Goal: Task Accomplishment & Management: Manage account settings

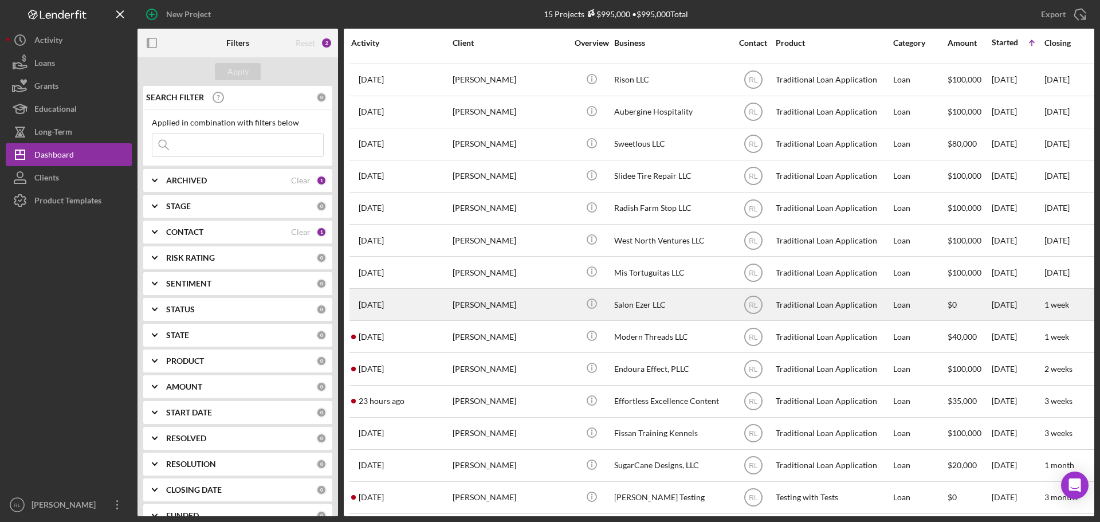
scroll to position [38, 0]
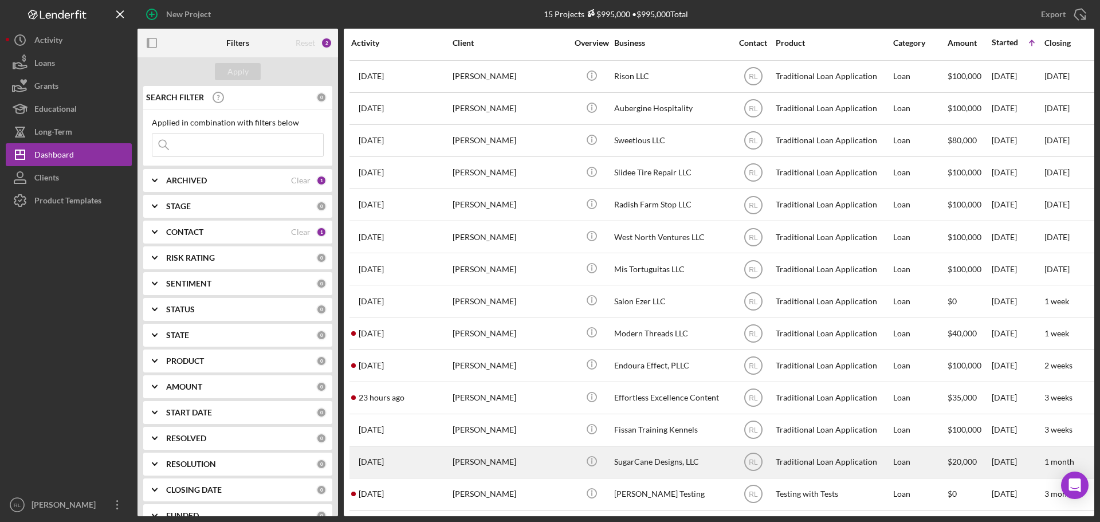
click at [493, 456] on div "[PERSON_NAME]" at bounding box center [510, 462] width 115 height 30
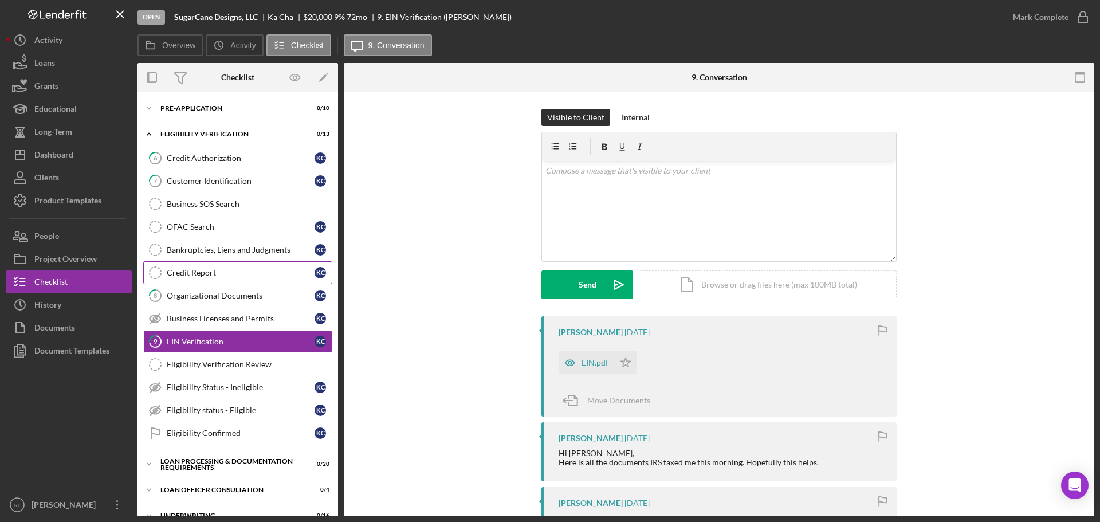
click at [212, 282] on link "Credit Report Credit Report K C" at bounding box center [237, 272] width 189 height 23
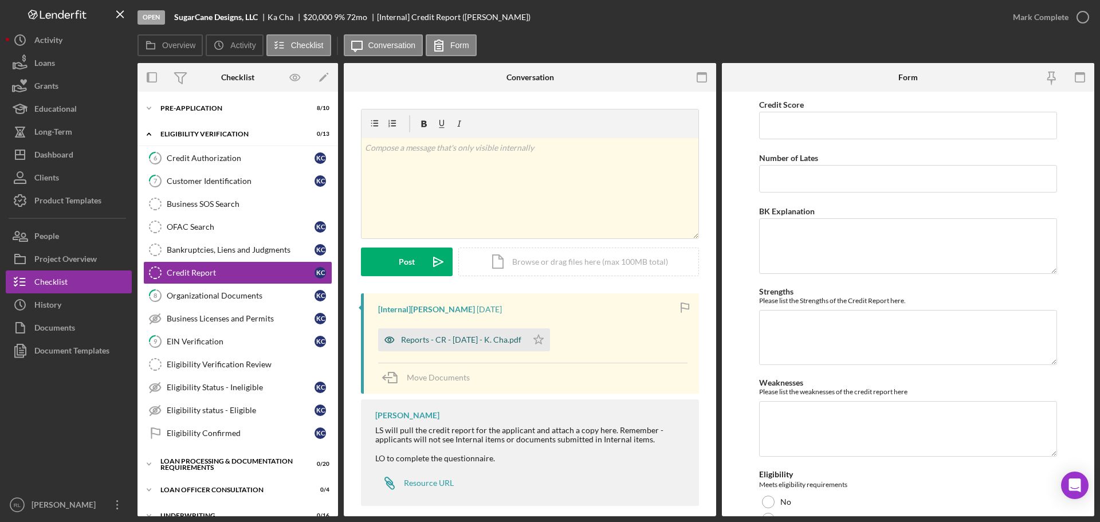
click at [451, 337] on div "Reports - CR - 10.7.25 - K. Cha.pdf" at bounding box center [461, 339] width 120 height 9
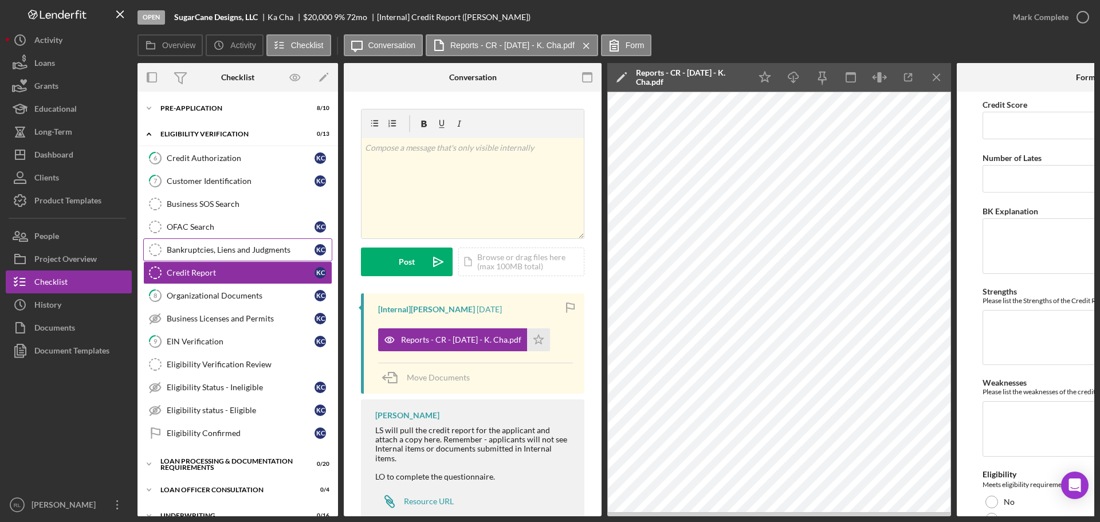
click at [231, 250] on div "Bankruptcies, Liens and Judgments" at bounding box center [241, 249] width 148 height 9
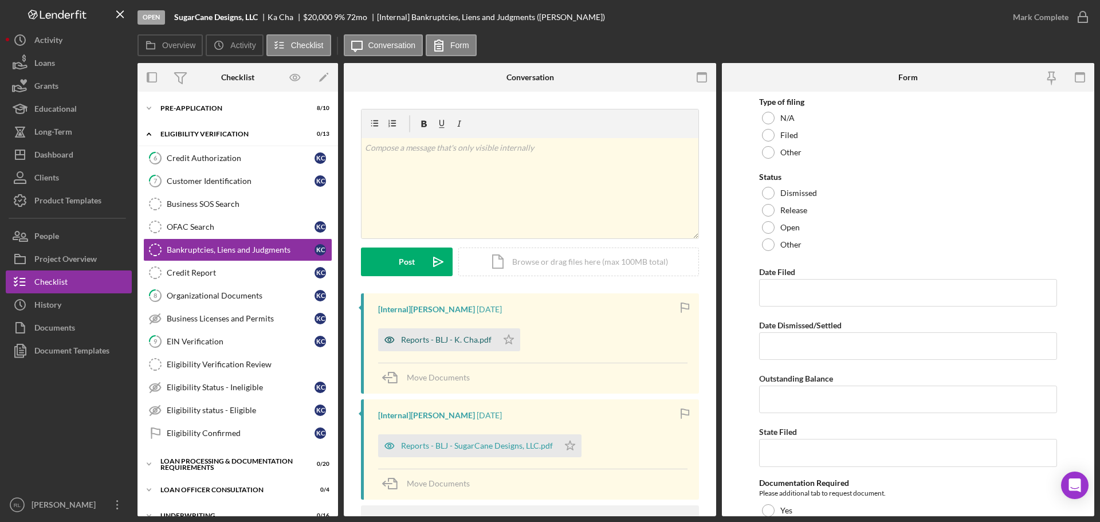
click at [454, 345] on div "Reports - BLJ - K. Cha.pdf" at bounding box center [437, 339] width 119 height 23
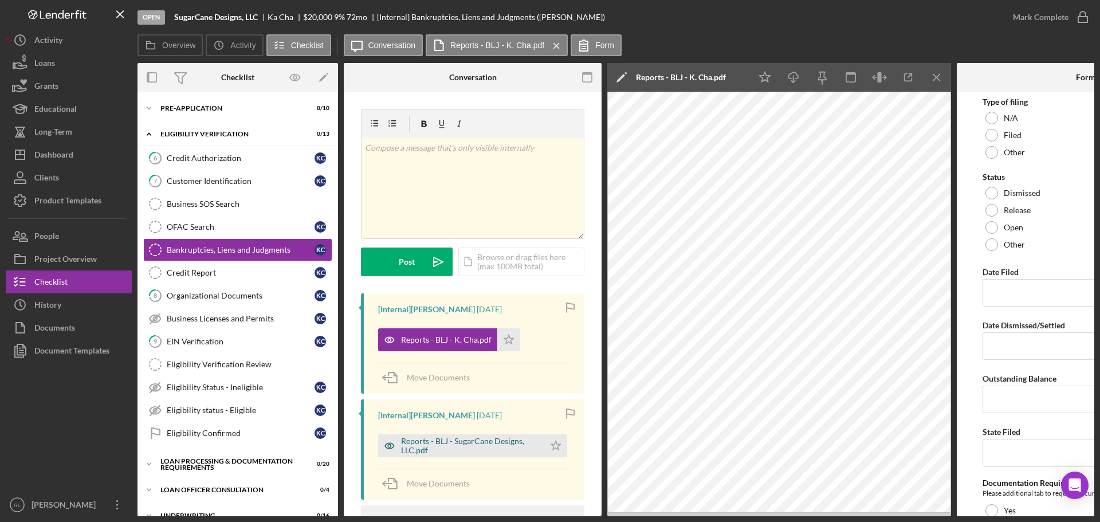
click at [484, 451] on div "Reports - BLJ - SugarCane Designs, LLC.pdf" at bounding box center [469, 446] width 137 height 18
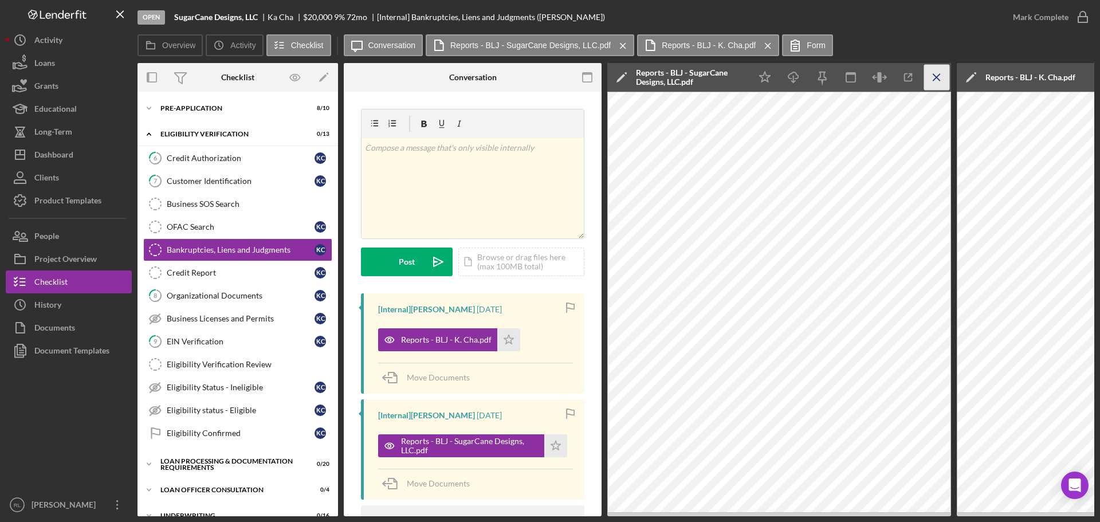
click at [936, 85] on icon "Icon/Menu Close" at bounding box center [937, 78] width 26 height 26
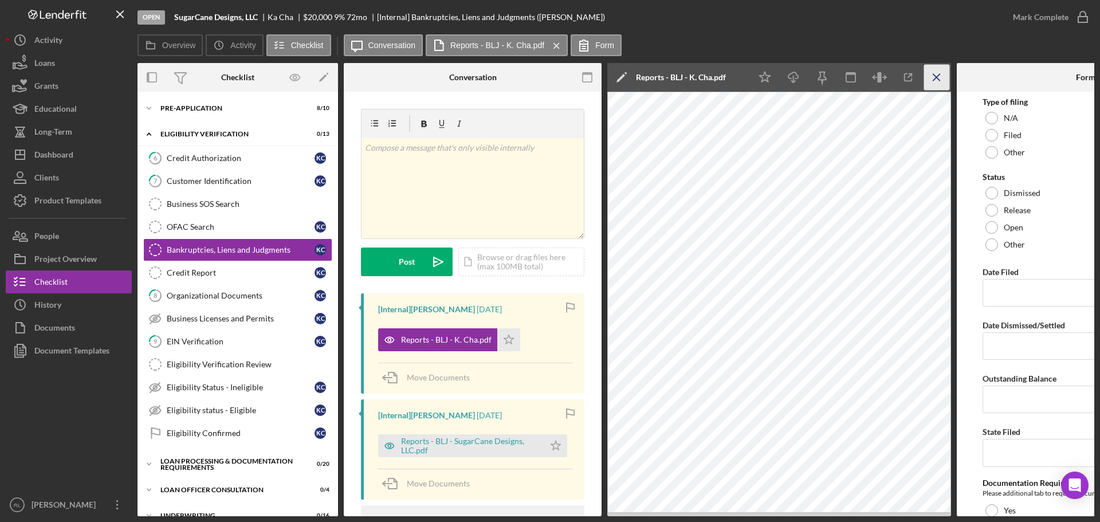
click at [937, 80] on icon "Icon/Menu Close" at bounding box center [937, 78] width 26 height 26
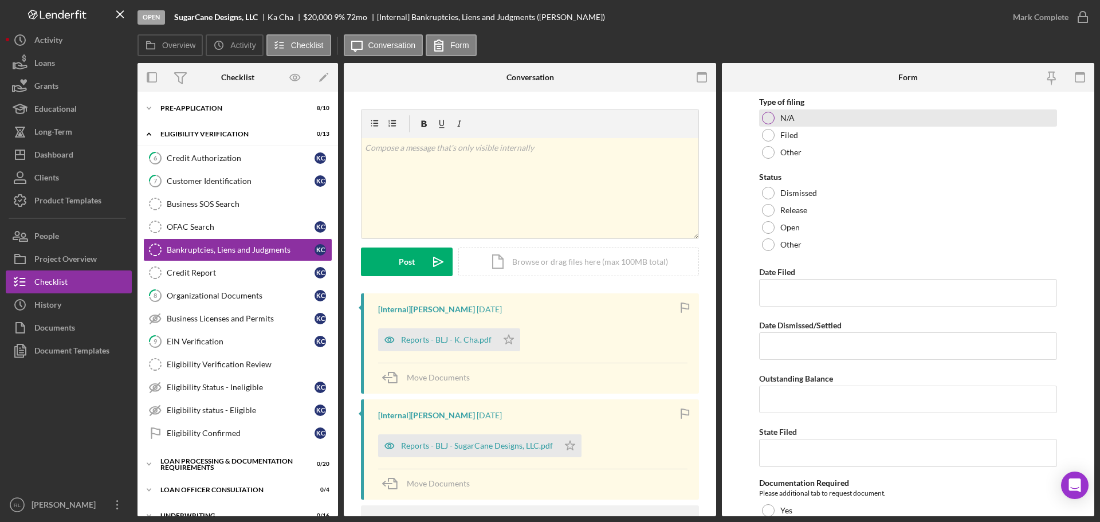
click at [760, 119] on div "N/A" at bounding box center [908, 117] width 298 height 17
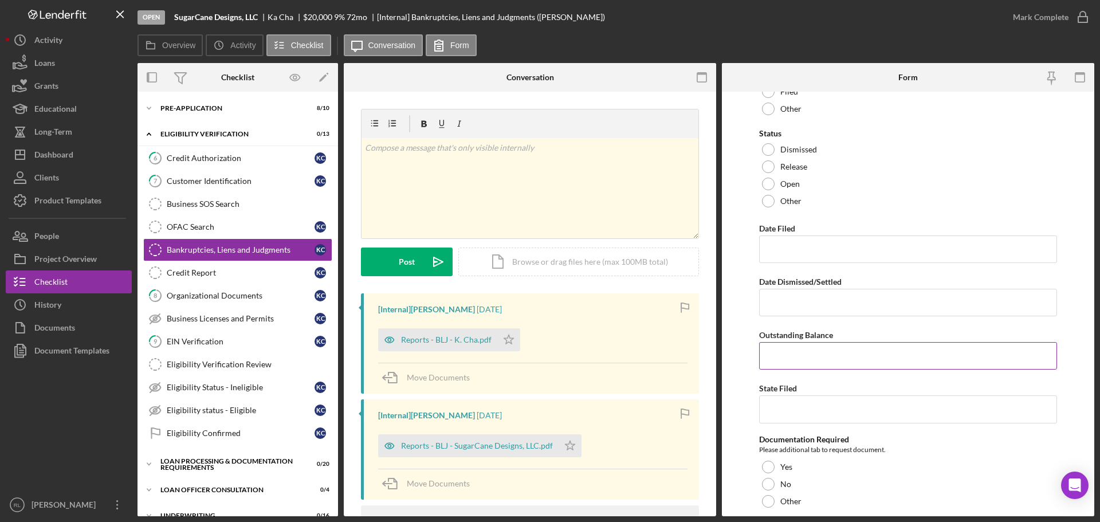
scroll to position [79, 0]
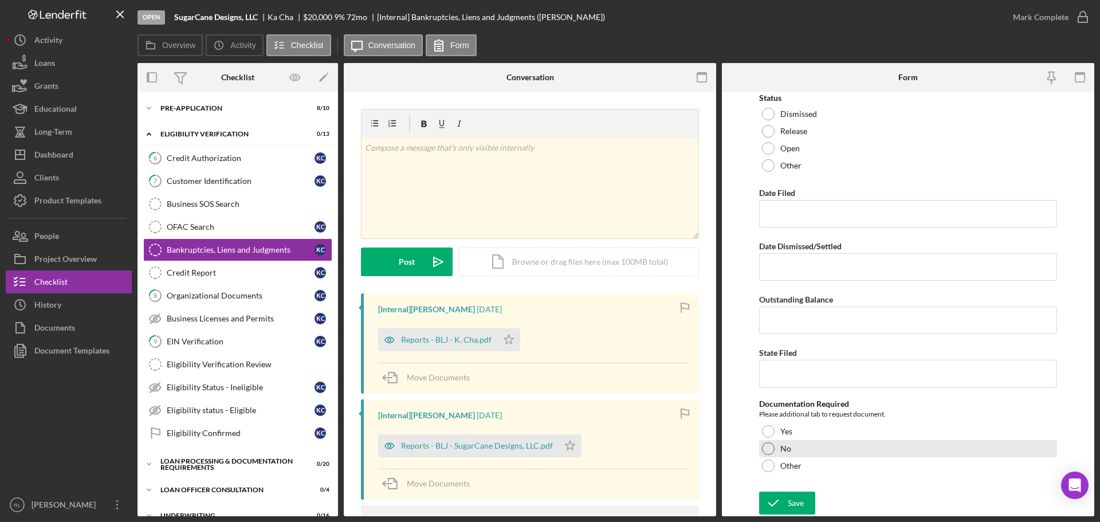
click at [764, 453] on div at bounding box center [768, 448] width 13 height 13
click at [785, 510] on icon "submit" at bounding box center [773, 503] width 29 height 29
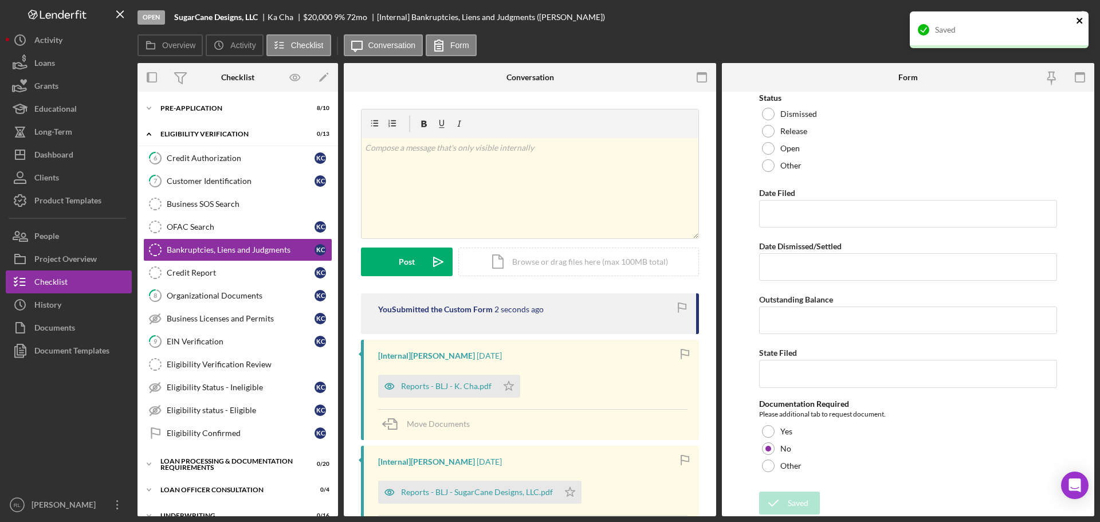
click at [1080, 18] on icon "close" at bounding box center [1080, 20] width 8 height 9
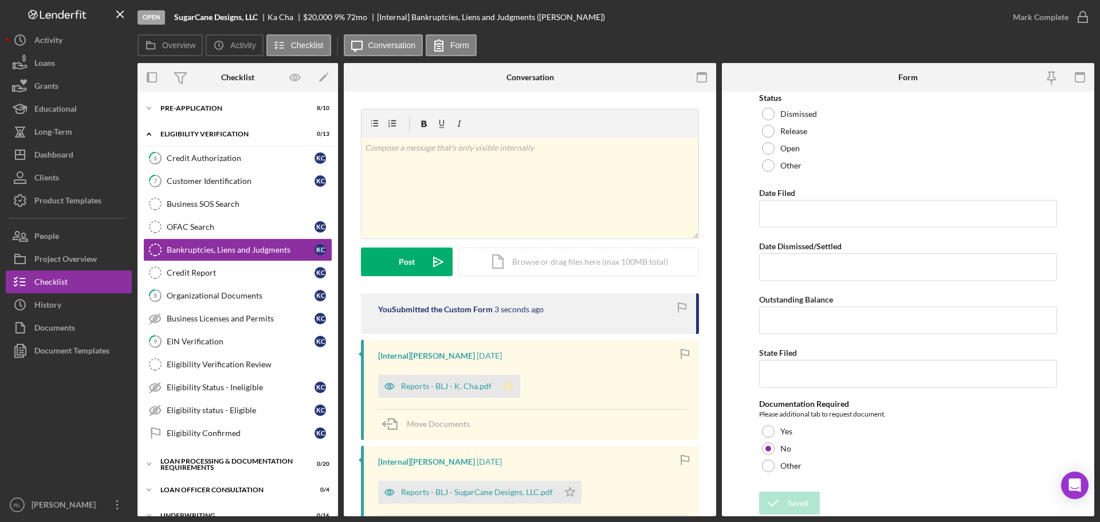
click at [504, 390] on polygon "button" at bounding box center [509, 385] width 10 height 9
click at [565, 493] on icon "Icon/Star" at bounding box center [570, 492] width 23 height 23
click at [1026, 17] on div "Mark Complete" at bounding box center [1041, 17] width 56 height 23
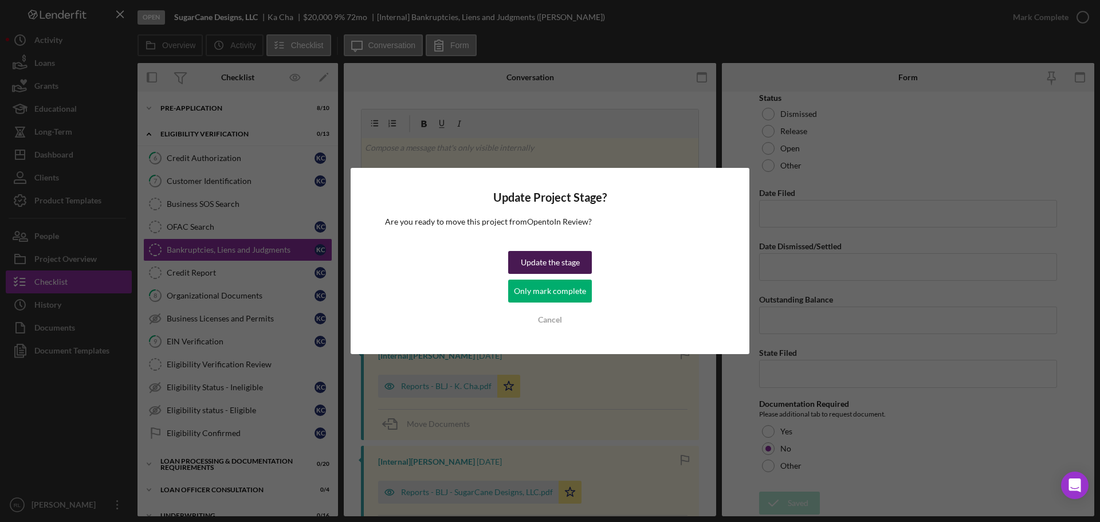
click at [561, 262] on div "Update the stage" at bounding box center [550, 262] width 59 height 23
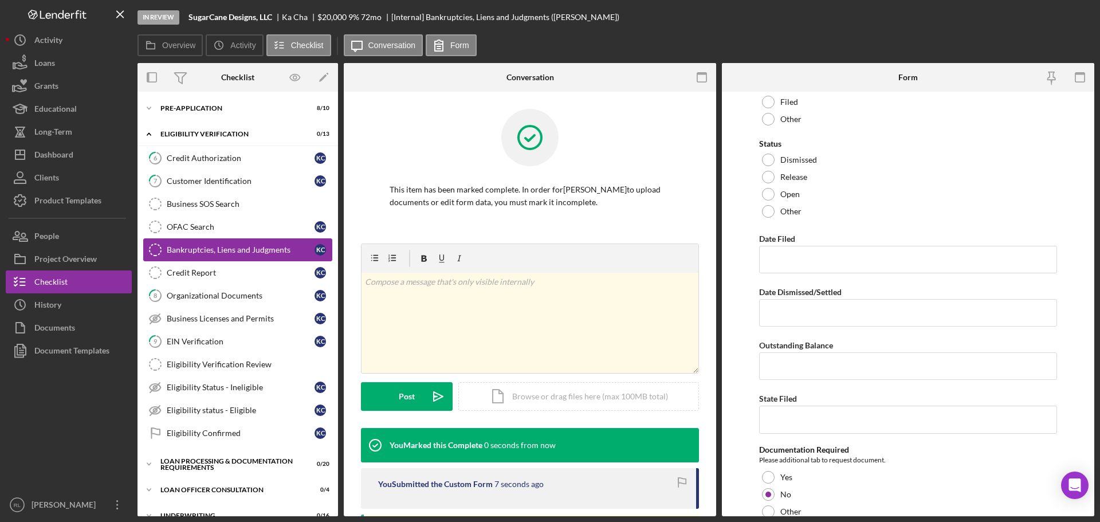
scroll to position [125, 0]
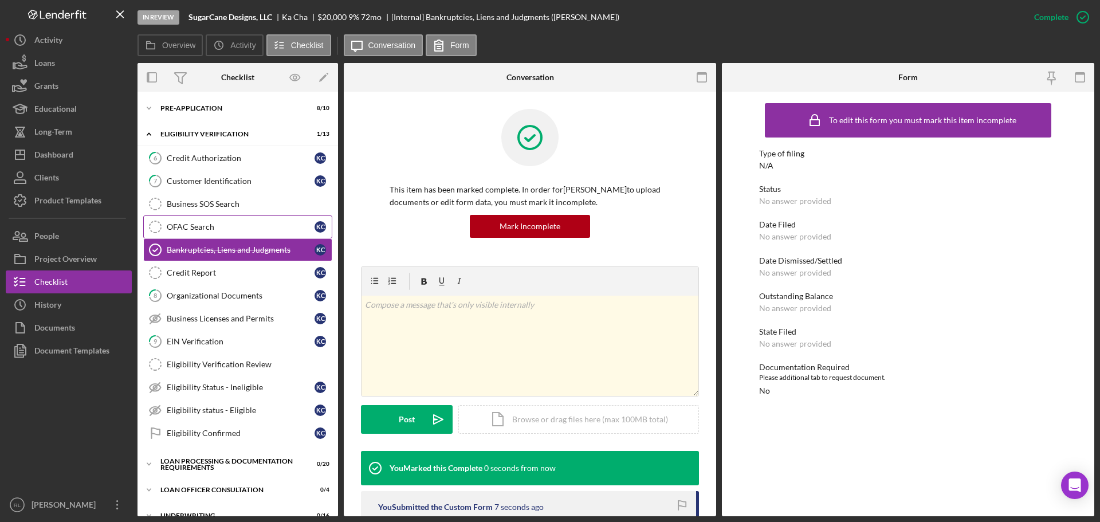
click at [213, 229] on div "OFAC Search" at bounding box center [241, 226] width 148 height 9
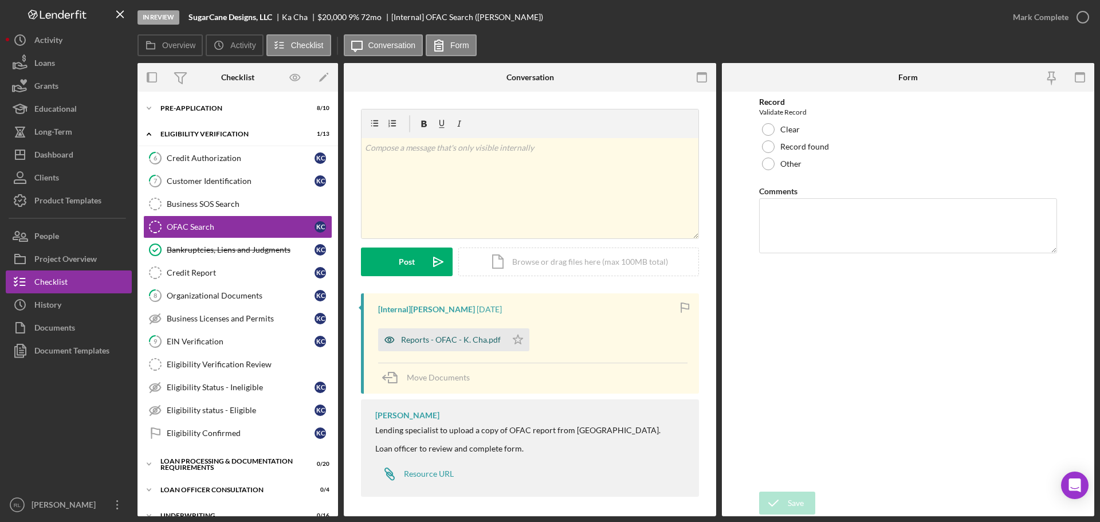
click at [469, 341] on div "Reports - OFAC - K. Cha.pdf" at bounding box center [451, 339] width 100 height 9
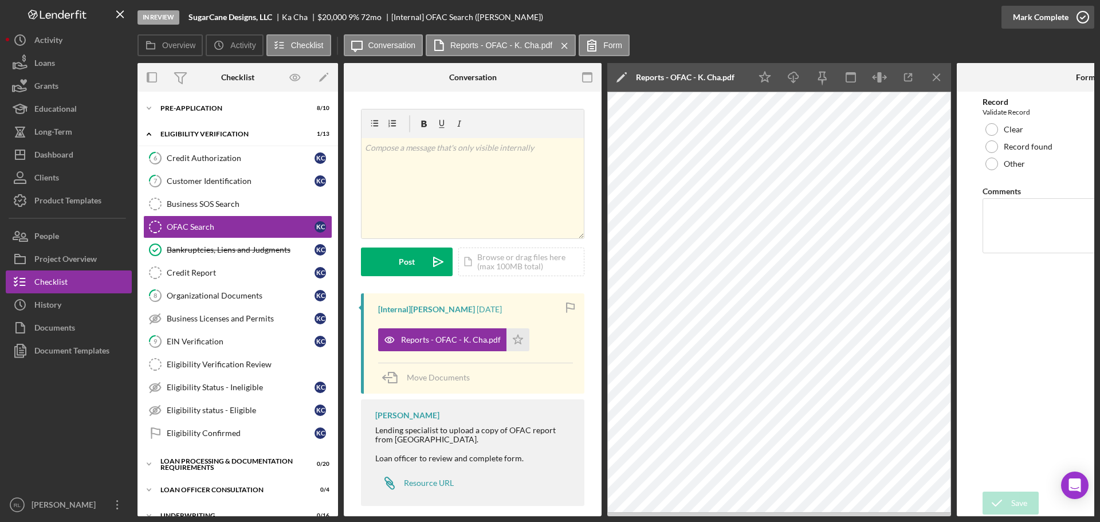
click at [1057, 15] on div "Mark Complete" at bounding box center [1041, 17] width 56 height 23
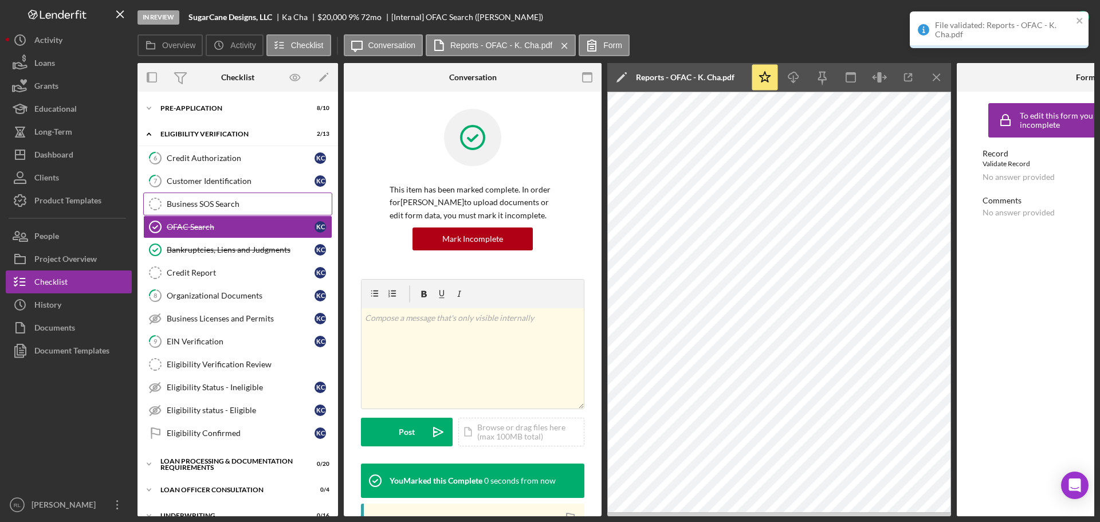
click at [213, 209] on link "Business SOS Search Business SOS Search" at bounding box center [237, 203] width 189 height 23
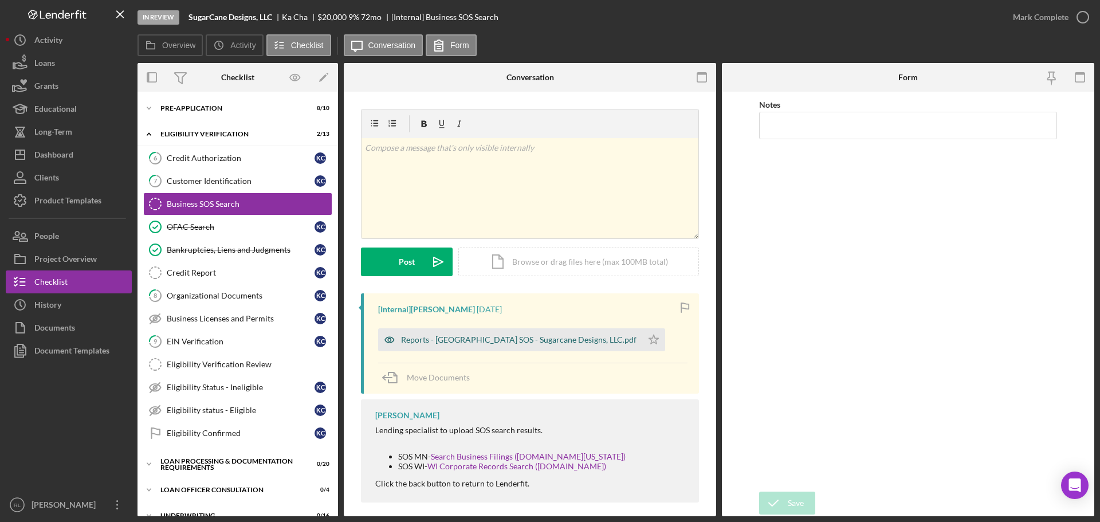
click at [505, 340] on div "Reports - MN SOS - Sugarcane Designs, LLC.pdf" at bounding box center [518, 339] width 235 height 9
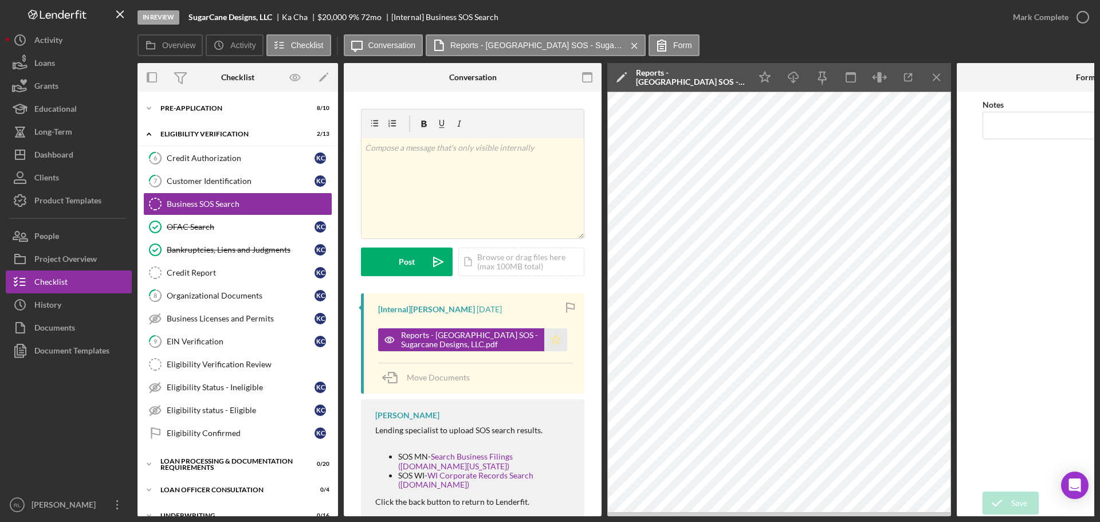
click at [551, 341] on polygon "button" at bounding box center [556, 339] width 10 height 9
click at [1033, 17] on div "Mark Complete" at bounding box center [1041, 17] width 56 height 23
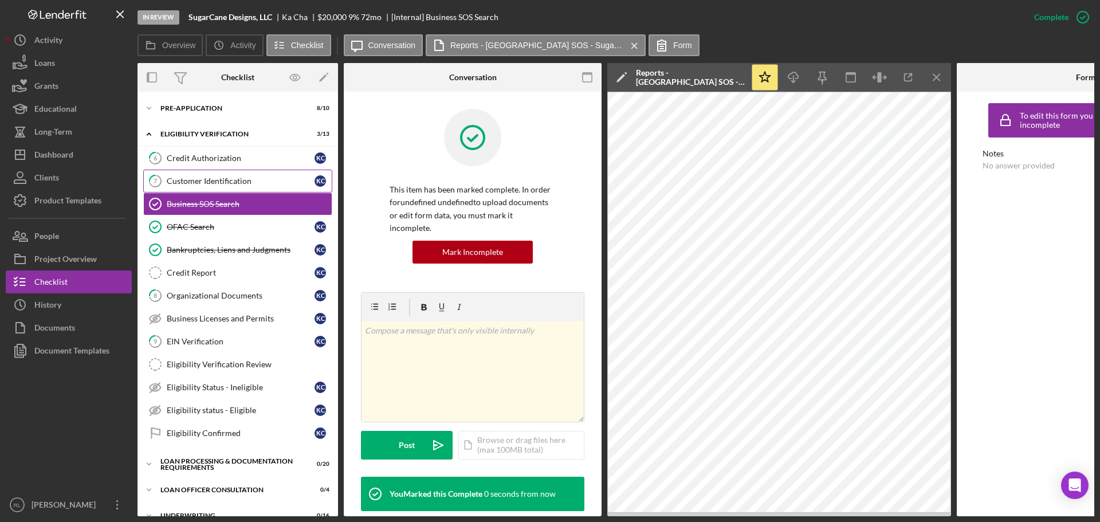
click at [203, 178] on div "Customer Identification" at bounding box center [241, 180] width 148 height 9
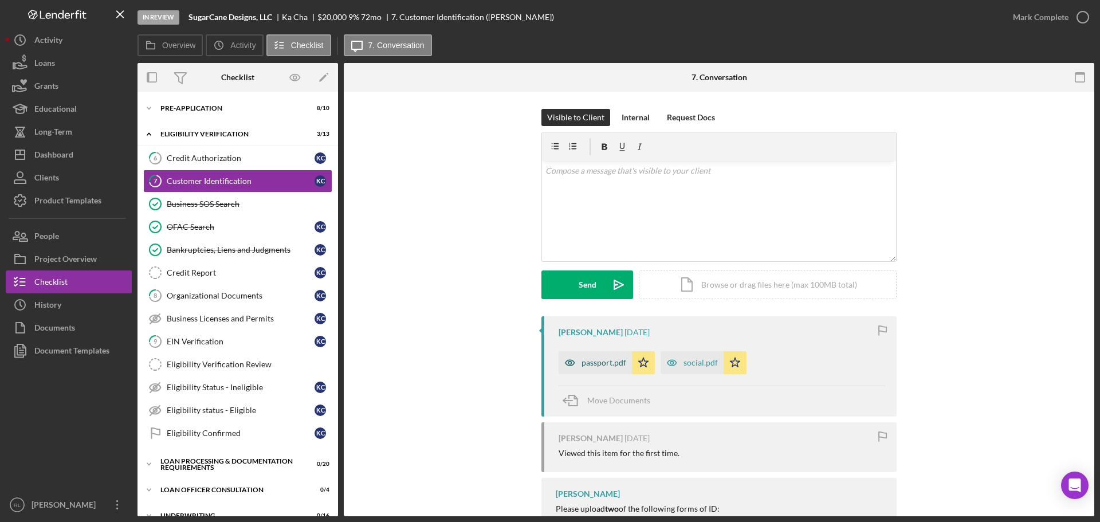
click at [597, 368] on div "passport.pdf" at bounding box center [595, 362] width 73 height 23
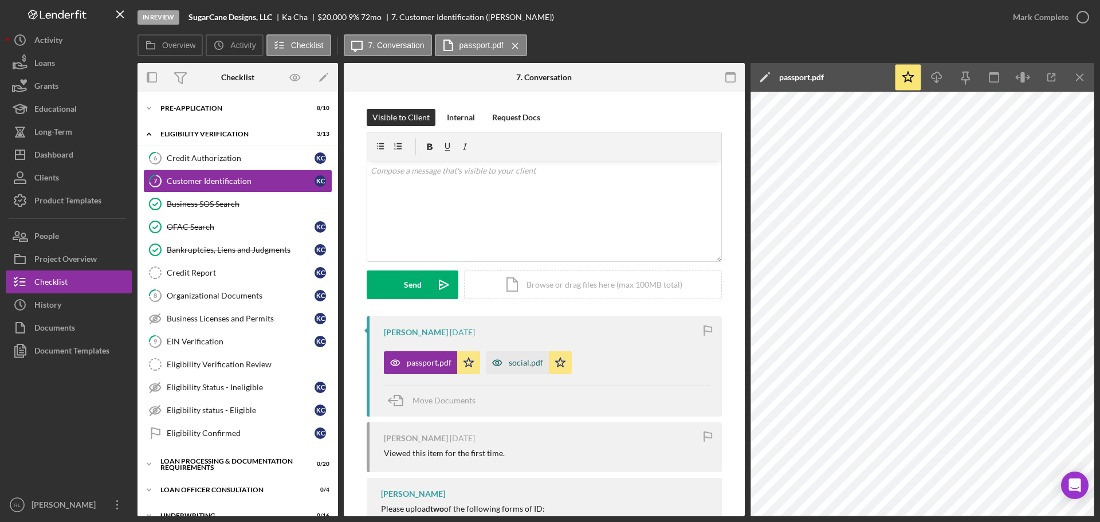
click at [514, 361] on div "social.pdf" at bounding box center [526, 362] width 34 height 9
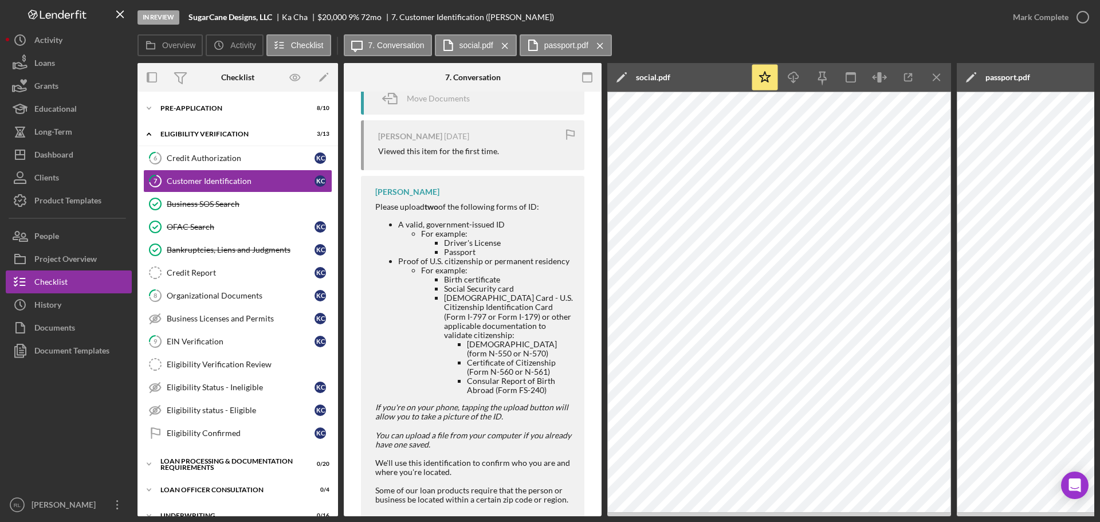
scroll to position [245, 0]
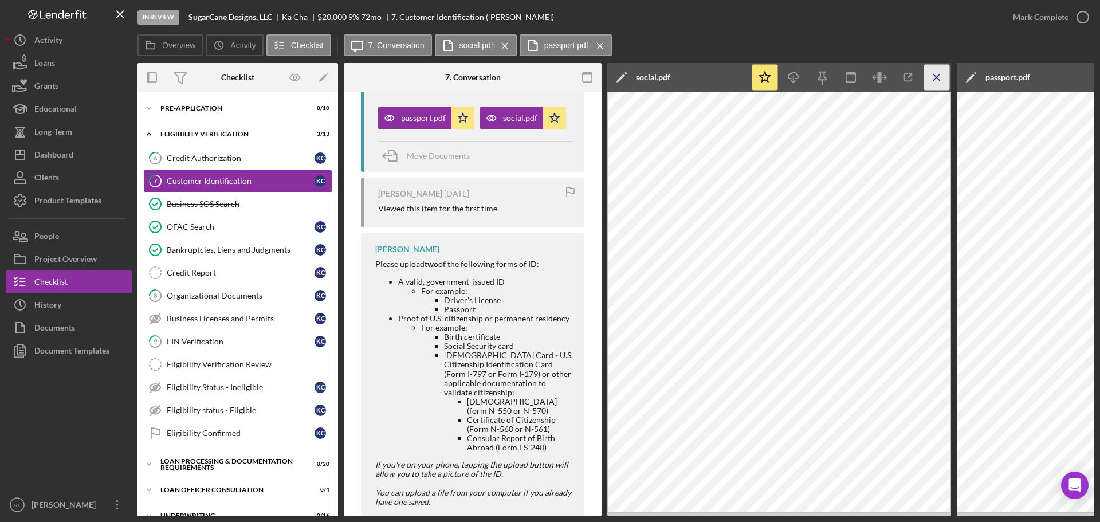
click at [937, 80] on icon "Icon/Menu Close" at bounding box center [937, 78] width 26 height 26
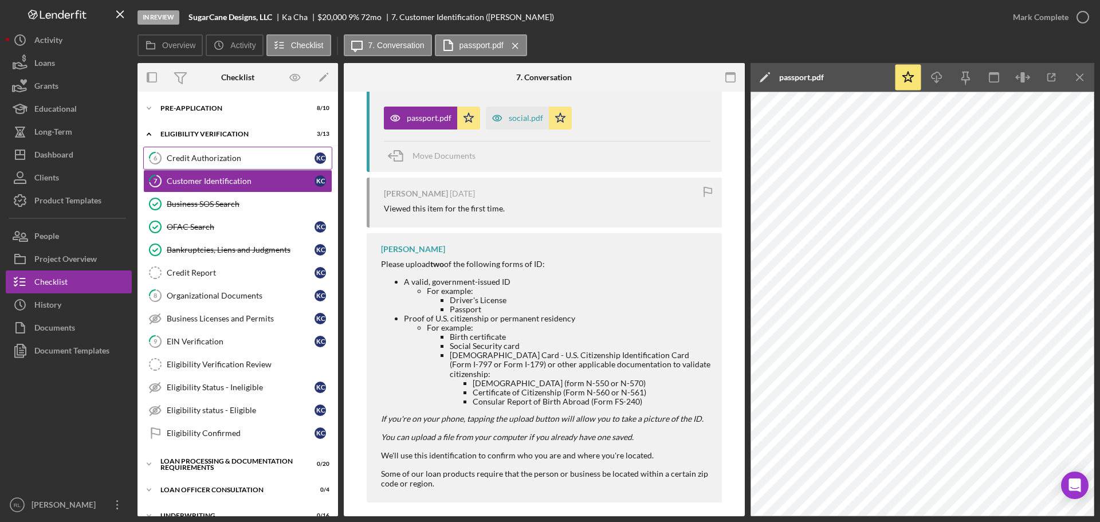
click at [206, 166] on link "6 Credit Authorization K C" at bounding box center [237, 158] width 189 height 23
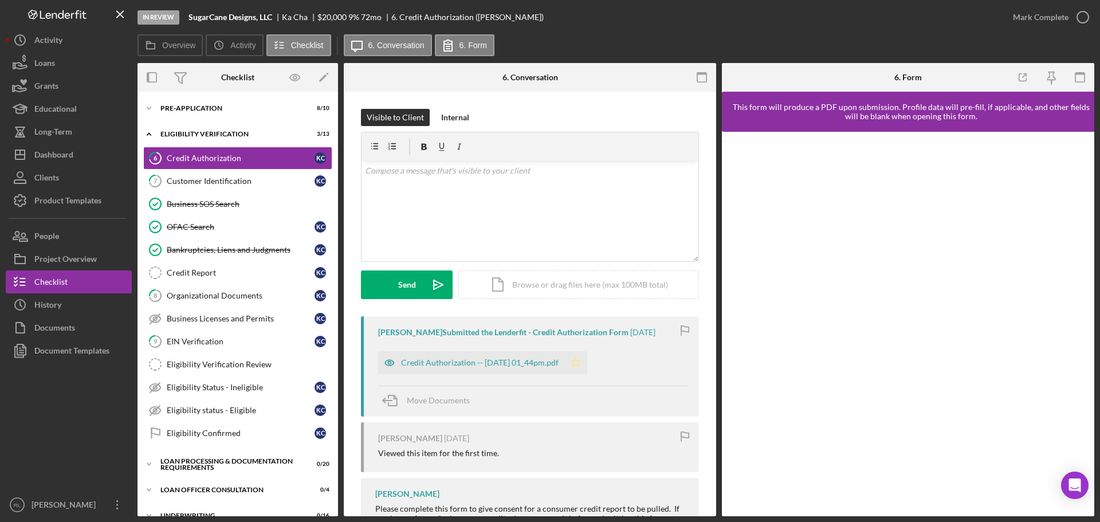
click at [587, 365] on icon "Icon/Star" at bounding box center [575, 362] width 23 height 23
click at [1050, 22] on div "Mark Complete" at bounding box center [1041, 17] width 56 height 23
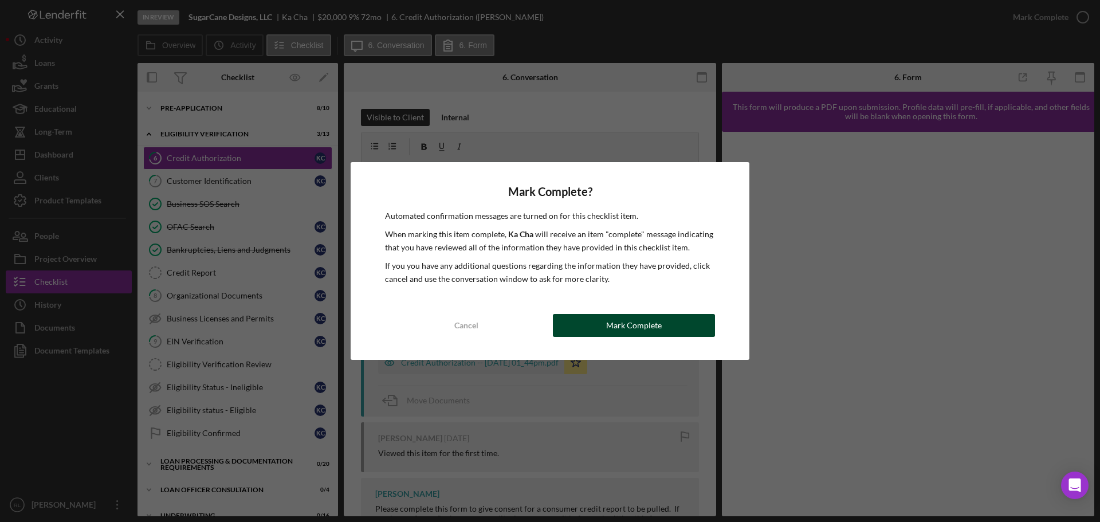
click at [635, 330] on div "Mark Complete" at bounding box center [634, 325] width 56 height 23
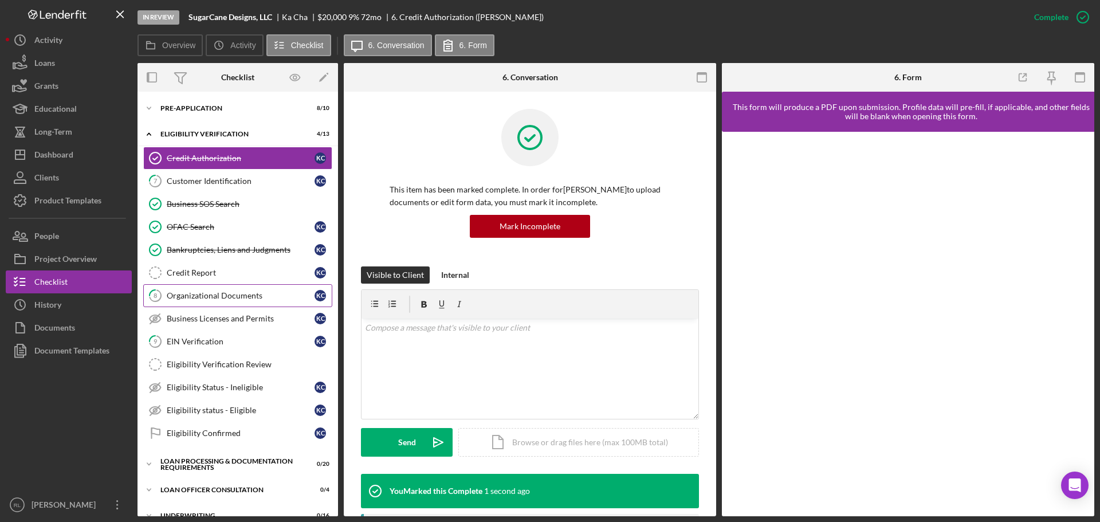
click at [229, 294] on div "Organizational Documents" at bounding box center [241, 295] width 148 height 9
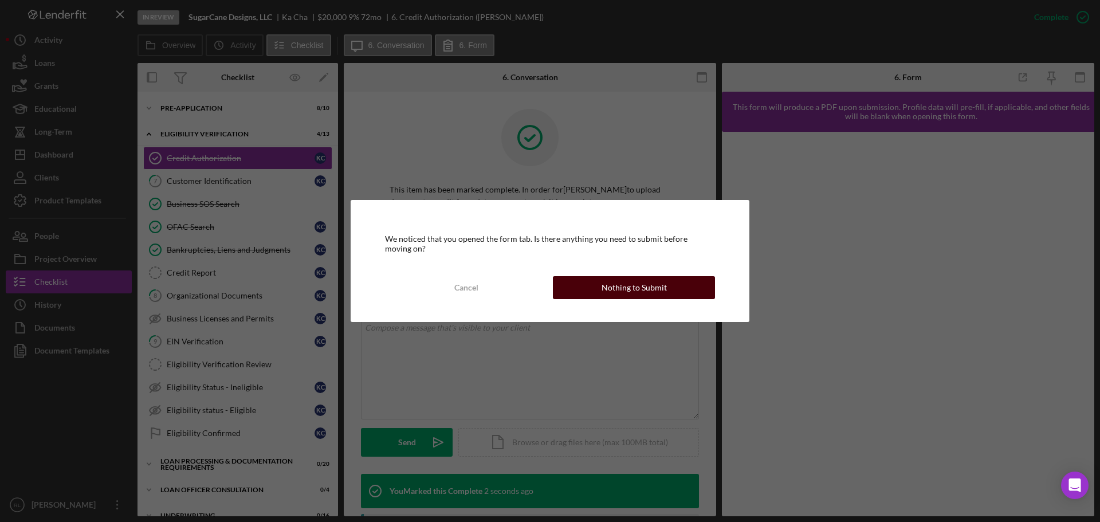
click at [651, 293] on div "Nothing to Submit" at bounding box center [634, 287] width 65 height 23
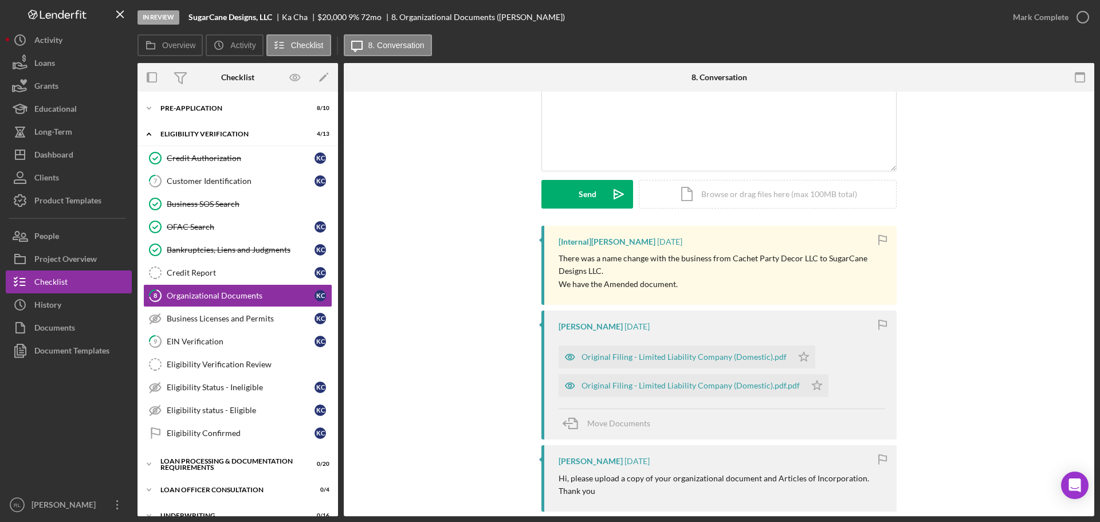
scroll to position [115, 0]
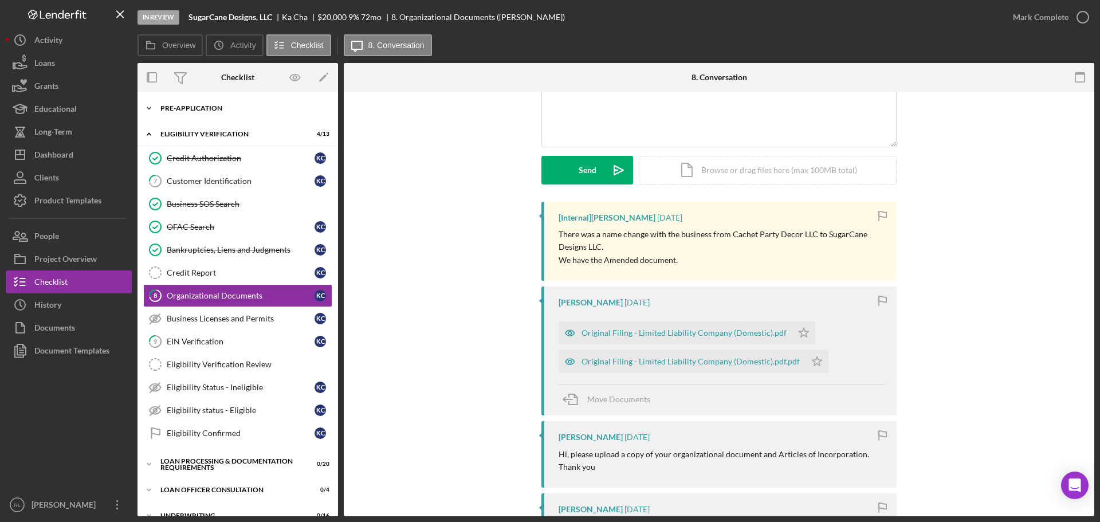
click at [212, 106] on div "Pre-Application" at bounding box center [241, 108] width 163 height 7
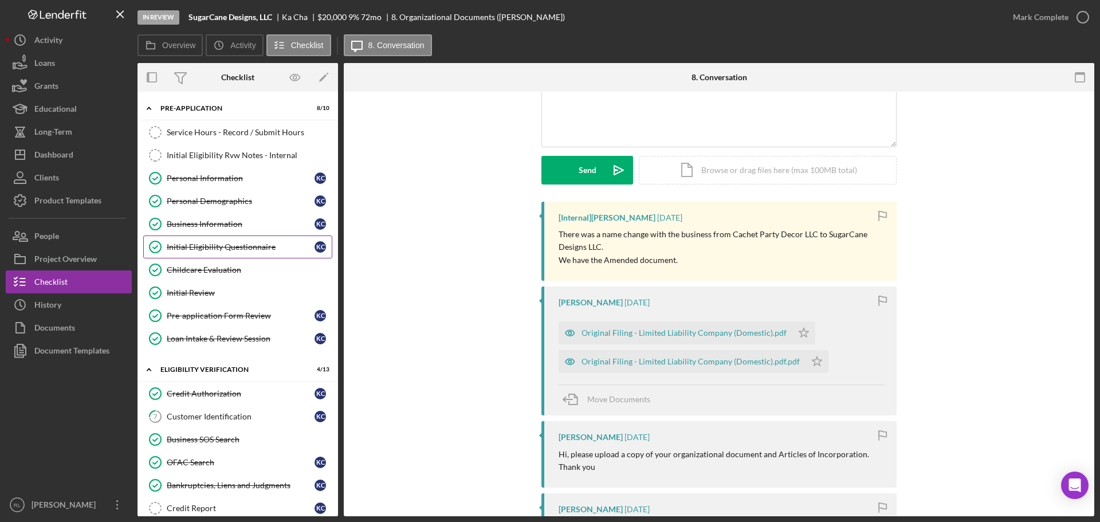
click at [226, 243] on div "Initial Eligibility Questionnaire" at bounding box center [241, 246] width 148 height 9
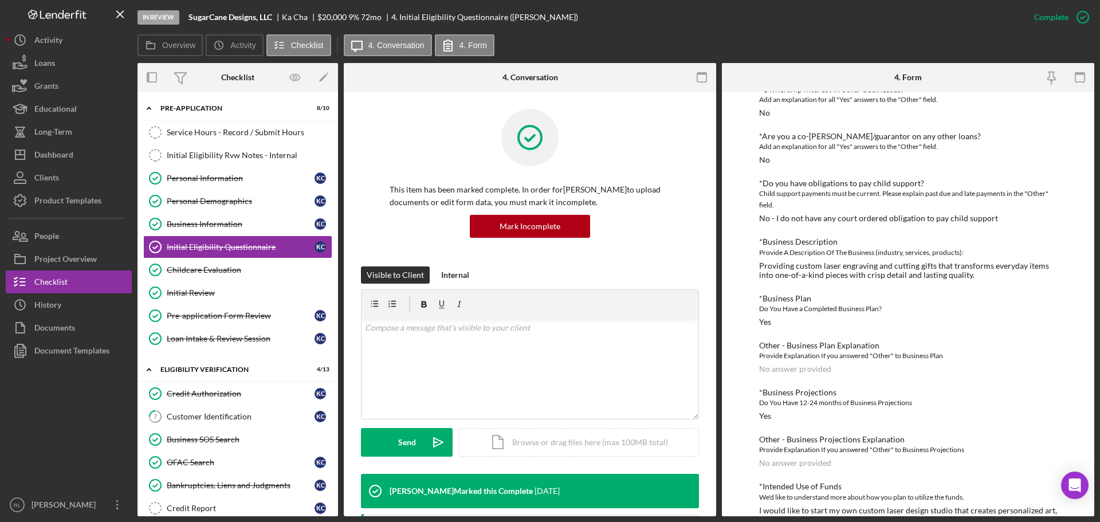
scroll to position [737, 0]
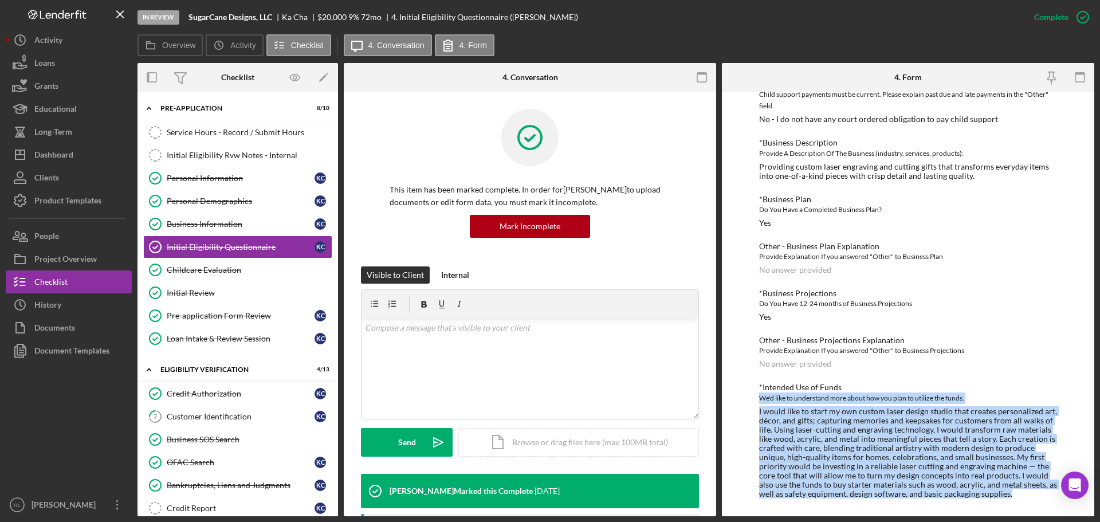
drag, startPoint x: 992, startPoint y: 389, endPoint x: 1028, endPoint y: 496, distance: 112.3
click at [1028, 496] on div "*Intended Use of Funds We'd like to understand more about how you plan to utili…" at bounding box center [908, 441] width 298 height 116
click at [1028, 496] on div "I would like to start my own custom laser design studio that creates personaliz…" at bounding box center [908, 453] width 298 height 92
drag, startPoint x: 1024, startPoint y: 494, endPoint x: 1000, endPoint y: 383, distance: 113.7
click at [1000, 383] on div "*Intended Use of Funds We'd like to understand more about how you plan to utili…" at bounding box center [908, 441] width 298 height 116
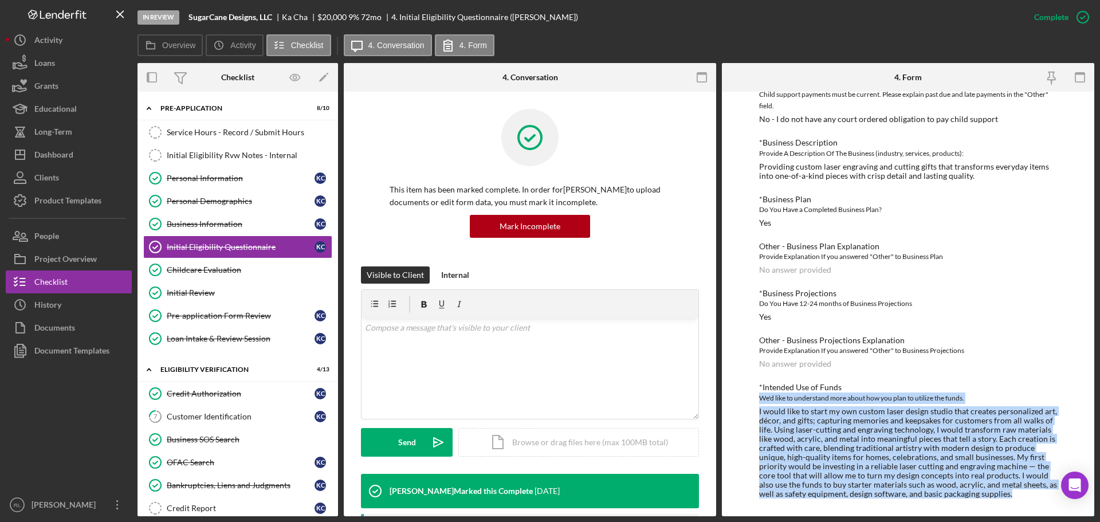
click at [1000, 383] on div "*Intended Use of Funds" at bounding box center [908, 387] width 298 height 9
drag, startPoint x: 989, startPoint y: 376, endPoint x: 1032, endPoint y: 492, distance: 123.2
click at [1032, 492] on div "I would like to start my own custom laser design studio that creates personaliz…" at bounding box center [908, 453] width 298 height 92
drag, startPoint x: 1040, startPoint y: 494, endPoint x: 984, endPoint y: 364, distance: 140.9
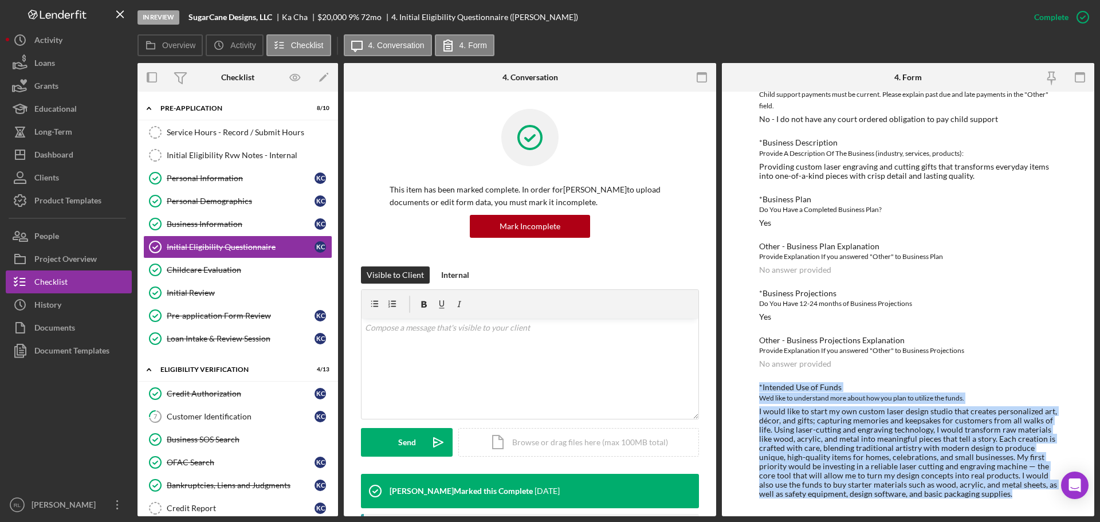
click at [984, 364] on div "Other - Business Projections Explanation Provide Explanation If you answered "O…" at bounding box center [908, 352] width 298 height 33
drag, startPoint x: 979, startPoint y: 360, endPoint x: 1023, endPoint y: 497, distance: 144.6
click at [1023, 497] on div "I would like to start my own custom laser design studio that creates personaliz…" at bounding box center [908, 453] width 298 height 92
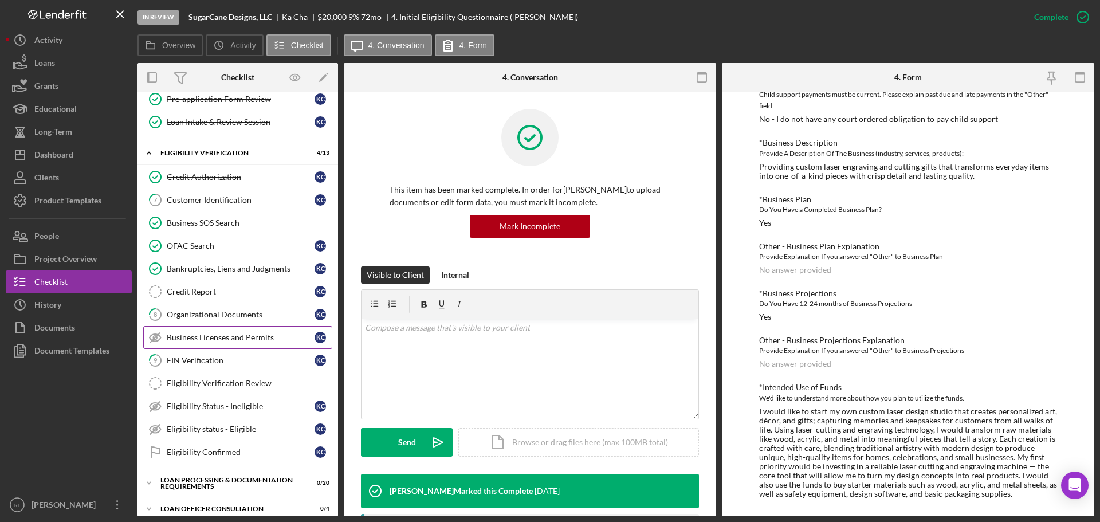
scroll to position [229, 0]
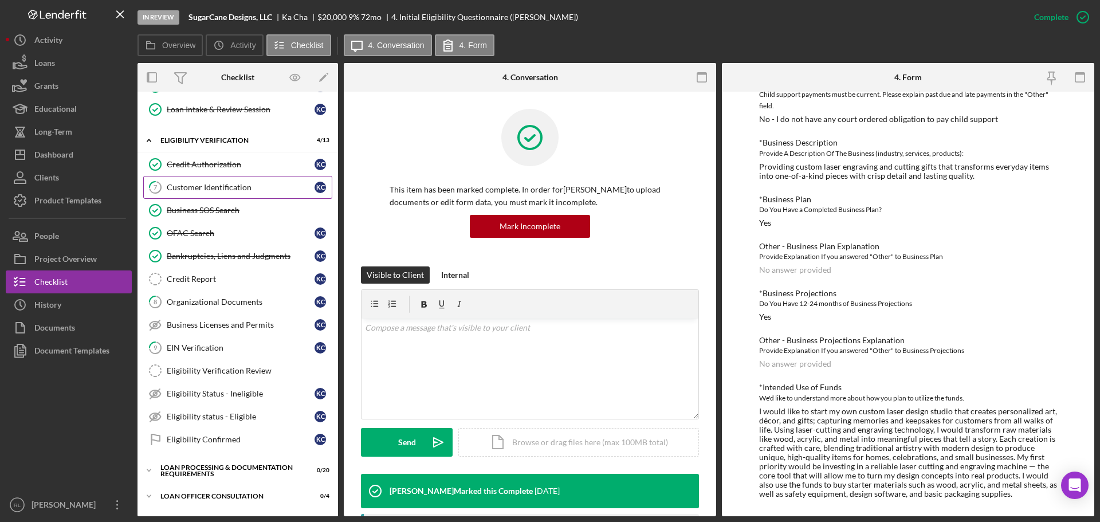
click at [226, 192] on div "Customer Identification" at bounding box center [241, 187] width 148 height 9
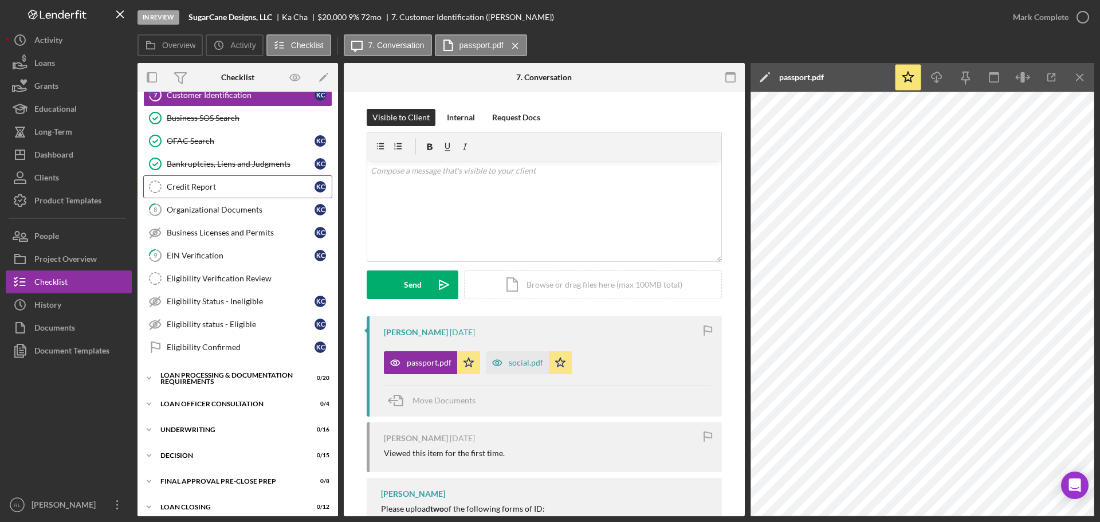
scroll to position [344, 0]
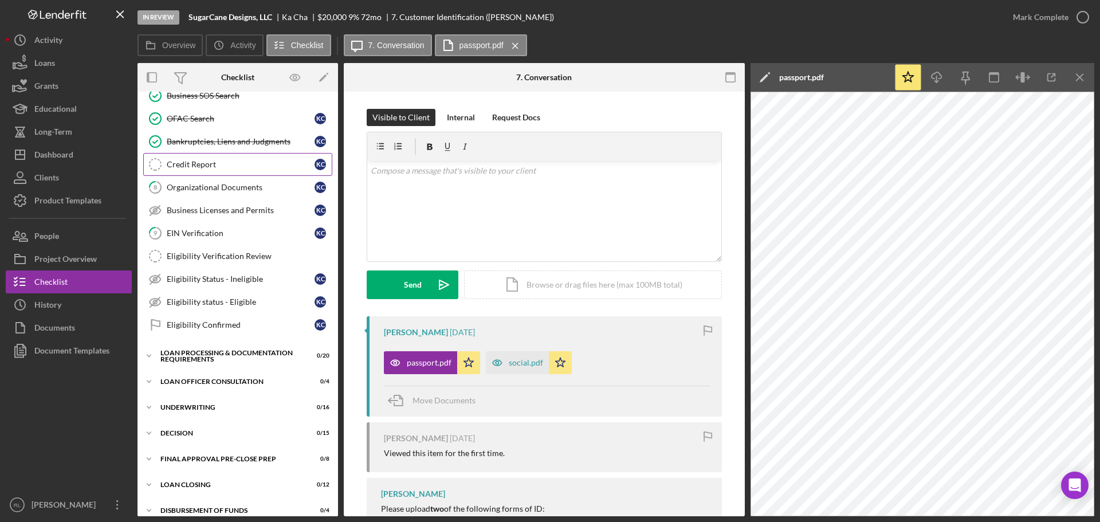
click at [217, 165] on div "Credit Report" at bounding box center [241, 164] width 148 height 9
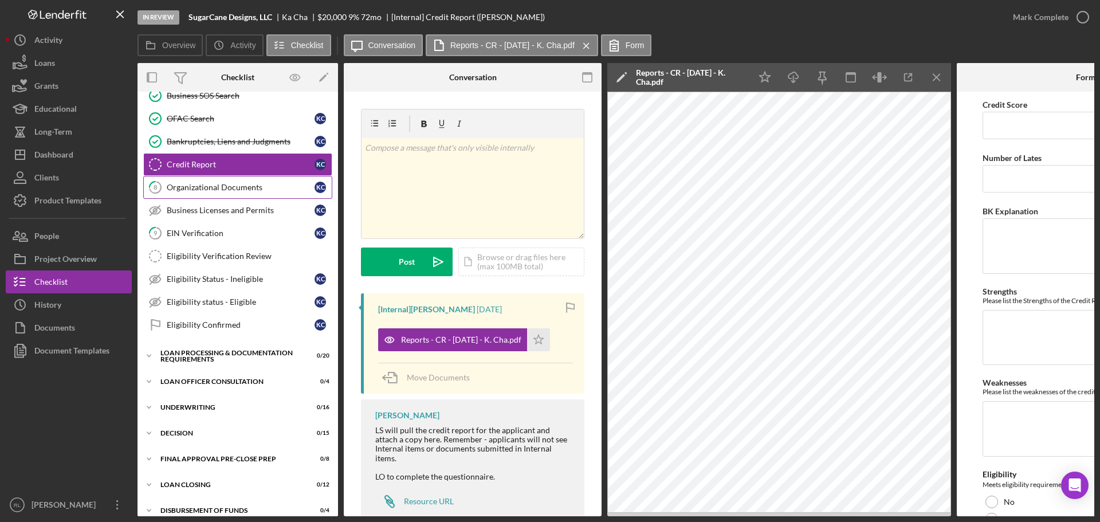
click at [217, 183] on div "Organizational Documents" at bounding box center [241, 187] width 148 height 9
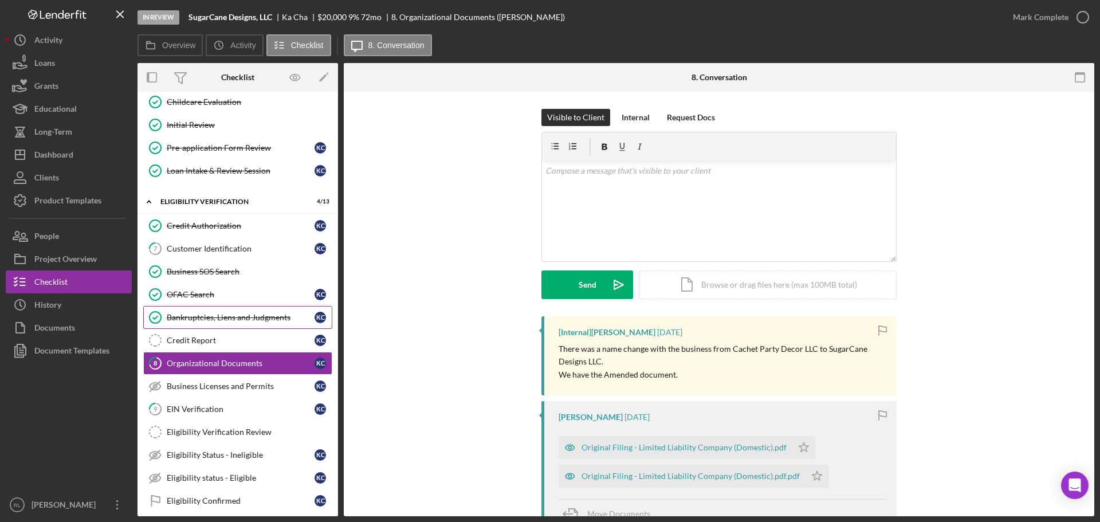
scroll to position [172, 0]
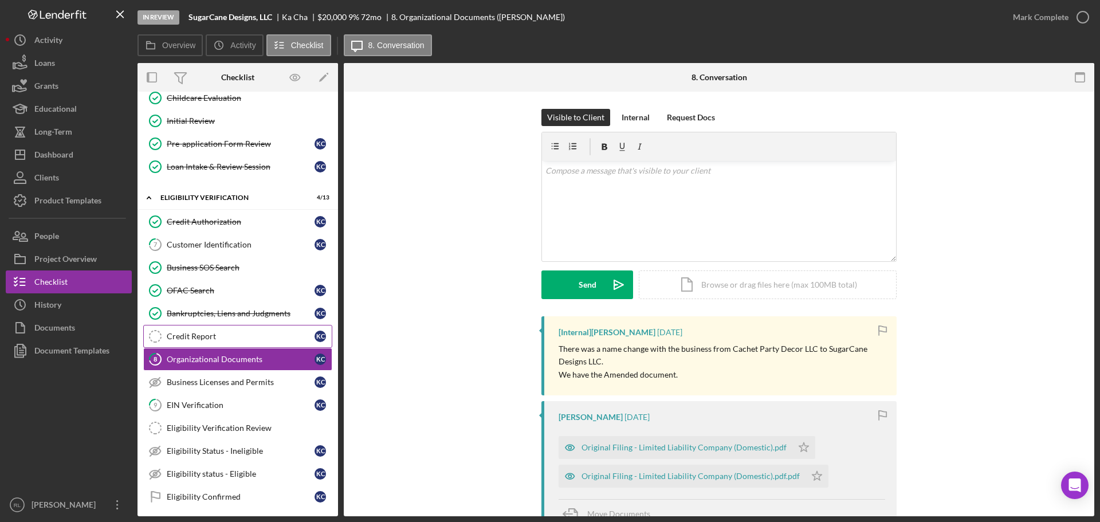
click at [230, 336] on div "Credit Report" at bounding box center [241, 336] width 148 height 9
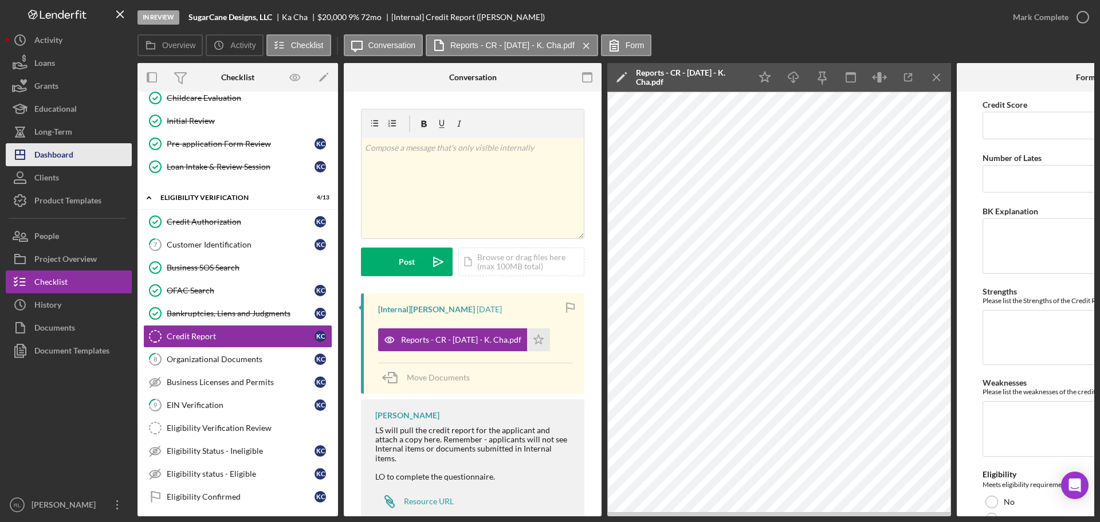
click at [80, 152] on button "Icon/Dashboard Dashboard" at bounding box center [69, 154] width 126 height 23
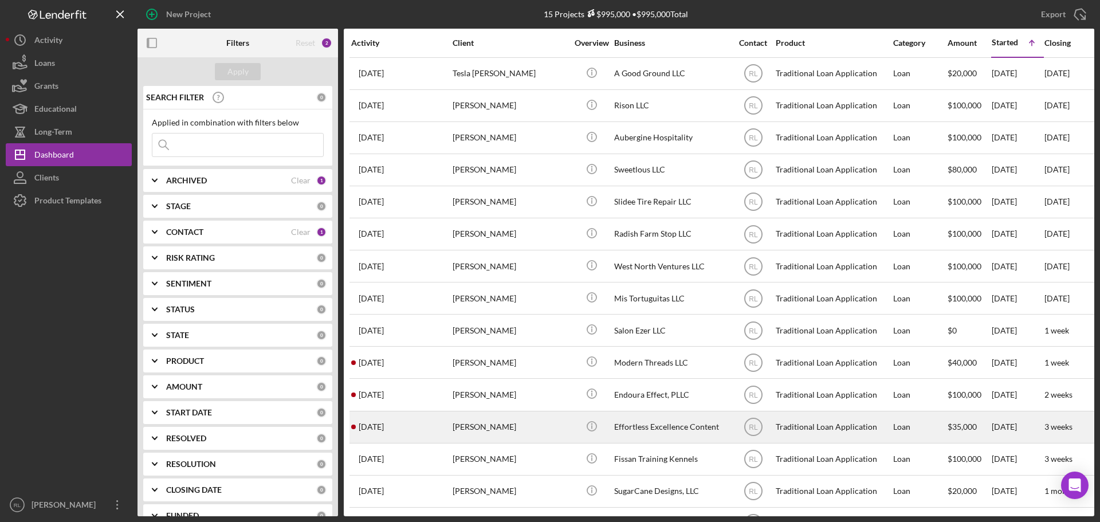
scroll to position [38, 0]
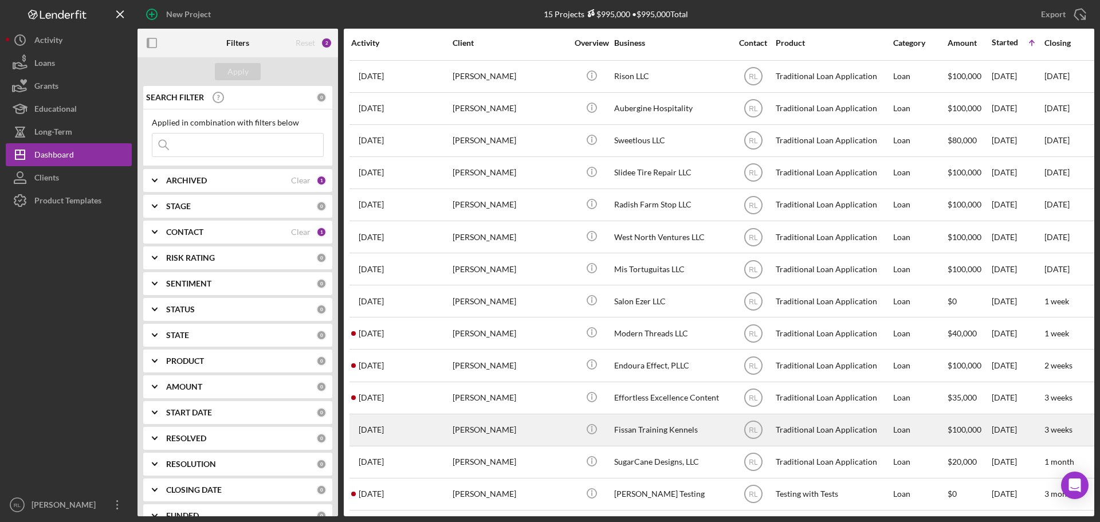
click at [535, 433] on div "[PERSON_NAME]" at bounding box center [510, 430] width 115 height 30
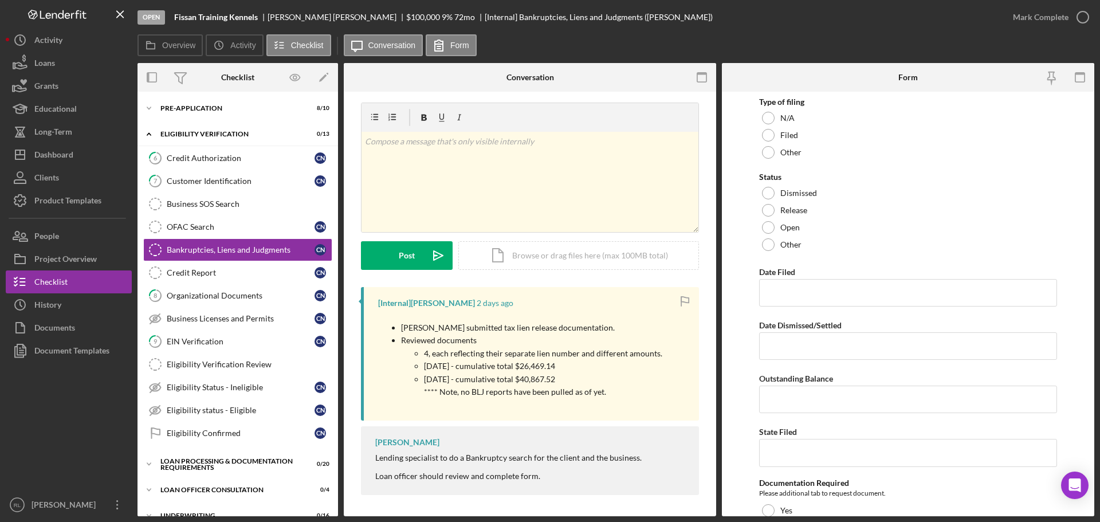
scroll to position [8, 0]
click at [233, 274] on div "Credit Report" at bounding box center [241, 272] width 148 height 9
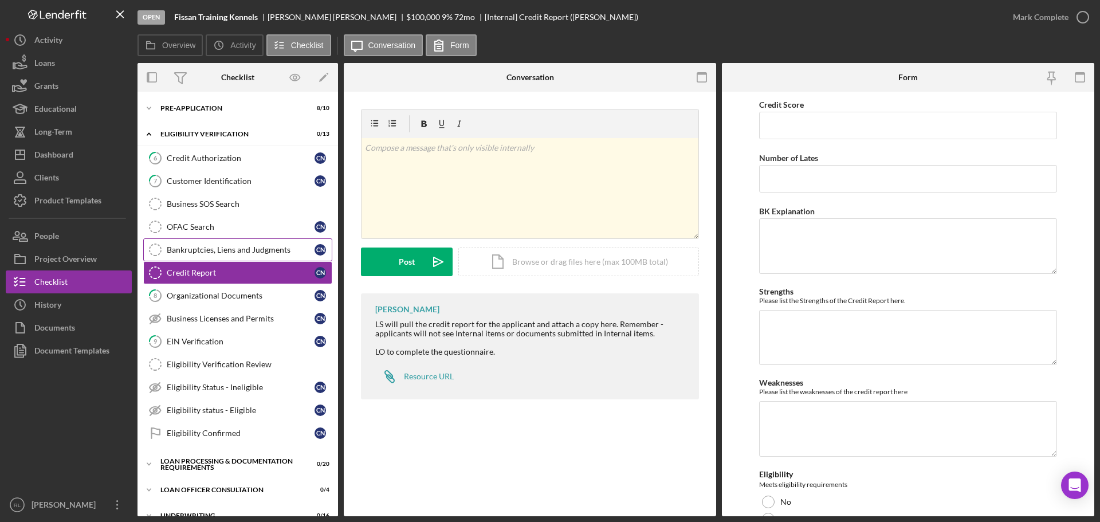
click at [243, 250] on div "Bankruptcies, Liens and Judgments" at bounding box center [241, 249] width 148 height 9
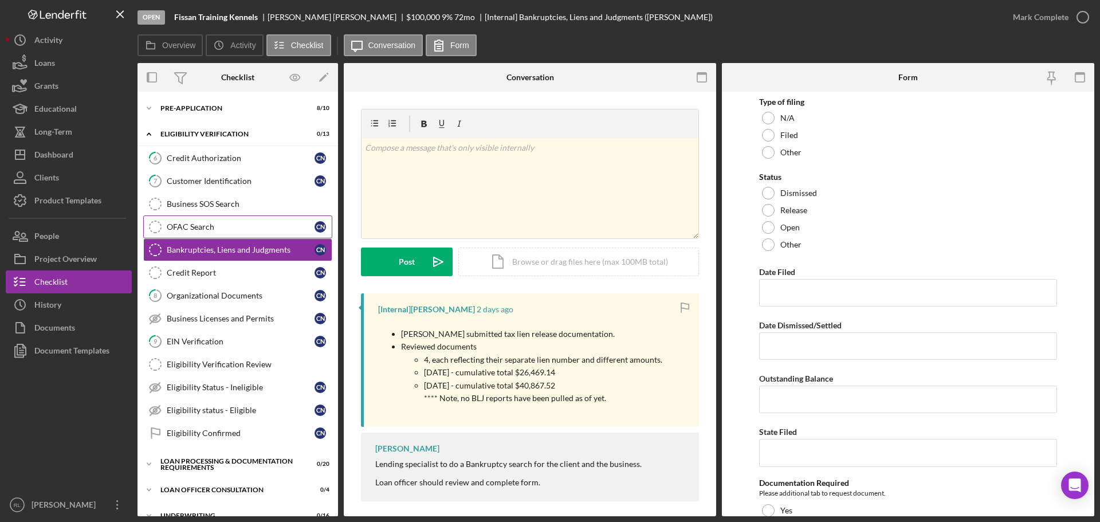
click at [236, 223] on div "OFAC Search" at bounding box center [241, 226] width 148 height 9
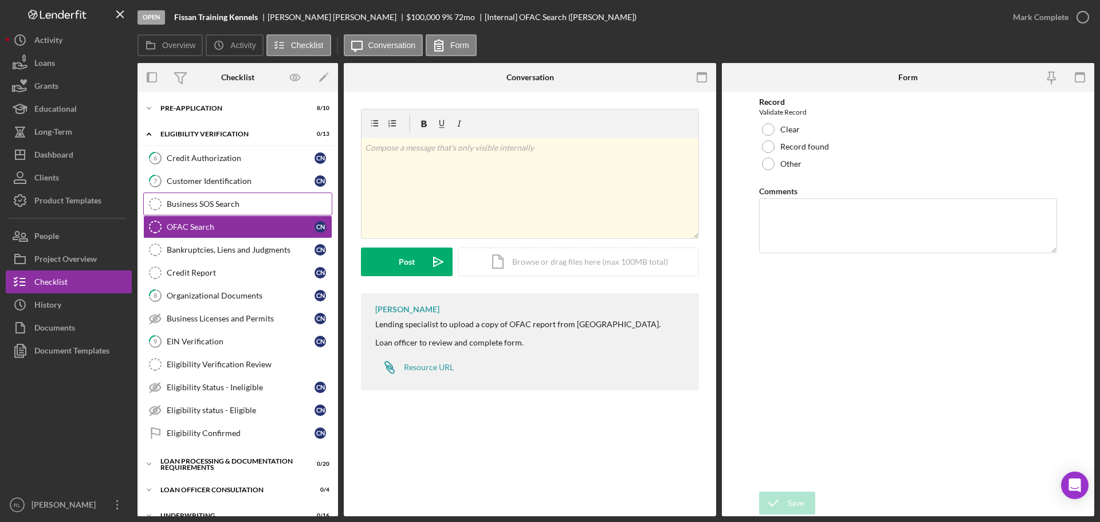
click at [231, 207] on div "Business SOS Search" at bounding box center [249, 203] width 165 height 9
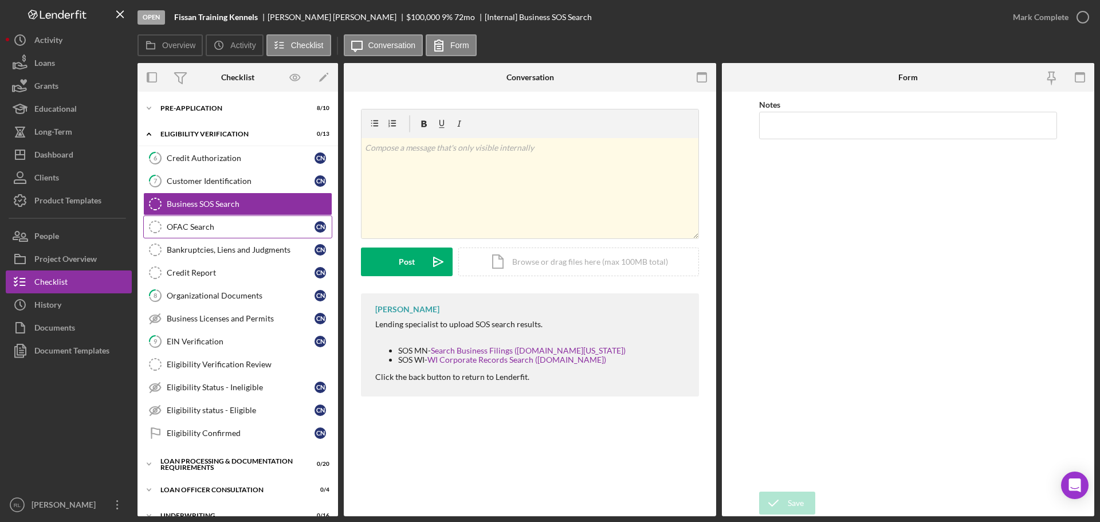
click at [214, 231] on div "OFAC Search" at bounding box center [241, 226] width 148 height 9
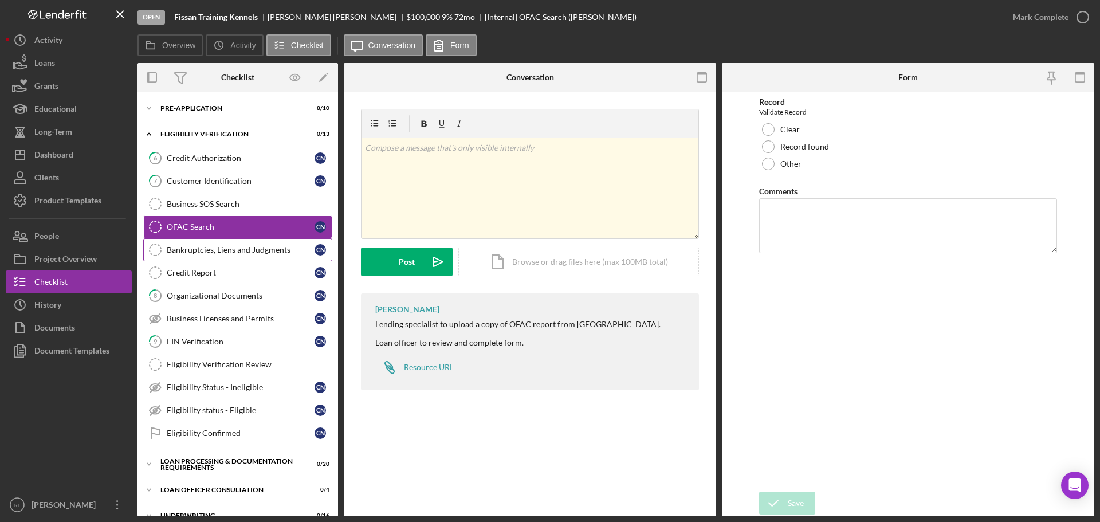
click at [222, 248] on div "Bankruptcies, Liens and Judgments" at bounding box center [241, 249] width 148 height 9
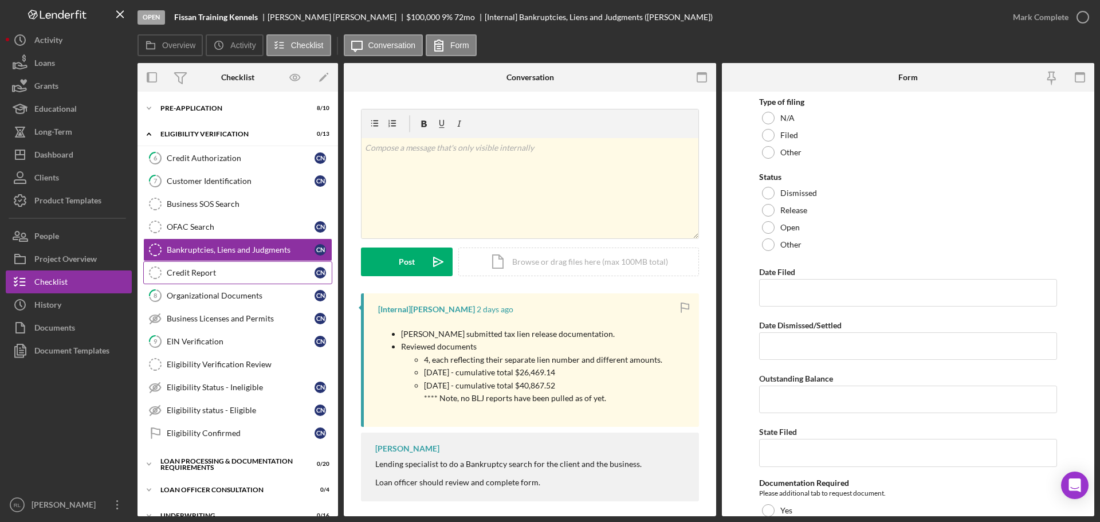
click at [228, 269] on div "Credit Report" at bounding box center [241, 272] width 148 height 9
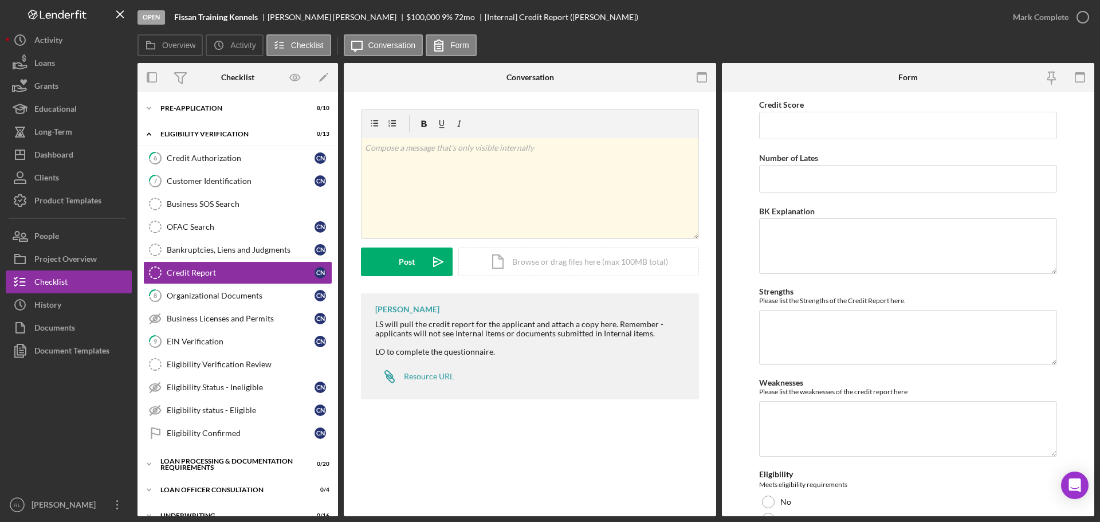
drag, startPoint x: 212, startPoint y: 227, endPoint x: 3, endPoint y: 279, distance: 215.5
click at [212, 227] on div "OFAC Search" at bounding box center [241, 226] width 148 height 9
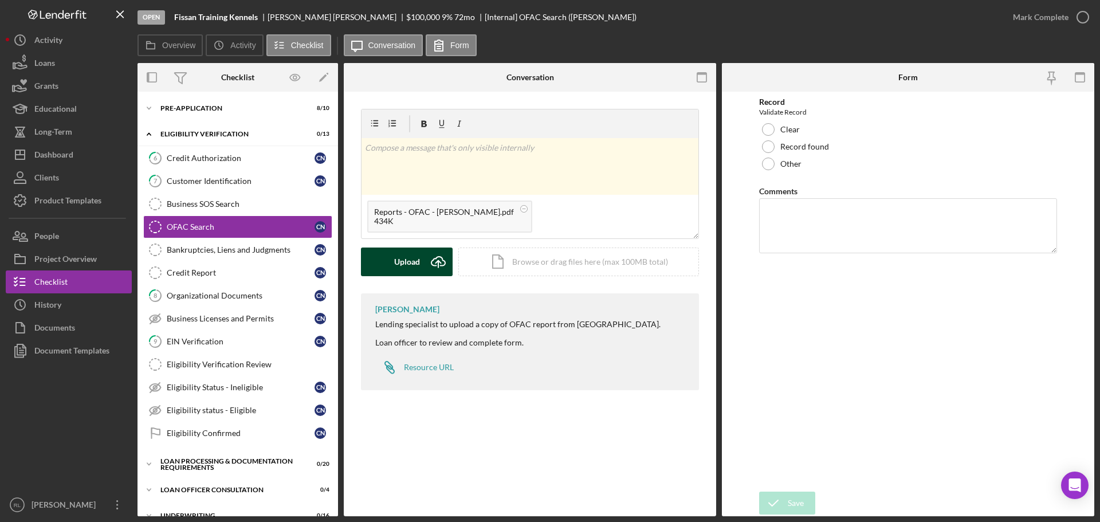
click at [397, 261] on div "Upload" at bounding box center [407, 261] width 26 height 29
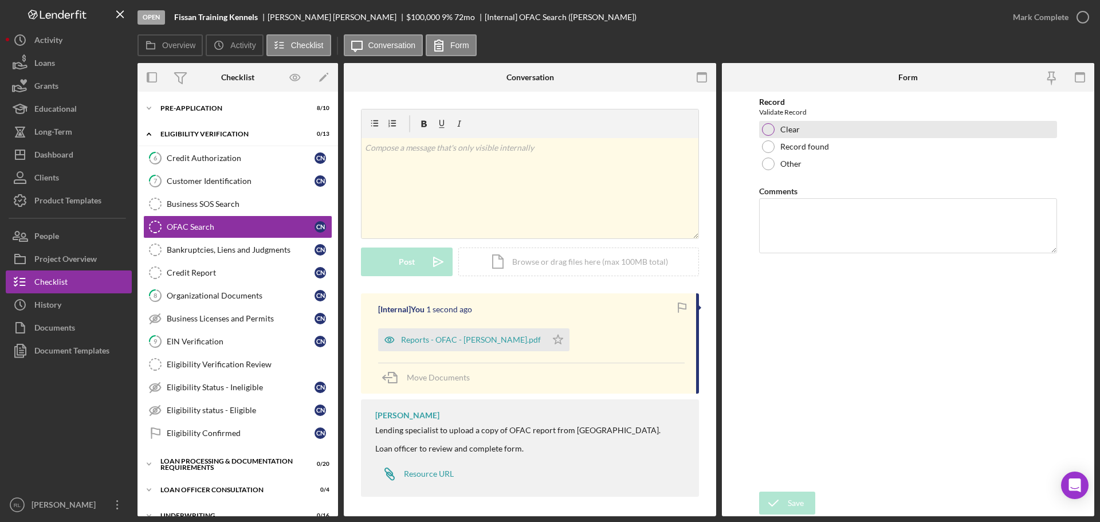
click at [787, 130] on label "Clear" at bounding box center [789, 129] width 19 height 9
click at [793, 496] on div "Save" at bounding box center [796, 503] width 16 height 23
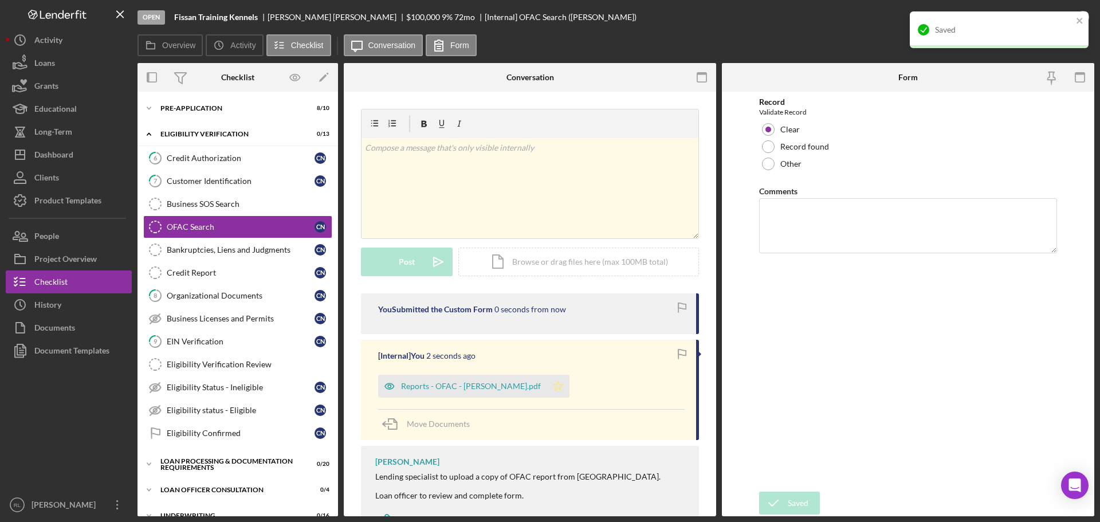
click at [547, 386] on icon "Icon/Star" at bounding box center [558, 386] width 23 height 23
click at [1077, 19] on icon "close" at bounding box center [1079, 21] width 6 height 6
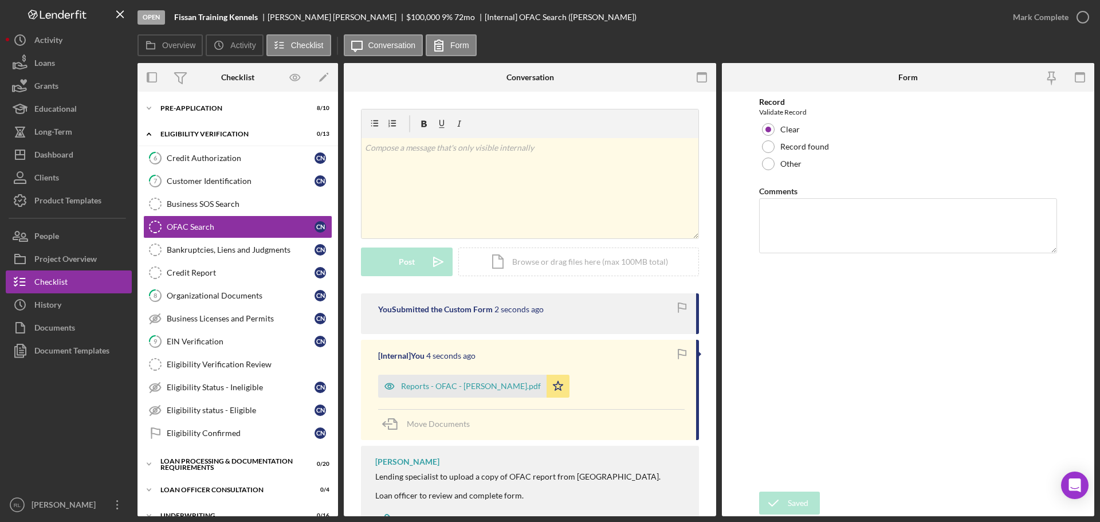
click at [1052, 17] on div "Mark Complete" at bounding box center [1041, 17] width 56 height 23
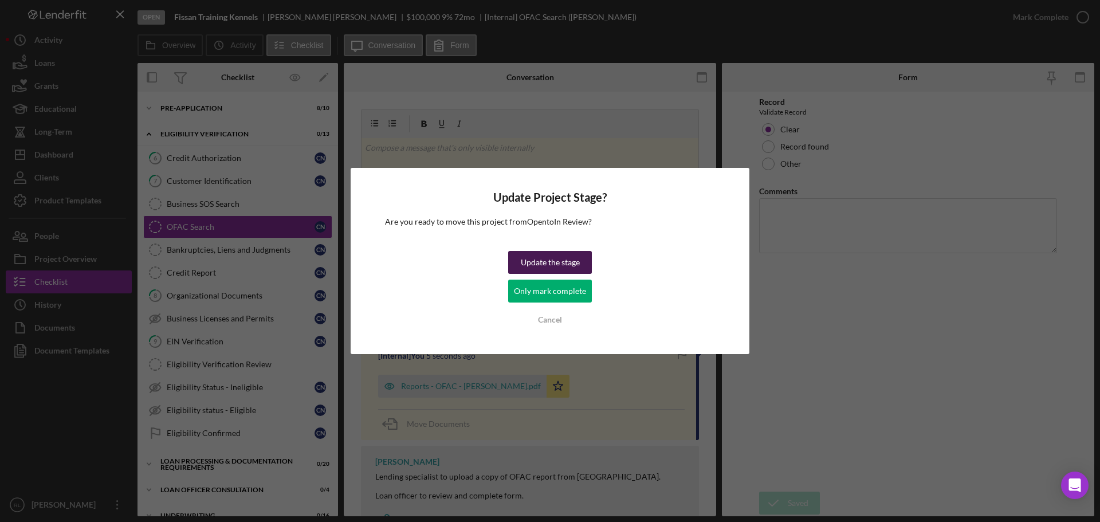
click at [560, 261] on div "Update the stage" at bounding box center [550, 262] width 59 height 23
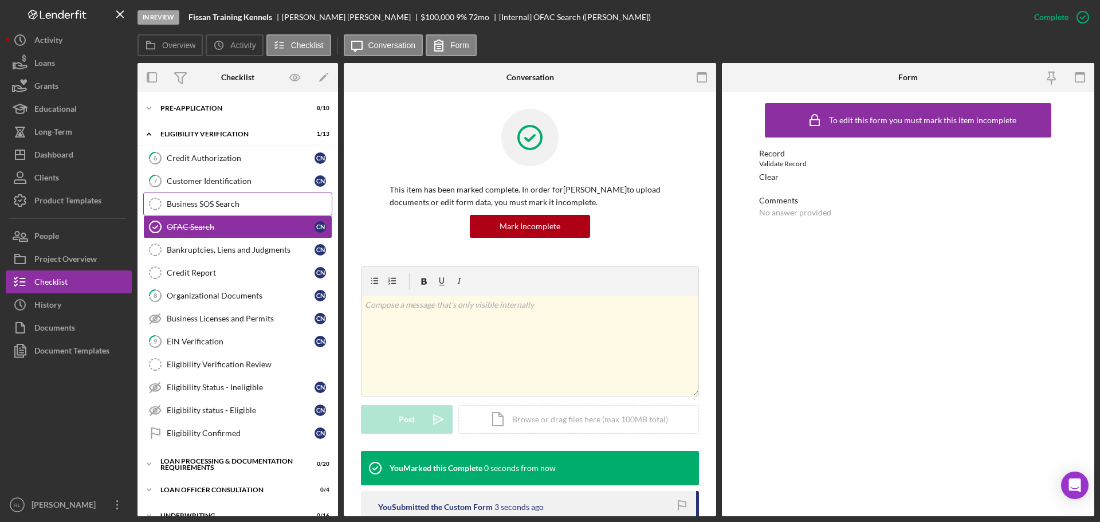
click at [201, 210] on link "Business SOS Search Business SOS Search" at bounding box center [237, 203] width 189 height 23
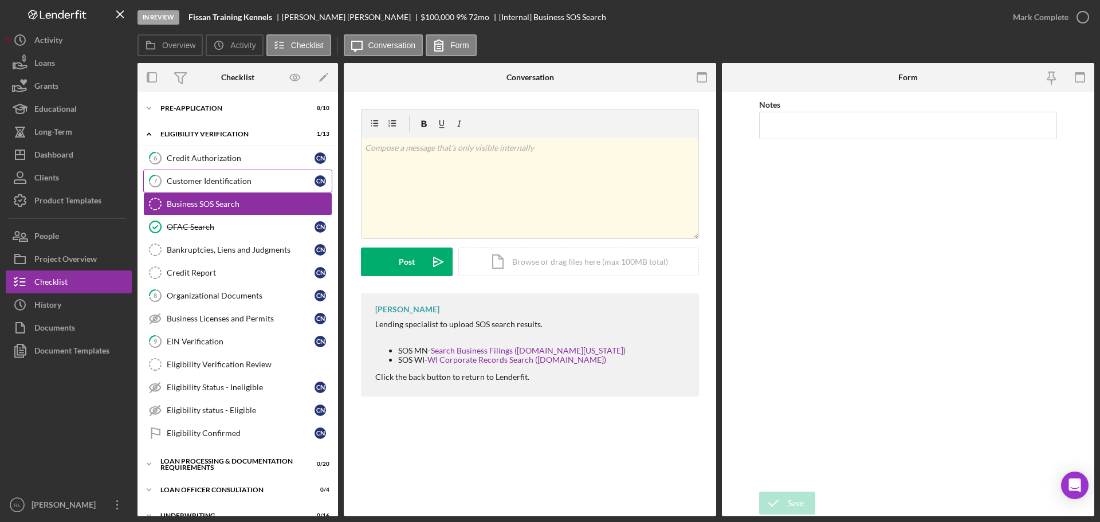
click at [235, 186] on div "Customer Identification" at bounding box center [241, 180] width 148 height 9
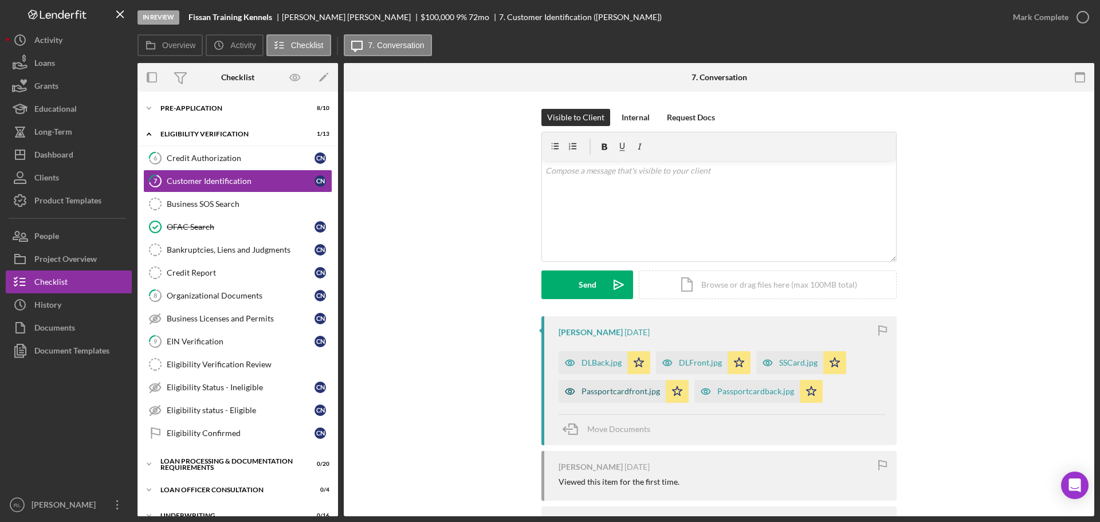
click at [591, 392] on div "Passportcardfront.jpg" at bounding box center [620, 391] width 78 height 9
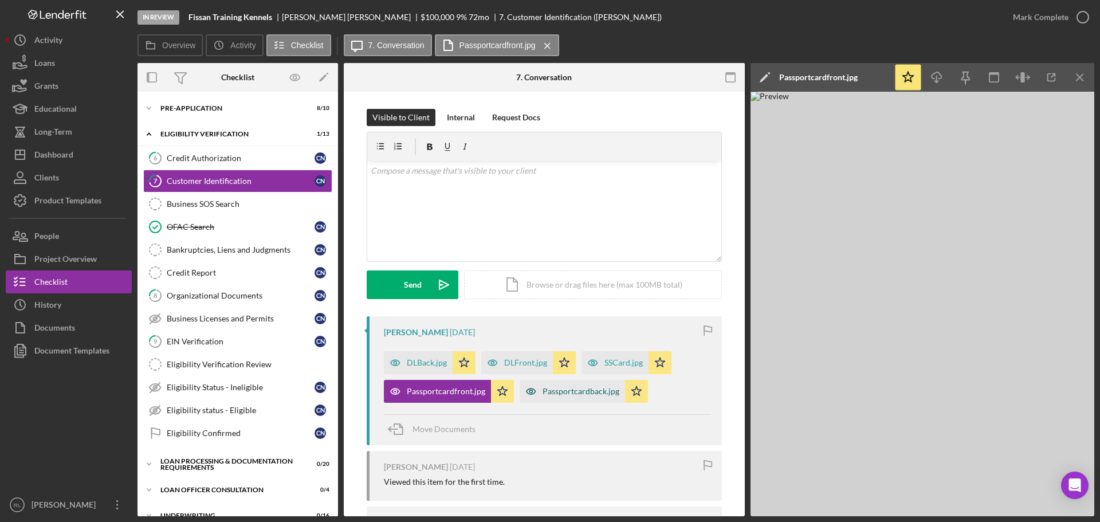
click at [578, 395] on div "Passportcardback.jpg" at bounding box center [581, 391] width 77 height 9
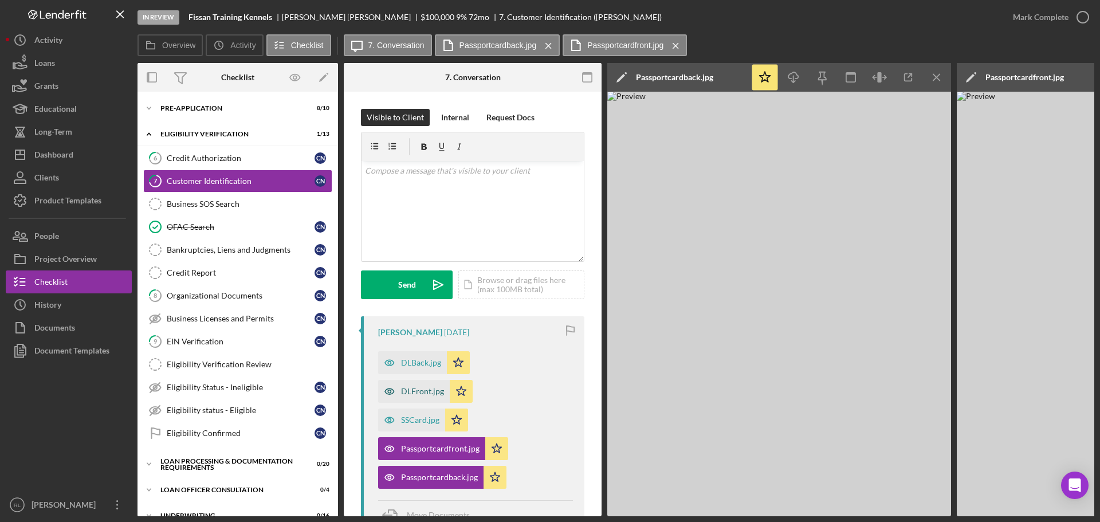
click at [418, 394] on div "DLFront.jpg" at bounding box center [422, 391] width 43 height 9
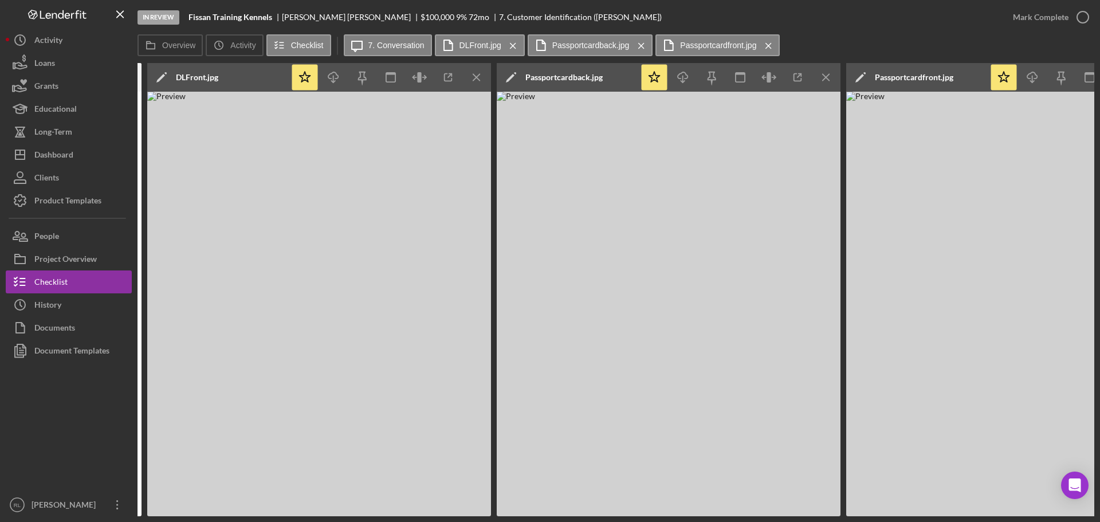
scroll to position [0, 461]
click at [820, 78] on icon "Icon/Menu Close" at bounding box center [825, 78] width 26 height 26
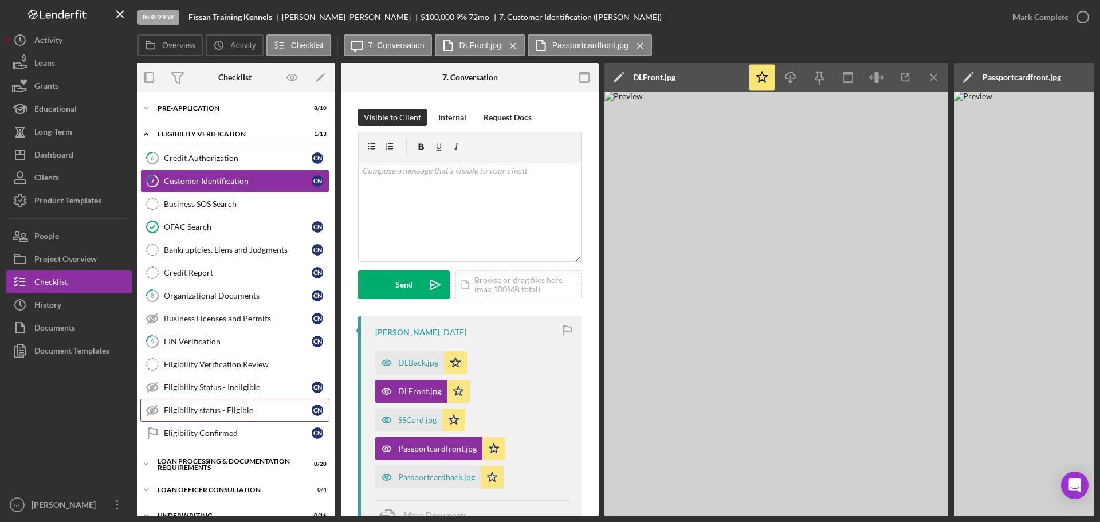
scroll to position [0, 0]
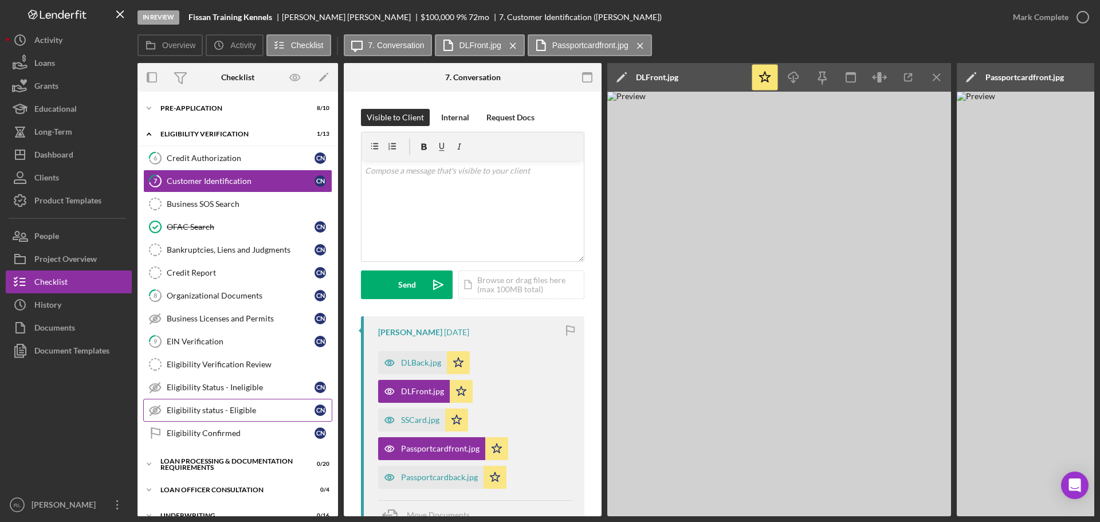
drag, startPoint x: 347, startPoint y: 408, endPoint x: 292, endPoint y: 406, distance: 55.0
click at [941, 75] on icon "Icon/Menu Close" at bounding box center [937, 78] width 26 height 26
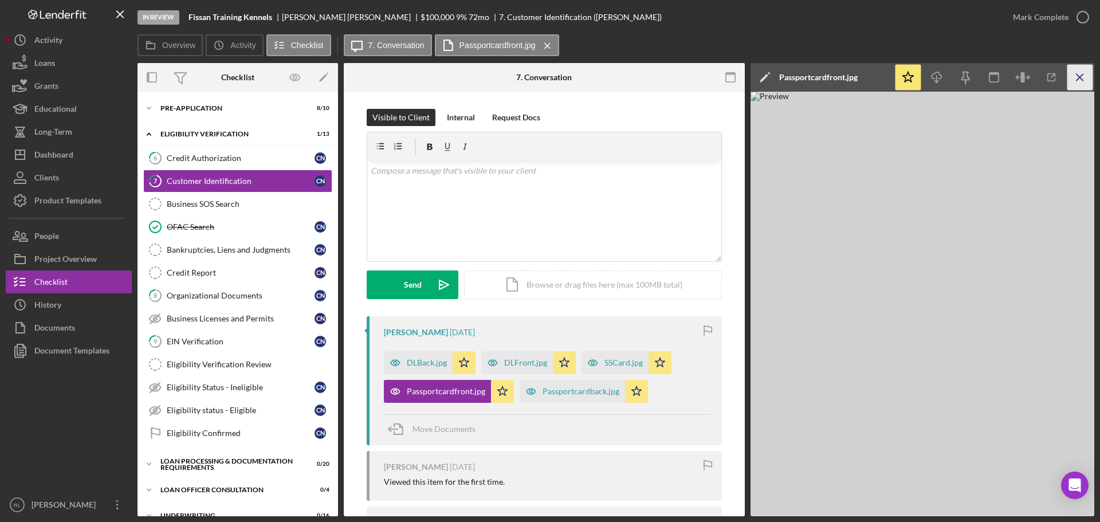
click at [1083, 77] on icon "Icon/Menu Close" at bounding box center [1080, 78] width 26 height 26
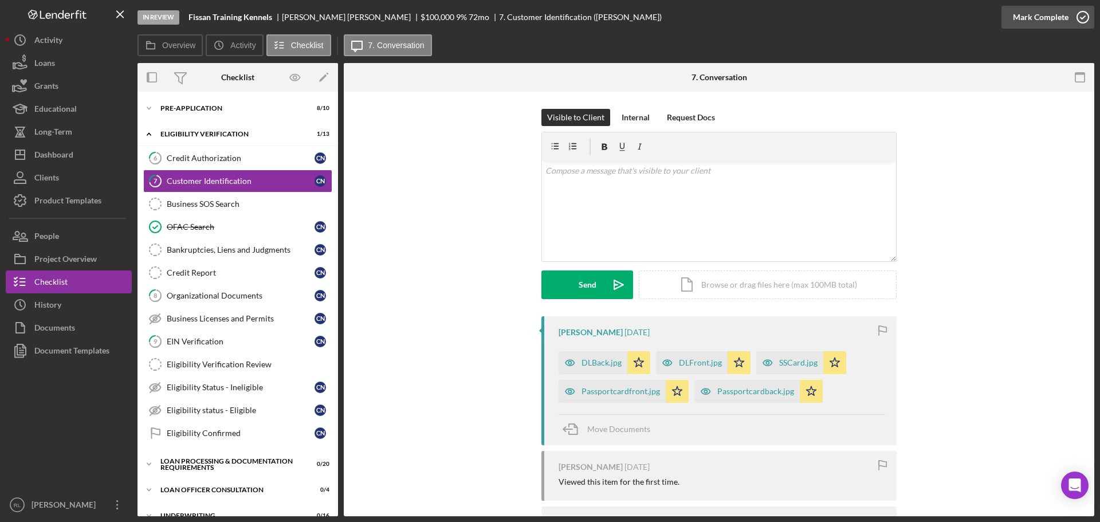
click at [1054, 8] on div "Mark Complete" at bounding box center [1041, 17] width 56 height 23
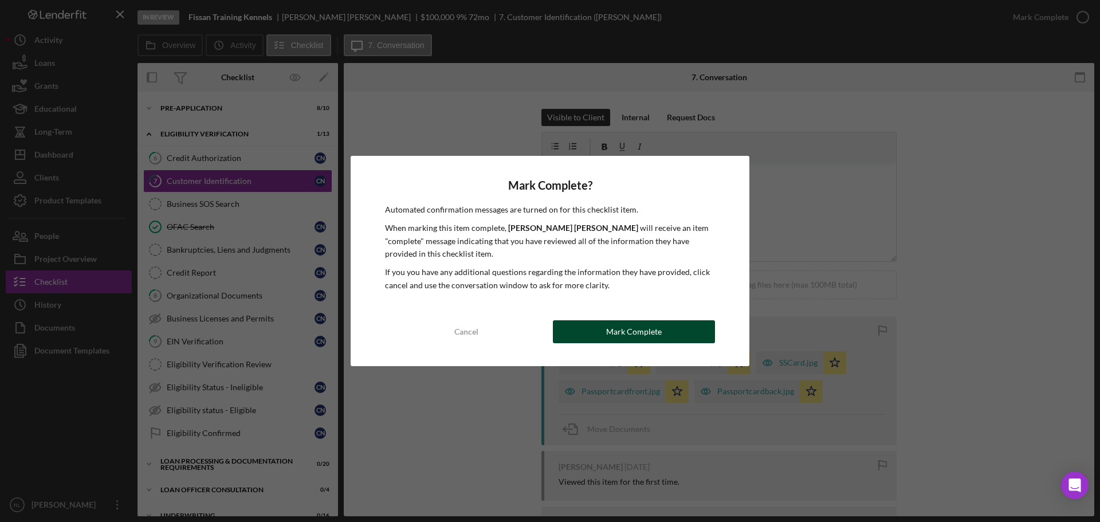
click at [600, 336] on button "Mark Complete" at bounding box center [634, 331] width 162 height 23
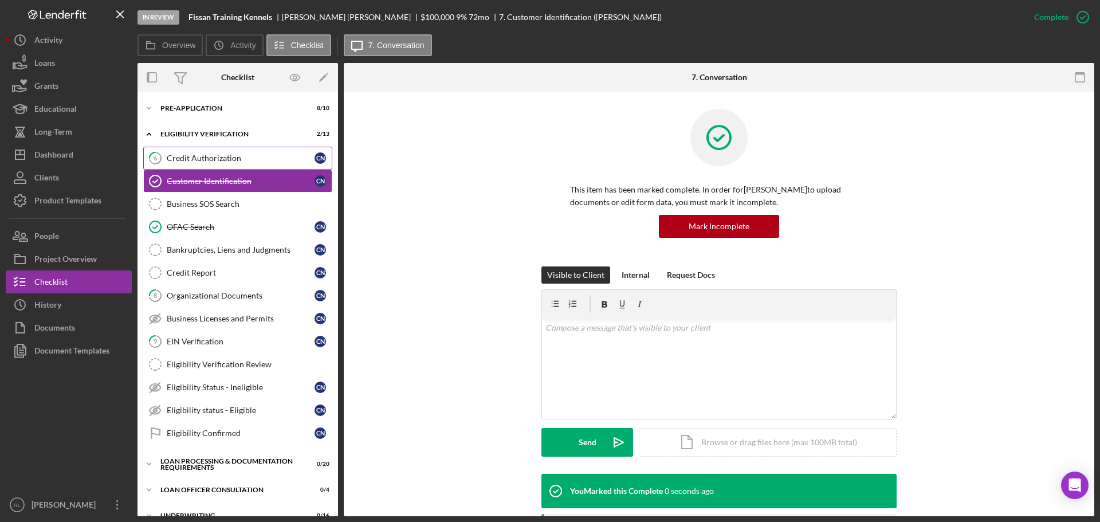
click at [217, 154] on div "Credit Authorization" at bounding box center [241, 158] width 148 height 9
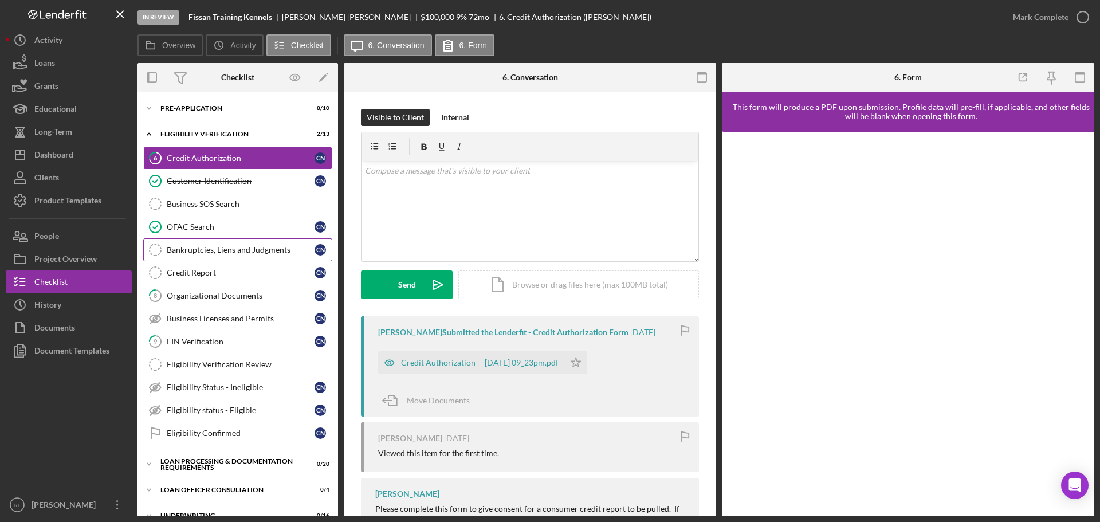
click at [222, 257] on link "Bankruptcies, Liens and Judgments Bankruptcies, Liens and Judgments C N" at bounding box center [237, 249] width 189 height 23
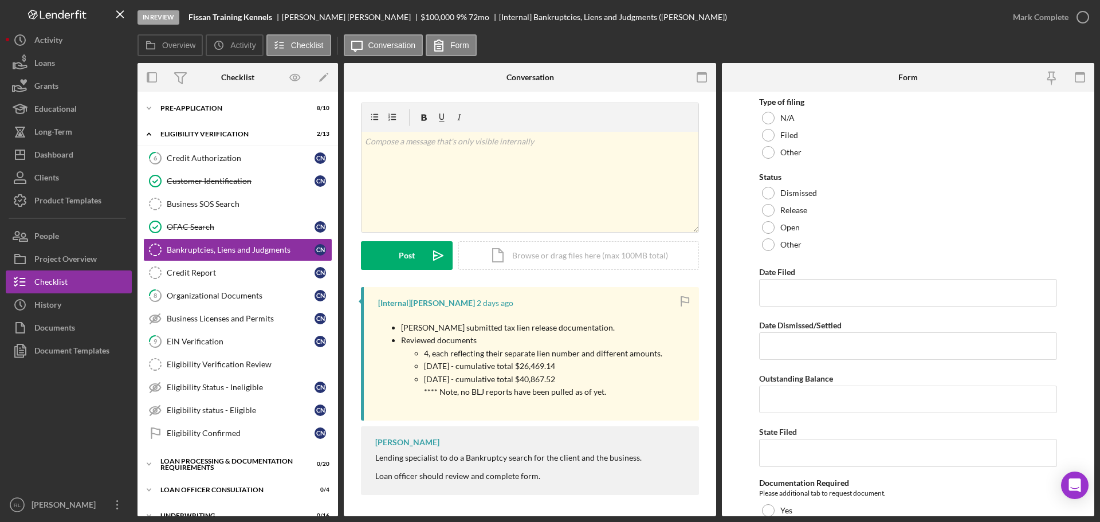
scroll to position [8, 0]
click at [477, 376] on p "2 January 2025 - cumulative total $40,867.52" at bounding box center [543, 377] width 238 height 13
drag, startPoint x: 423, startPoint y: 348, endPoint x: 631, endPoint y: 392, distance: 212.7
click at [631, 392] on ul "4, each reflecting their separate lien number and different amounts. 2 March 20…" at bounding box center [531, 371] width 261 height 52
click at [631, 392] on p "**** Note, no BLJ reports have been pulled as of yet." at bounding box center [543, 390] width 238 height 13
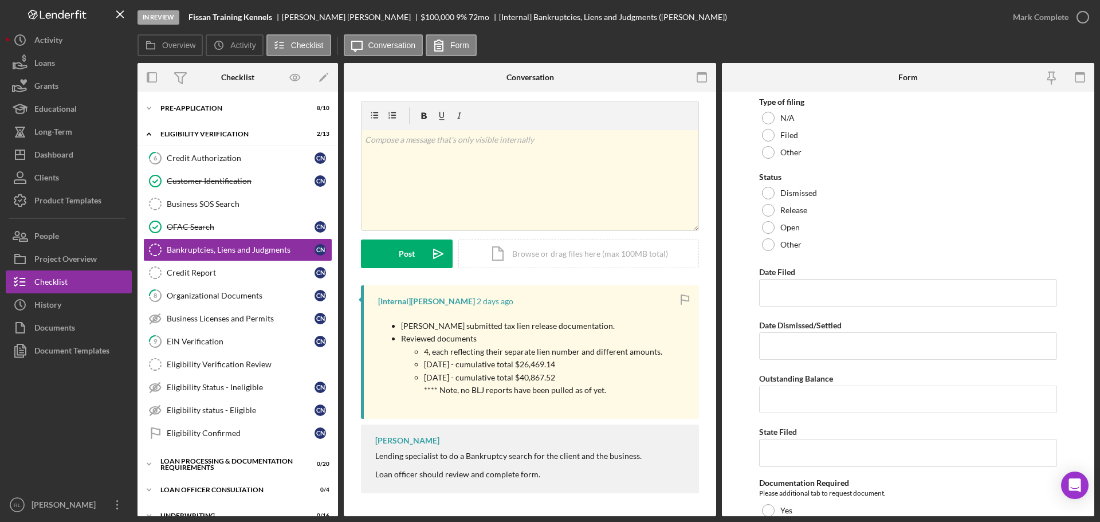
drag, startPoint x: 639, startPoint y: 392, endPoint x: 383, endPoint y: 324, distance: 264.5
click at [383, 324] on ul "Carol submitted tax lien release documentation. Reviewed documents 4, each refl…" at bounding box center [520, 358] width 284 height 77
click at [245, 211] on link "Business SOS Search Business SOS Search" at bounding box center [237, 203] width 189 height 23
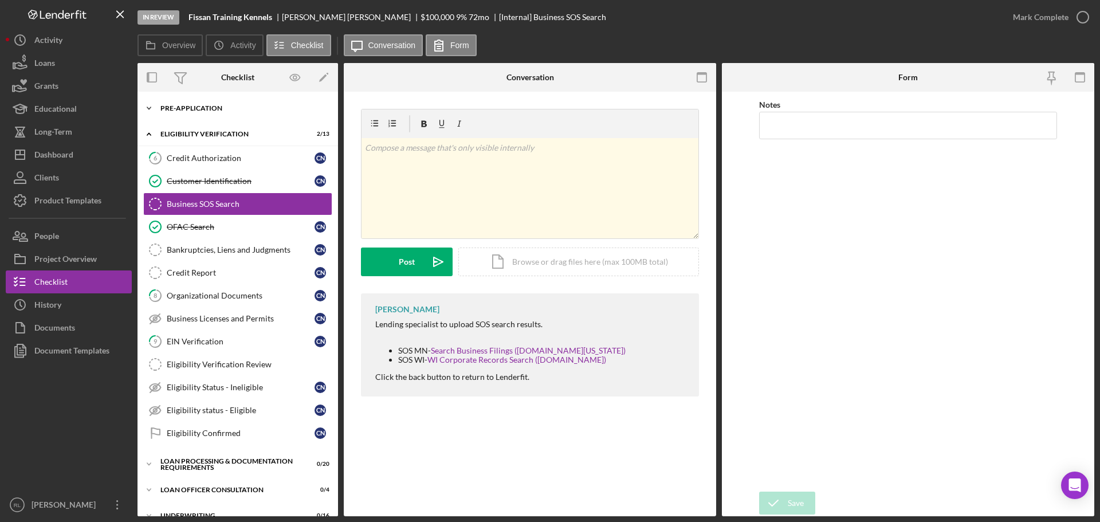
click at [201, 112] on div "Icon/Expander Pre-Application 8 / 10" at bounding box center [237, 108] width 201 height 23
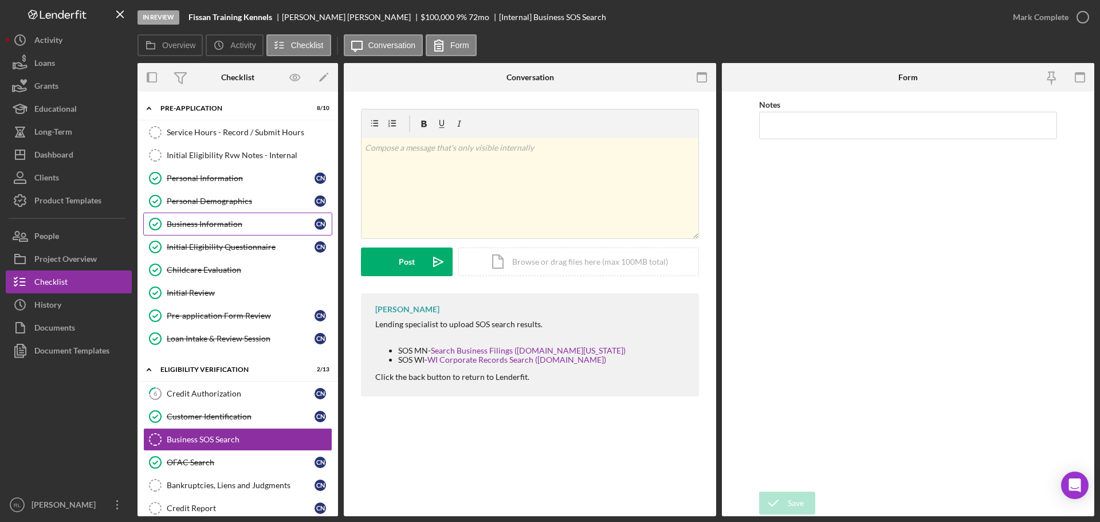
click at [226, 223] on div "Business Information" at bounding box center [241, 223] width 148 height 9
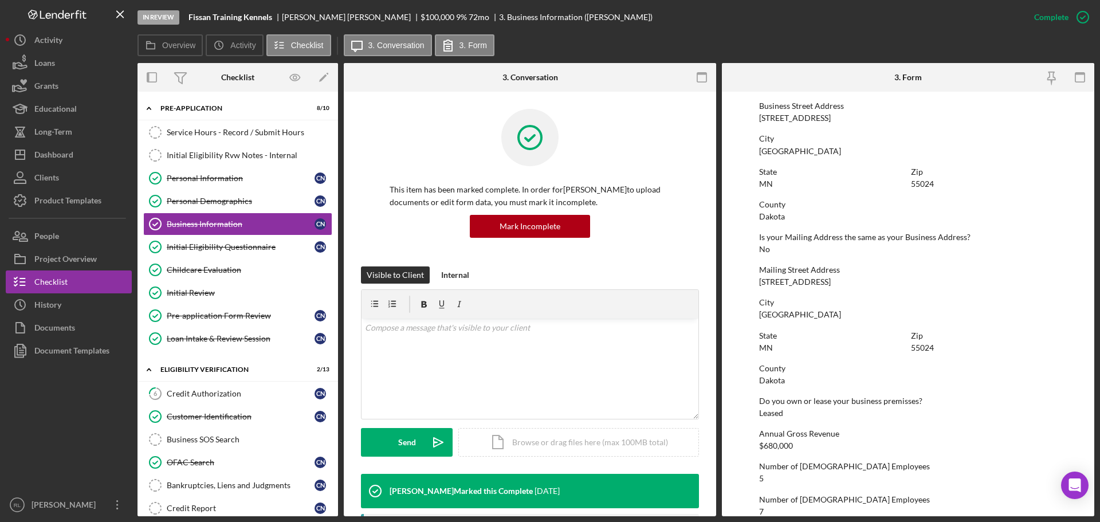
scroll to position [516, 0]
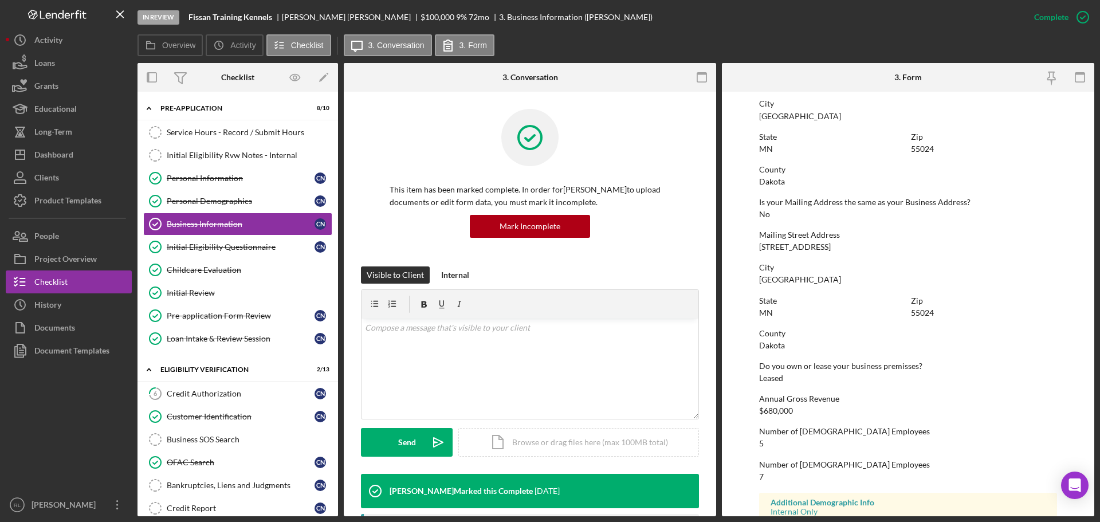
drag, startPoint x: 760, startPoint y: 247, endPoint x: 859, endPoint y: 247, distance: 99.1
click at [859, 247] on div "Mailing Street Address 1016 Honeysuckle Lane" at bounding box center [908, 240] width 298 height 21
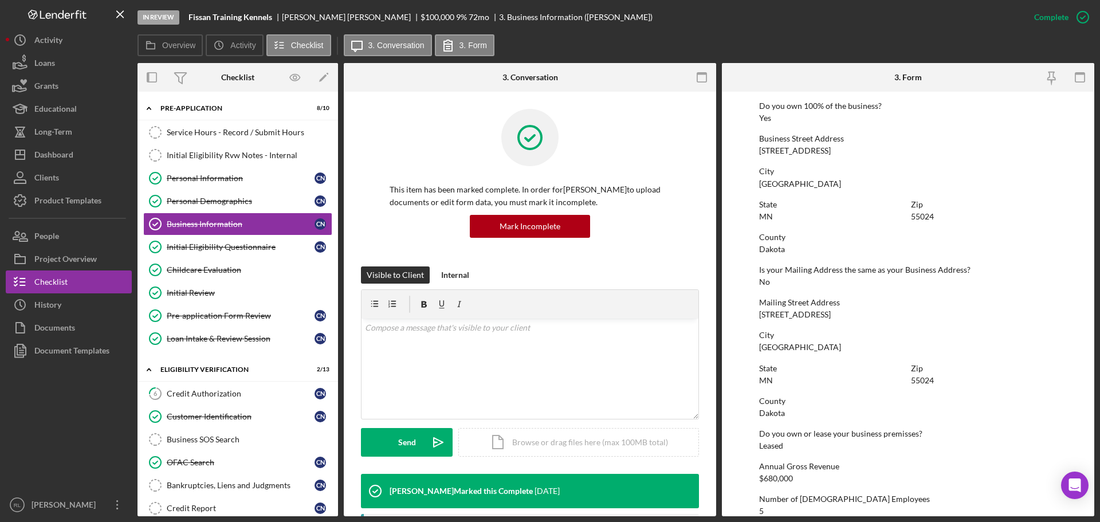
scroll to position [401, 0]
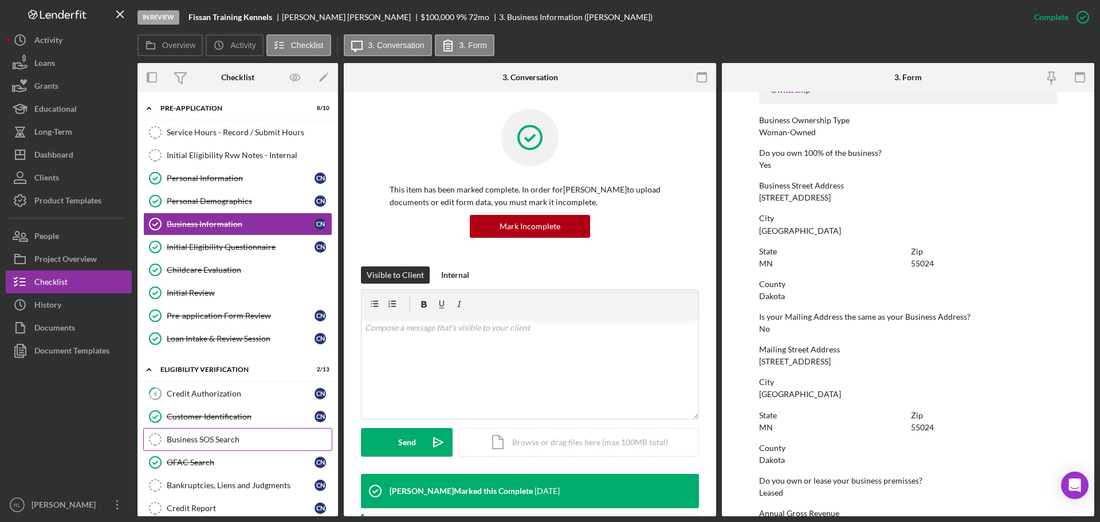
click at [210, 436] on div "Business SOS Search" at bounding box center [249, 439] width 165 height 9
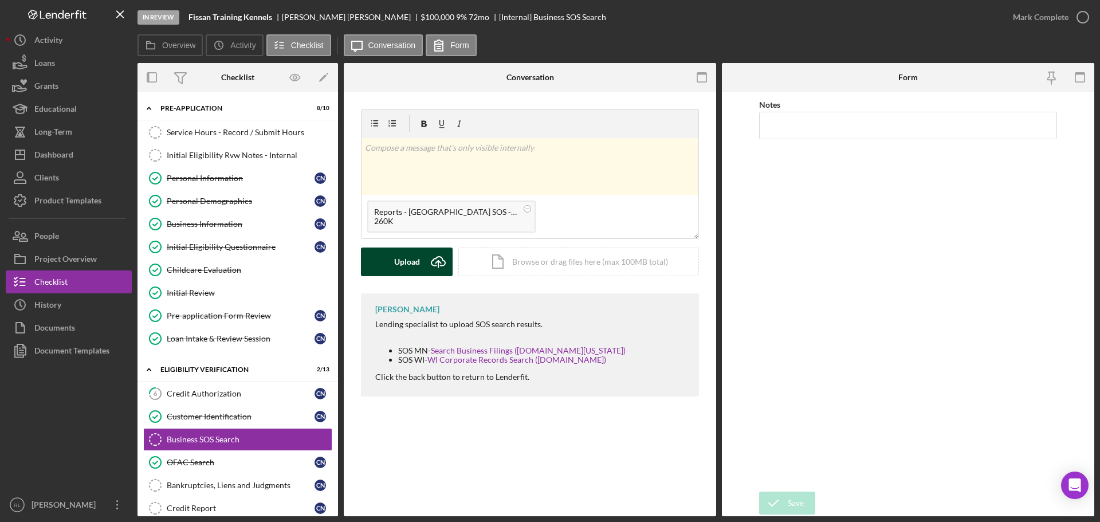
click at [422, 261] on button "Upload Icon/Upload" at bounding box center [407, 261] width 92 height 29
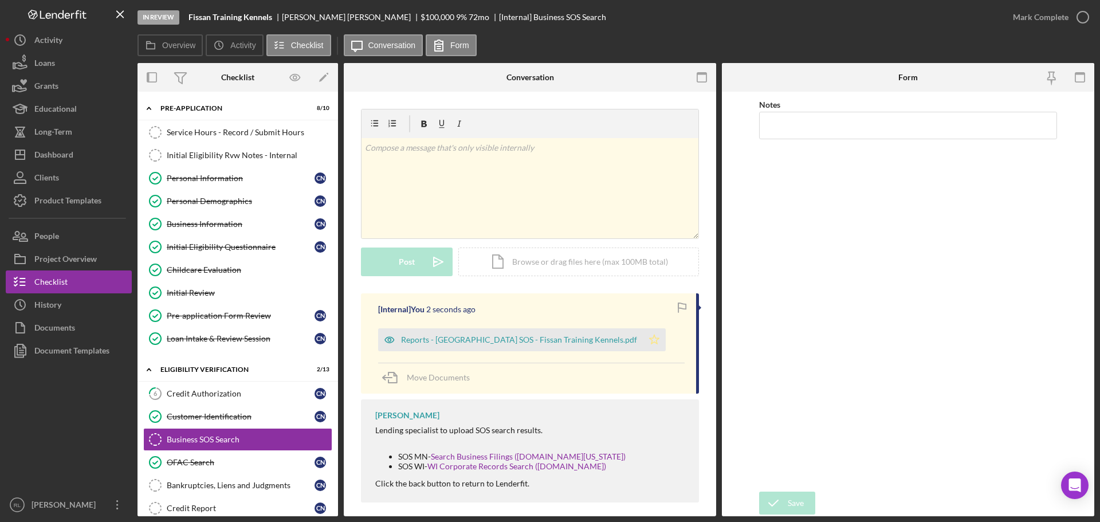
click at [643, 338] on icon "Icon/Star" at bounding box center [654, 339] width 23 height 23
click at [1027, 25] on div "Mark Complete" at bounding box center [1041, 17] width 56 height 23
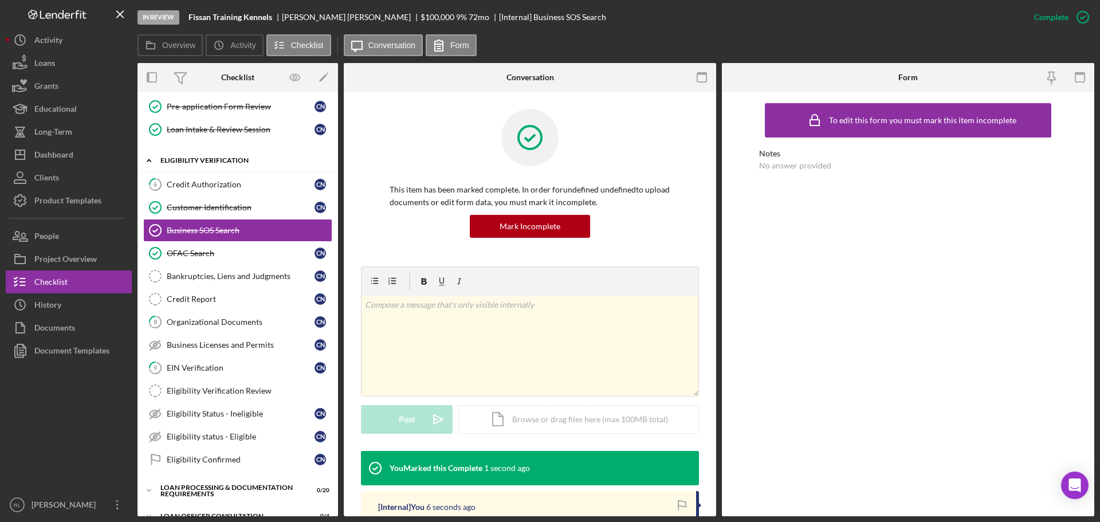
scroll to position [229, 0]
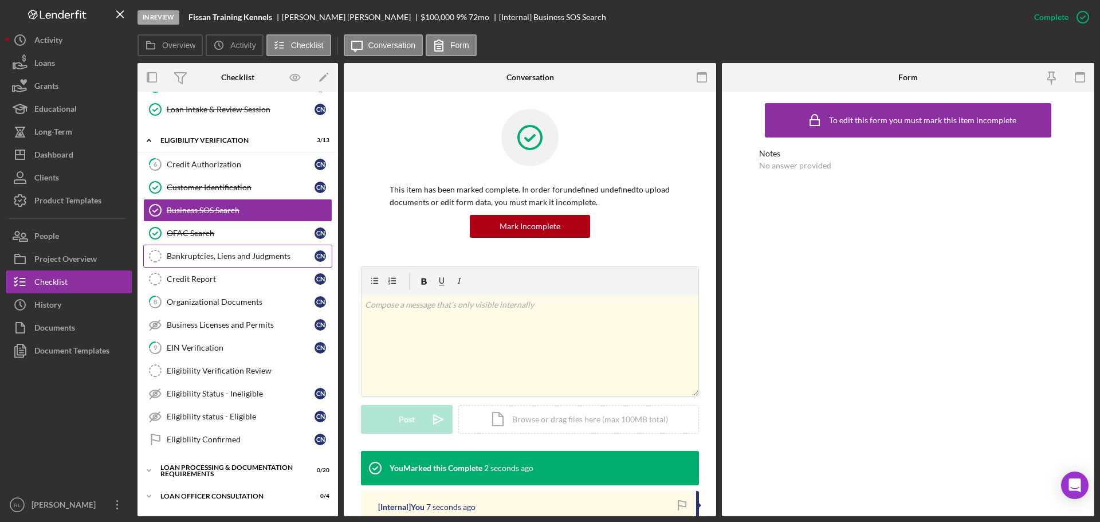
click at [237, 258] on div "Bankruptcies, Liens and Judgments" at bounding box center [241, 256] width 148 height 9
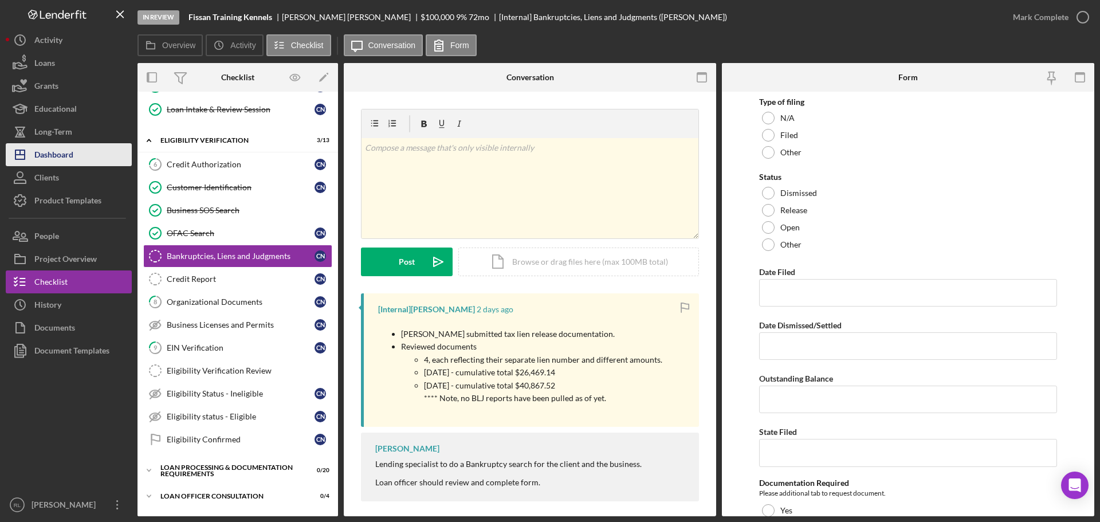
click at [60, 144] on div "Dashboard" at bounding box center [53, 156] width 39 height 26
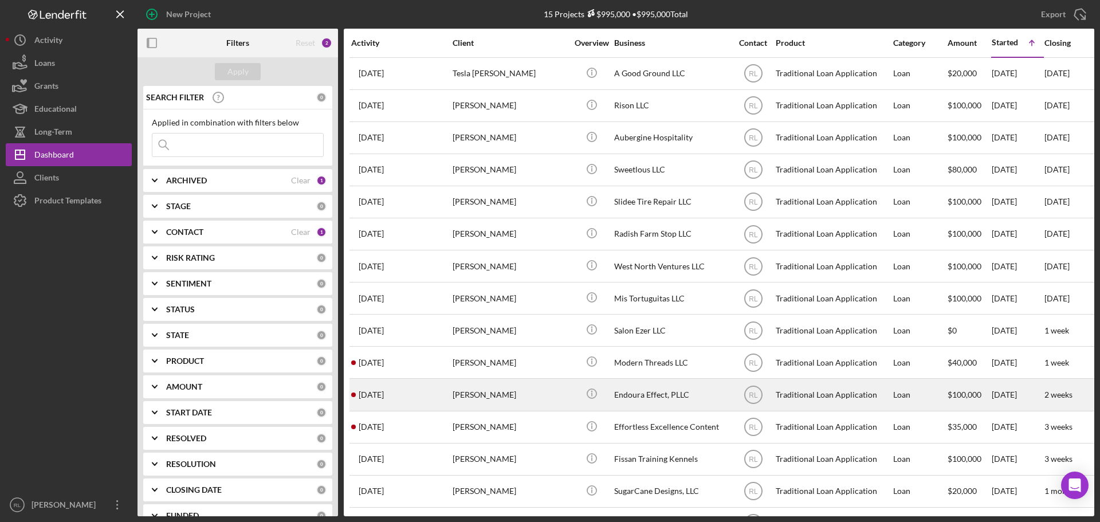
click at [511, 399] on div "[PERSON_NAME]" at bounding box center [510, 394] width 115 height 30
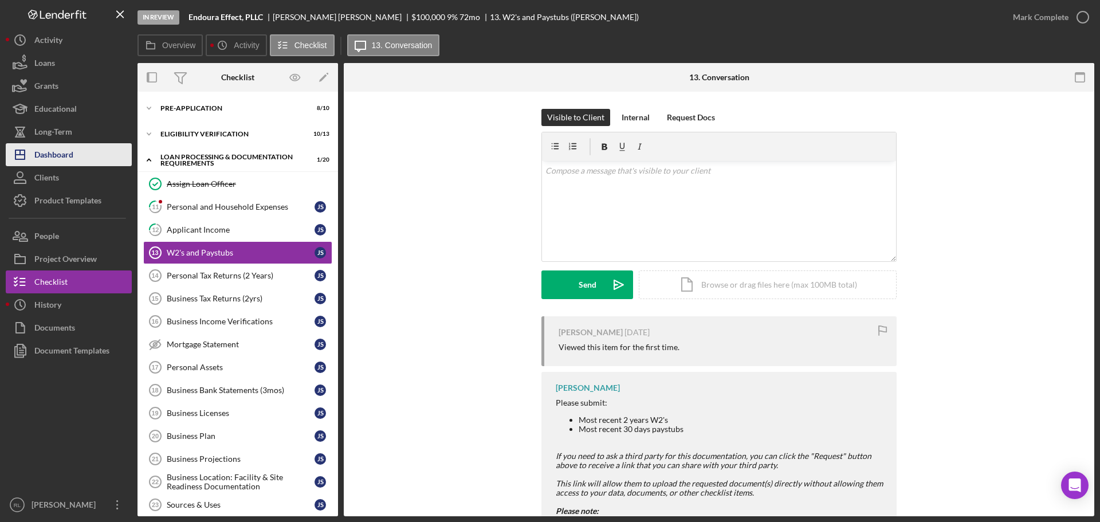
click at [61, 150] on div "Dashboard" at bounding box center [53, 156] width 39 height 26
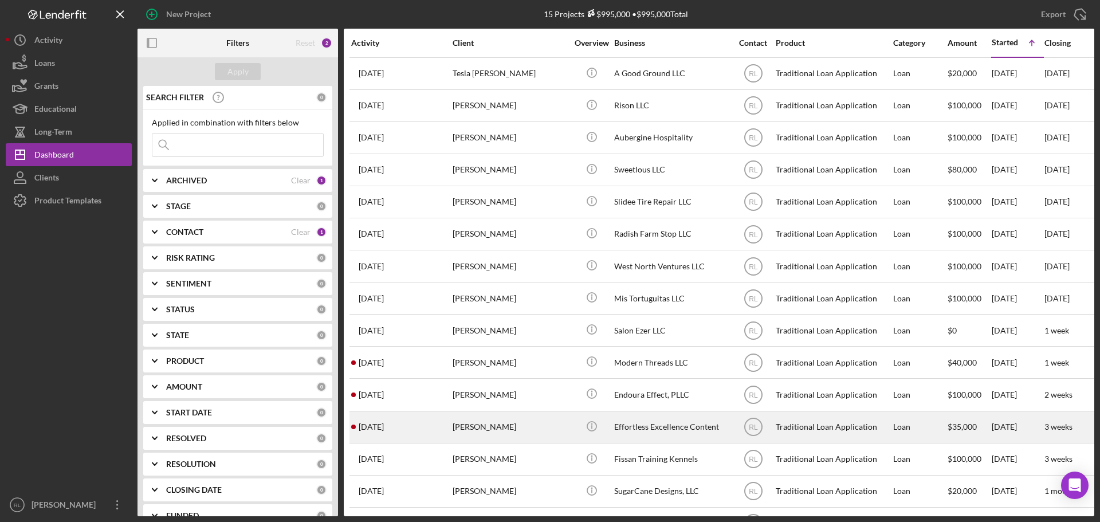
scroll to position [38, 0]
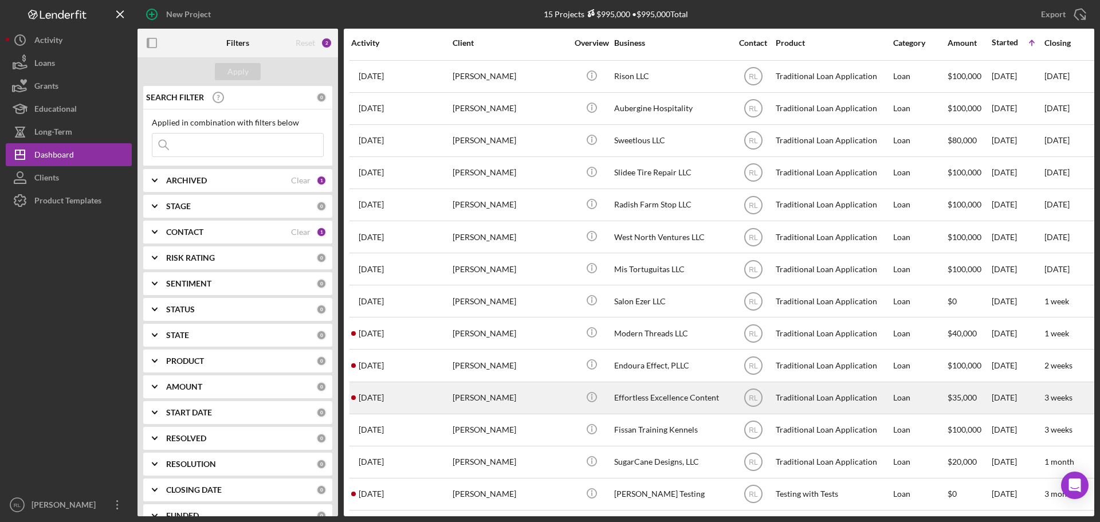
click at [514, 390] on div "[PERSON_NAME]" at bounding box center [510, 398] width 115 height 30
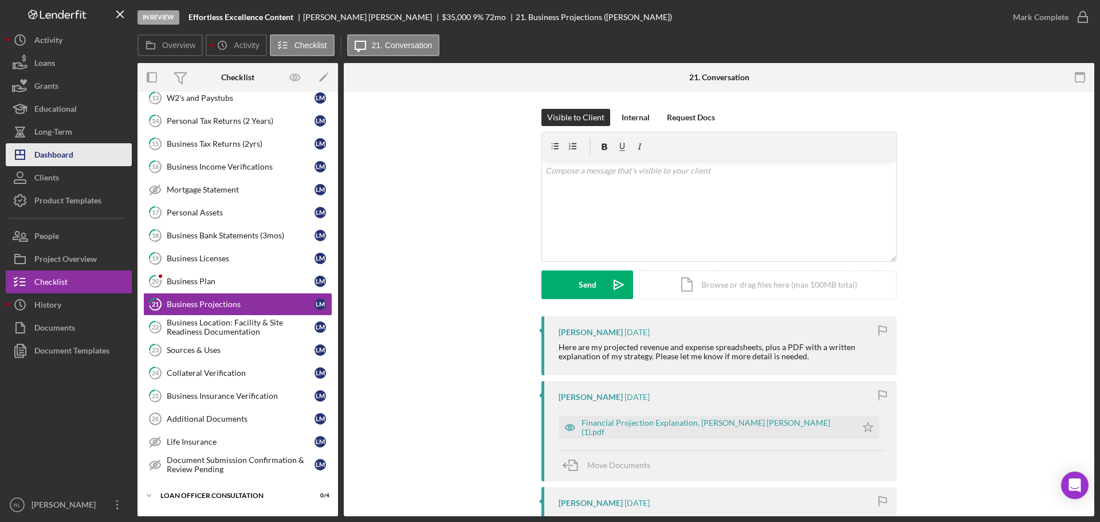
click at [69, 159] on div "Dashboard" at bounding box center [53, 156] width 39 height 26
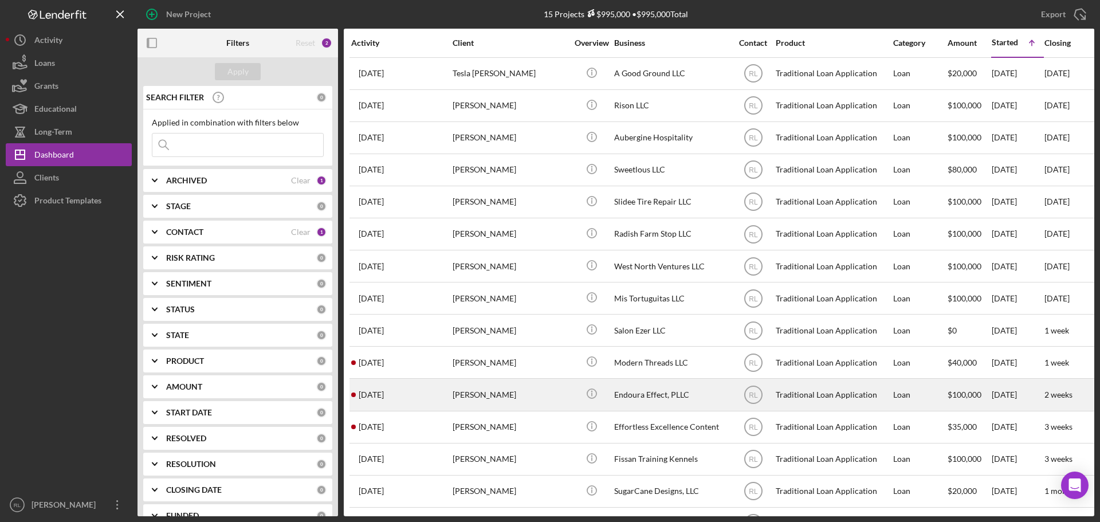
click at [506, 397] on div "[PERSON_NAME]" at bounding box center [510, 394] width 115 height 30
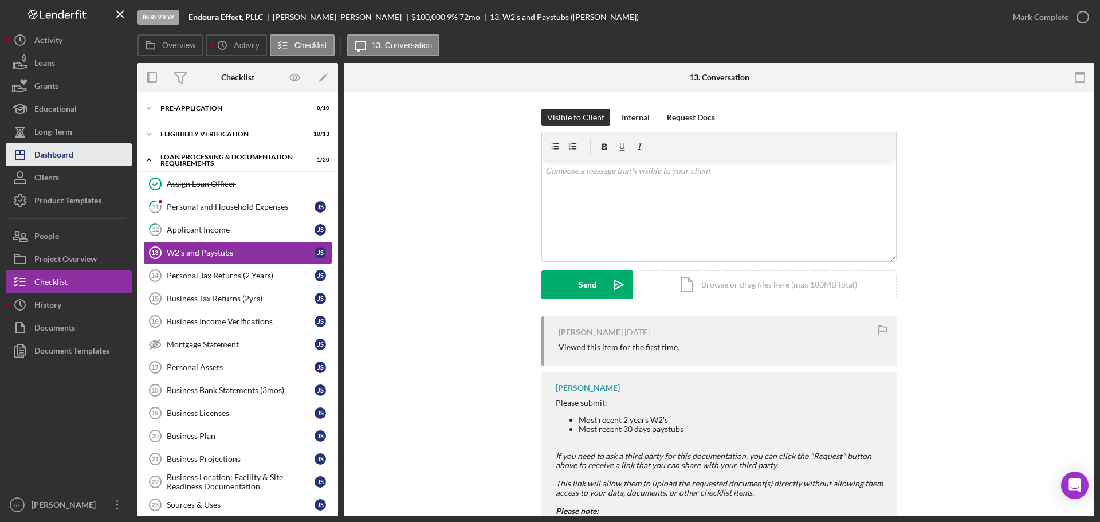
click at [82, 160] on button "Icon/Dashboard Dashboard" at bounding box center [69, 154] width 126 height 23
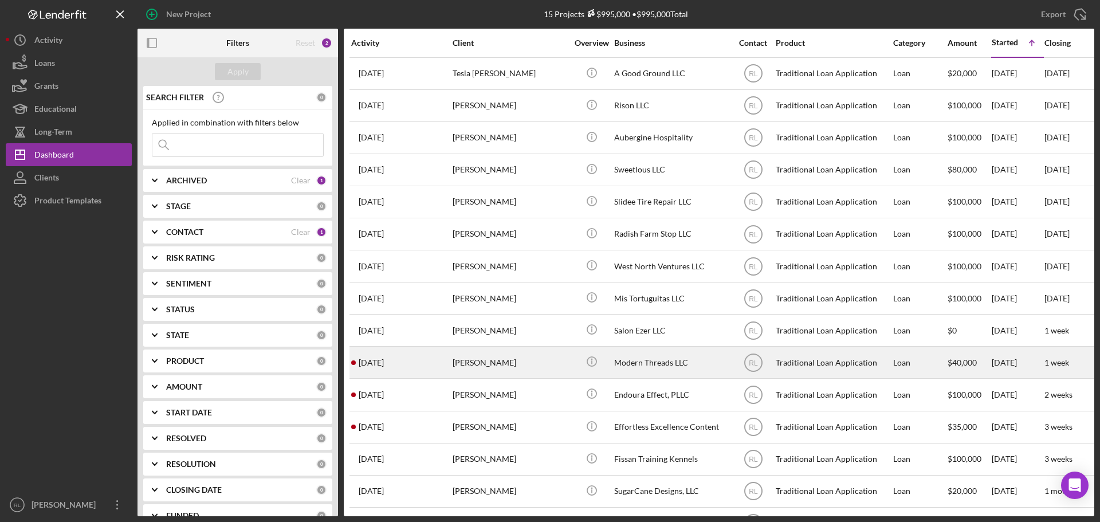
click at [505, 370] on div "[PERSON_NAME]" at bounding box center [510, 362] width 115 height 30
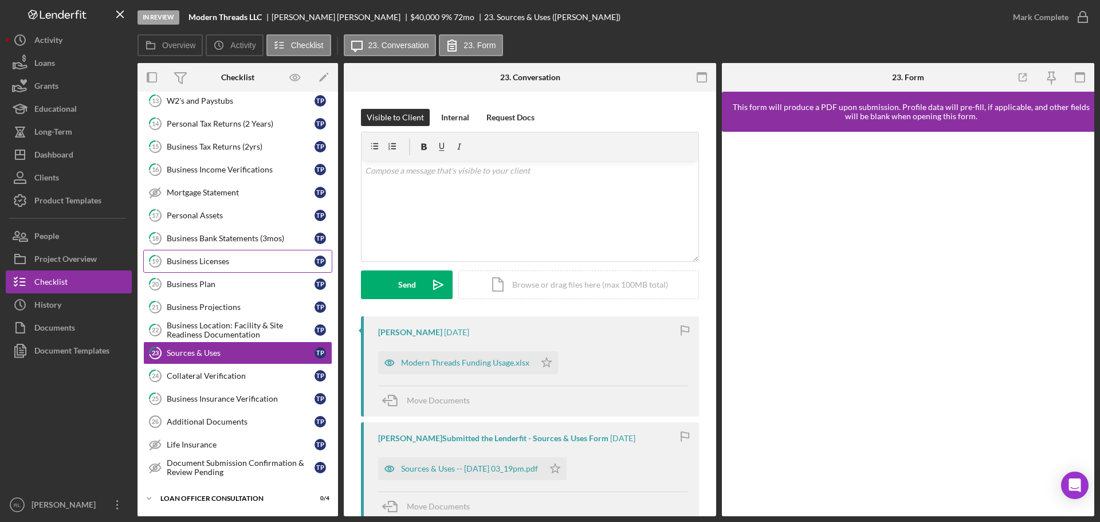
scroll to position [172, 0]
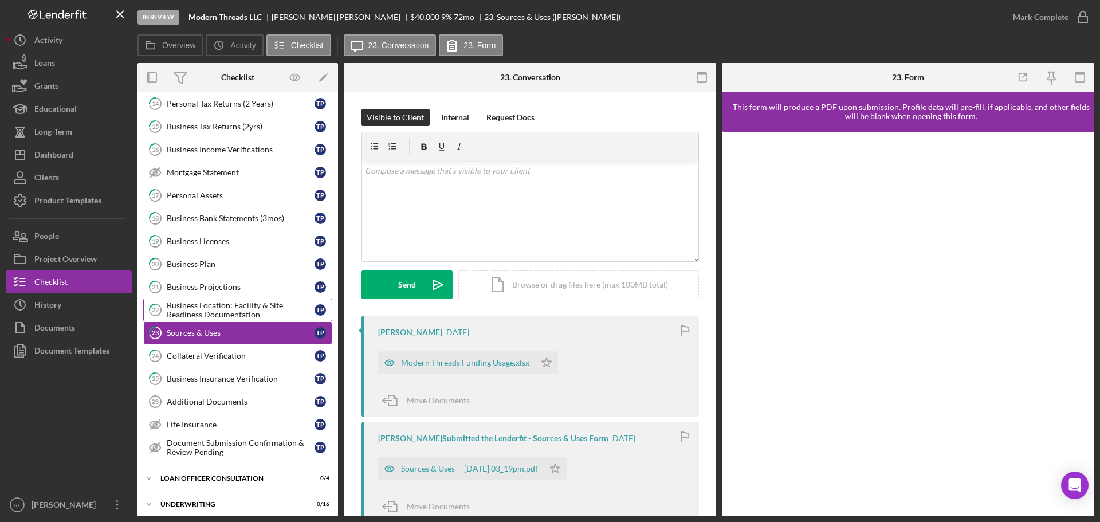
click at [225, 309] on div "Business Location: Facility & Site Readiness Documentation" at bounding box center [241, 310] width 148 height 18
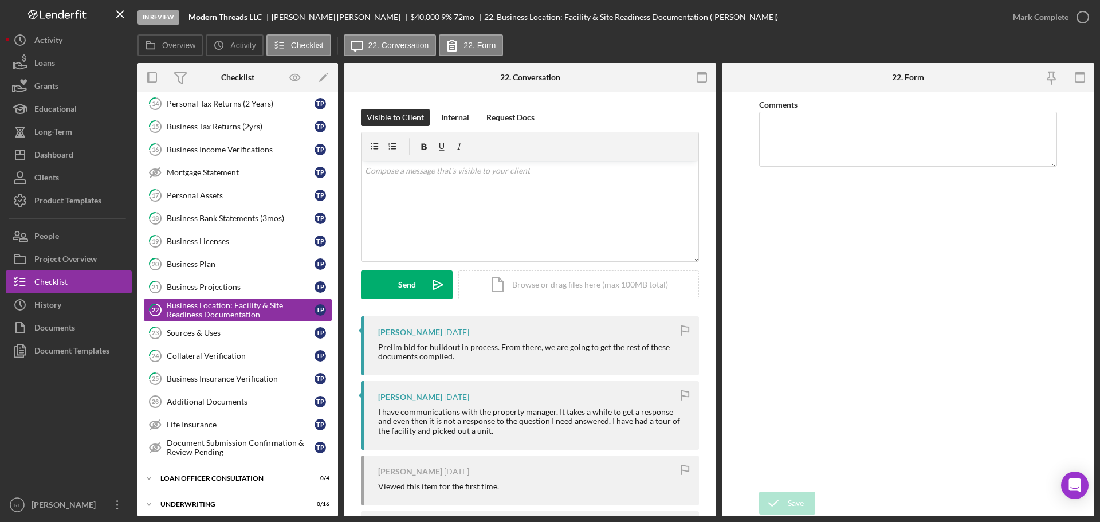
drag, startPoint x: 528, startPoint y: 435, endPoint x: 532, endPoint y: 396, distance: 39.2
click at [532, 396] on div "Taylor Pawlak 4 weeks ago I have communications with the property manager. It t…" at bounding box center [530, 415] width 338 height 68
click at [532, 396] on div "Taylor Pawlak 4 weeks ago" at bounding box center [532, 396] width 309 height 9
drag, startPoint x: 532, startPoint y: 396, endPoint x: 524, endPoint y: 431, distance: 36.5
click at [524, 431] on div "Taylor Pawlak 4 weeks ago I have communications with the property manager. It t…" at bounding box center [530, 415] width 338 height 68
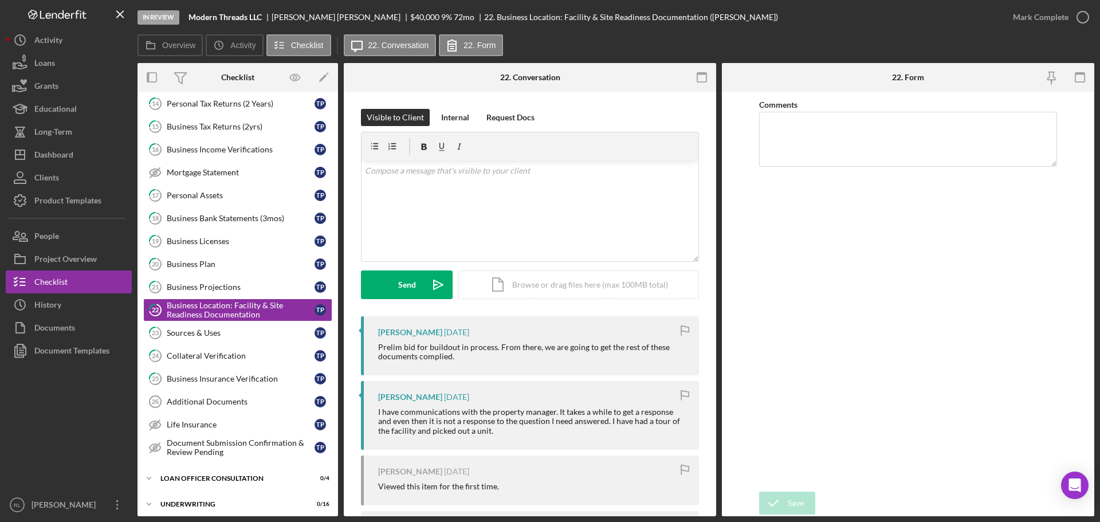
click at [524, 431] on div "I have communications with the property manager. It takes a while to get a resp…" at bounding box center [532, 420] width 309 height 27
click at [225, 286] on div "Business Projections" at bounding box center [241, 286] width 148 height 9
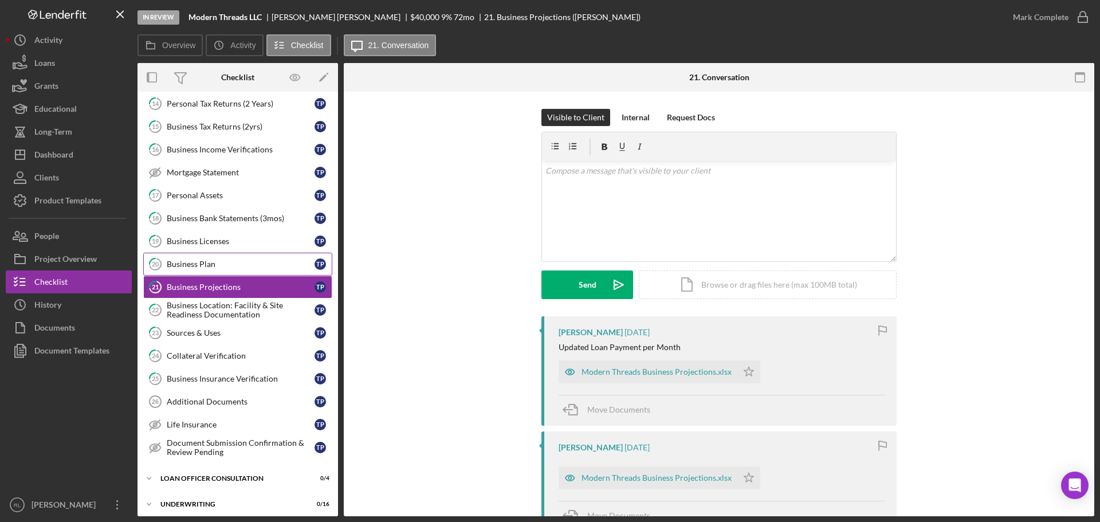
click at [237, 266] on div "Business Plan" at bounding box center [241, 264] width 148 height 9
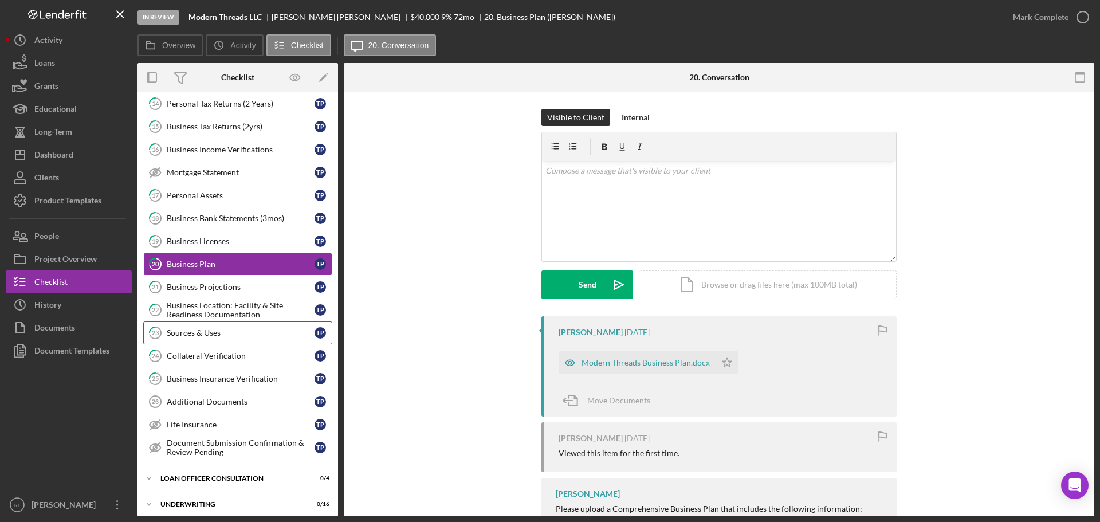
click at [221, 333] on div "Sources & Uses" at bounding box center [241, 332] width 148 height 9
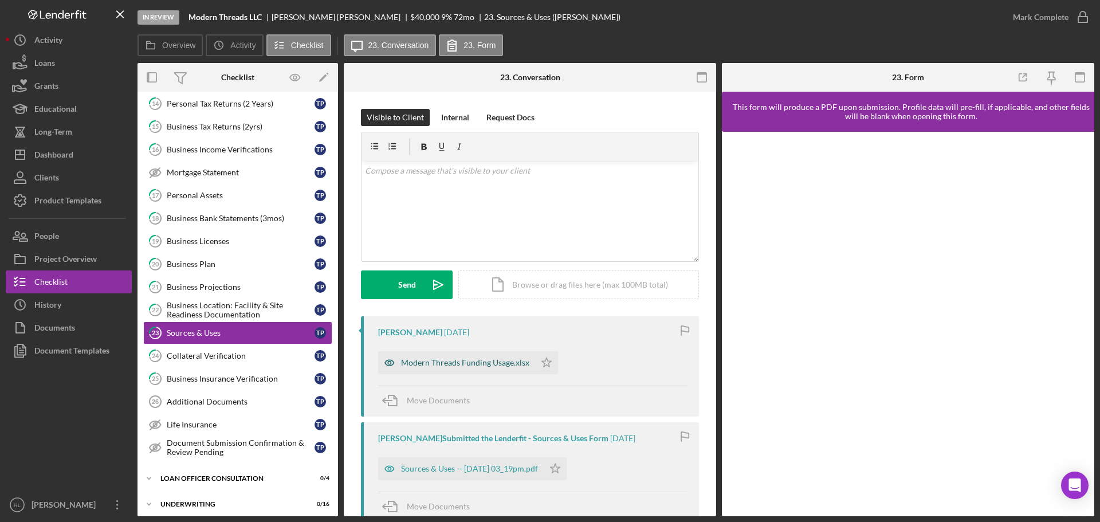
click at [474, 362] on div "Modern Threads Funding Usage.xlsx" at bounding box center [465, 362] width 128 height 9
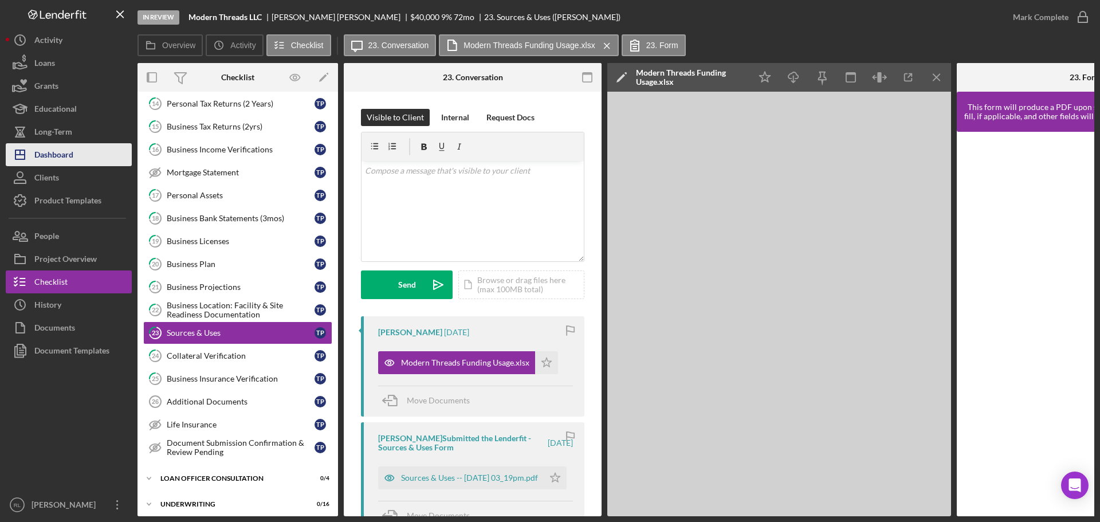
click at [65, 151] on div "Dashboard" at bounding box center [53, 156] width 39 height 26
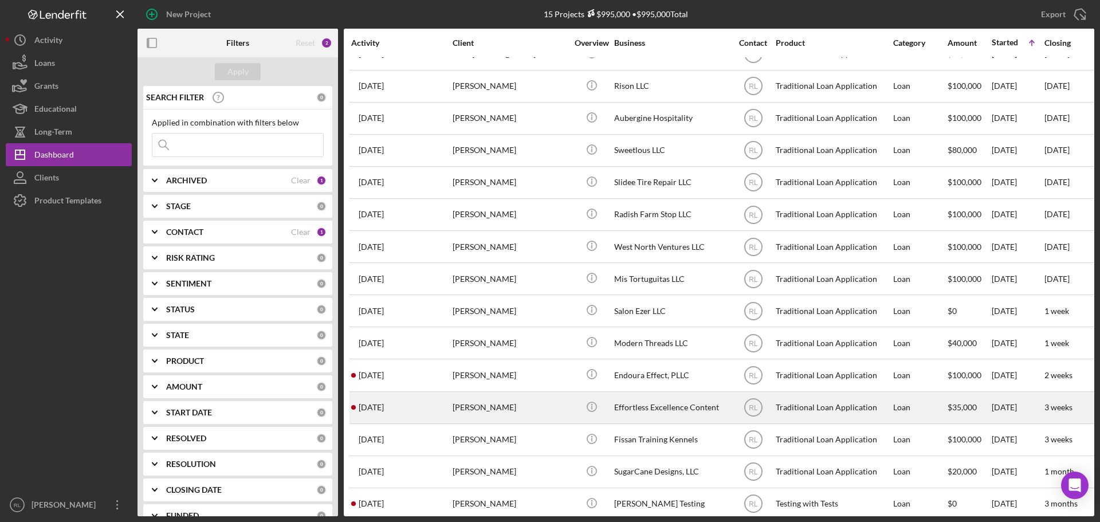
scroll to position [38, 0]
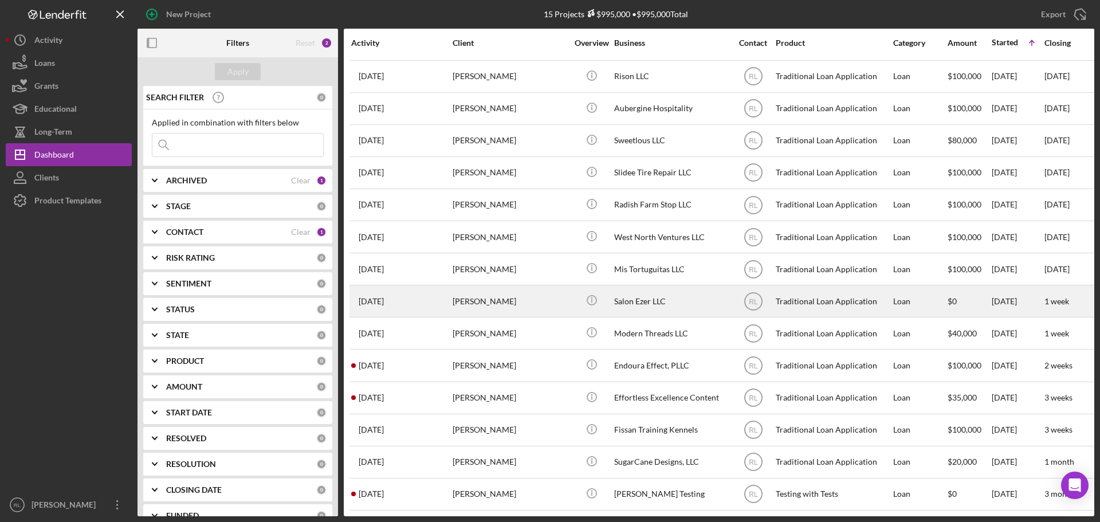
click at [522, 293] on div "[PERSON_NAME]" at bounding box center [510, 301] width 115 height 30
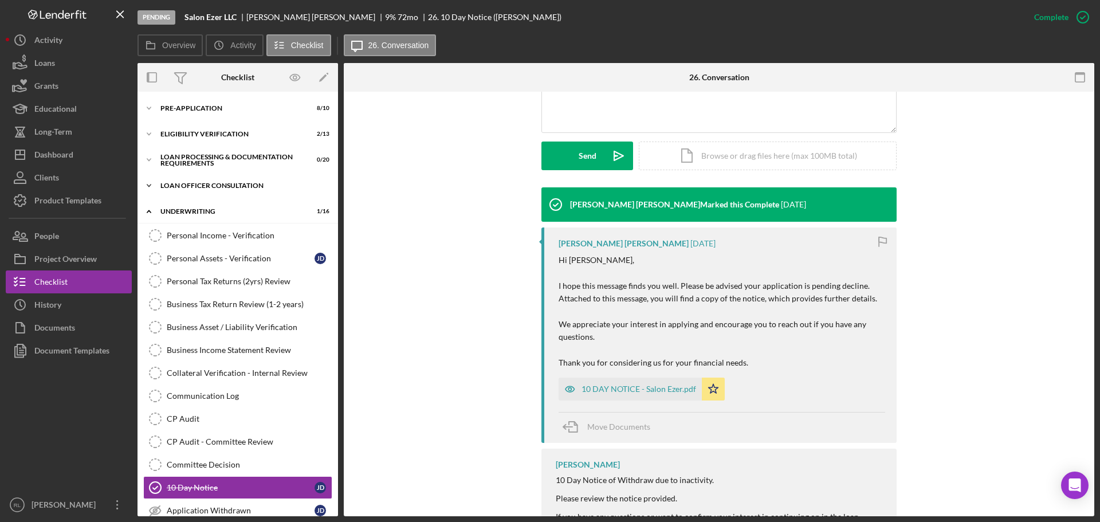
click at [225, 187] on div "Loan Officer Consultation" at bounding box center [241, 185] width 163 height 7
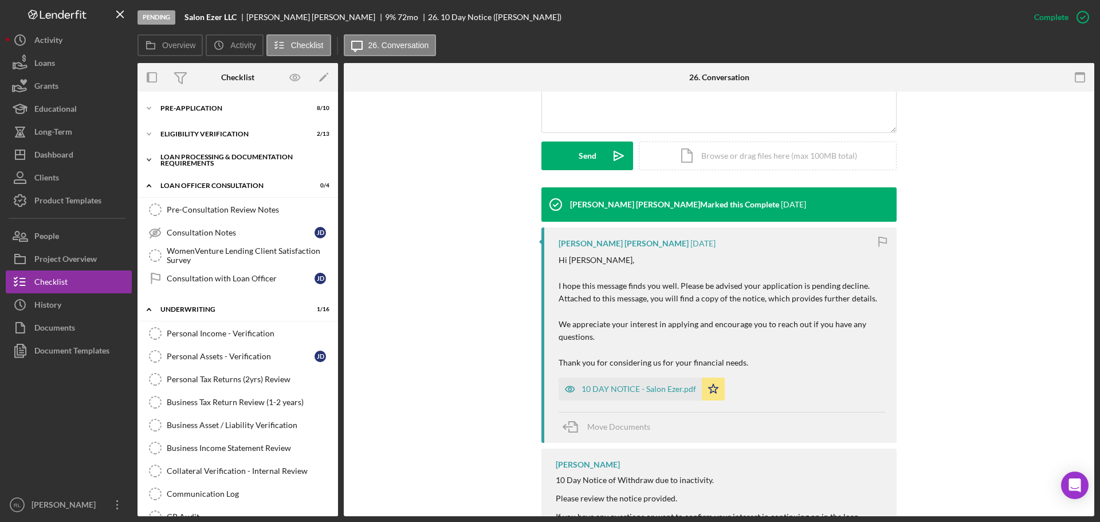
click at [219, 163] on div "Loan Processing & Documentation Requirements" at bounding box center [241, 160] width 163 height 13
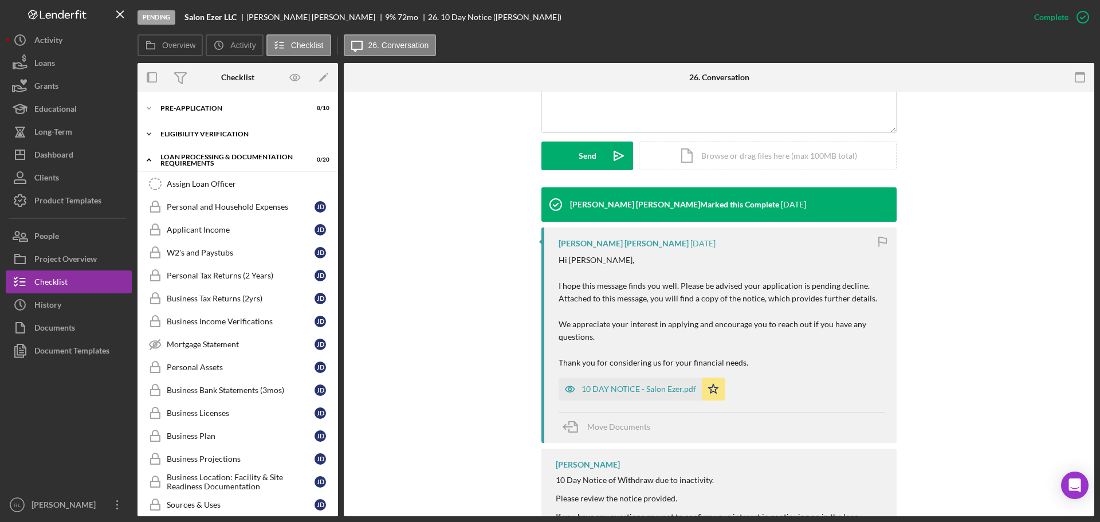
click at [215, 130] on div "Icon/Expander Eligibility Verification 2 / 13" at bounding box center [237, 134] width 201 height 23
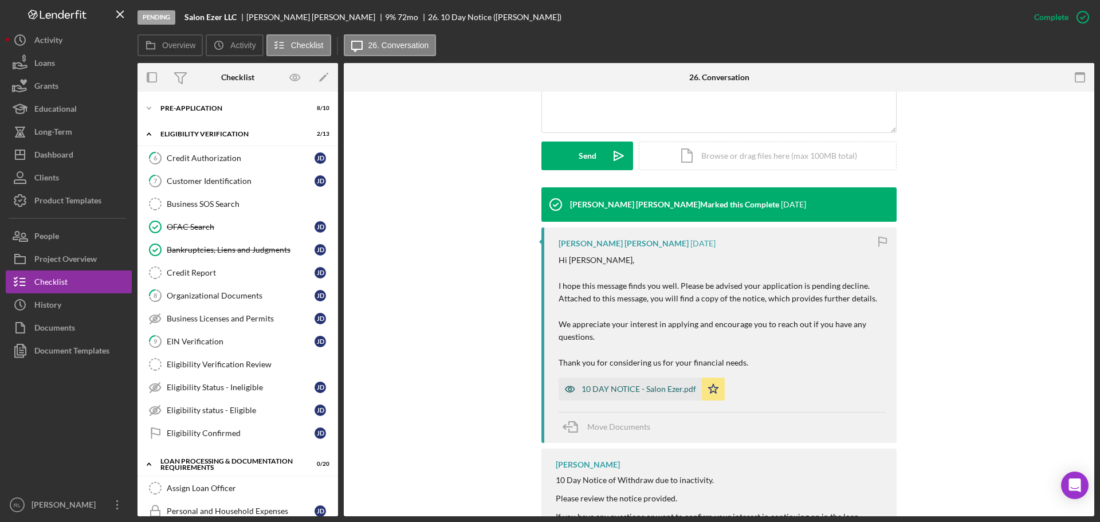
click at [651, 392] on div "10 DAY NOTICE - Salon Ezer.pdf" at bounding box center [638, 388] width 115 height 9
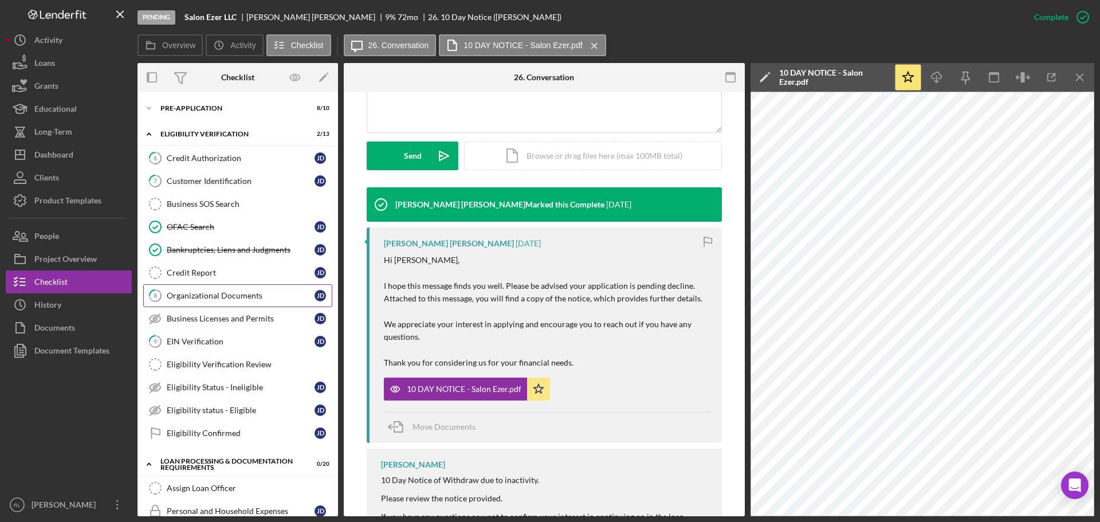
click at [218, 296] on div "Organizational Documents" at bounding box center [241, 295] width 148 height 9
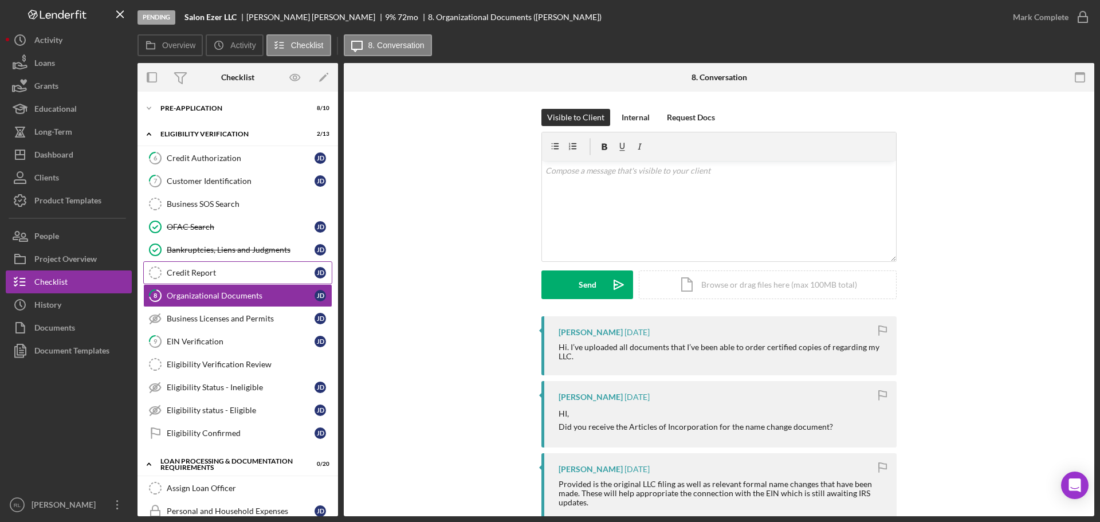
click at [215, 277] on div "Credit Report" at bounding box center [241, 272] width 148 height 9
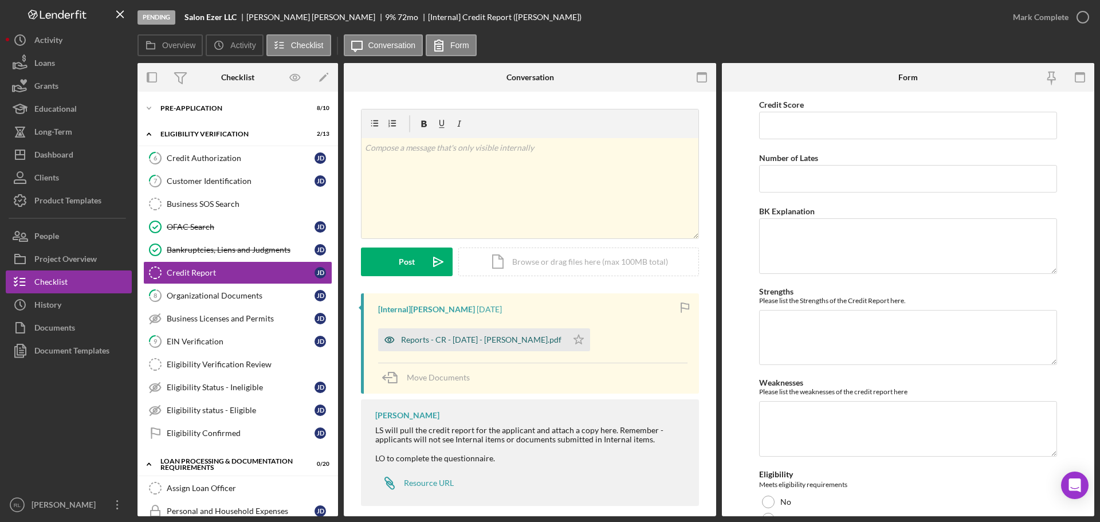
click at [466, 349] on div "Reports - CR - 9.15.25 - J. Decker.pdf" at bounding box center [472, 339] width 189 height 23
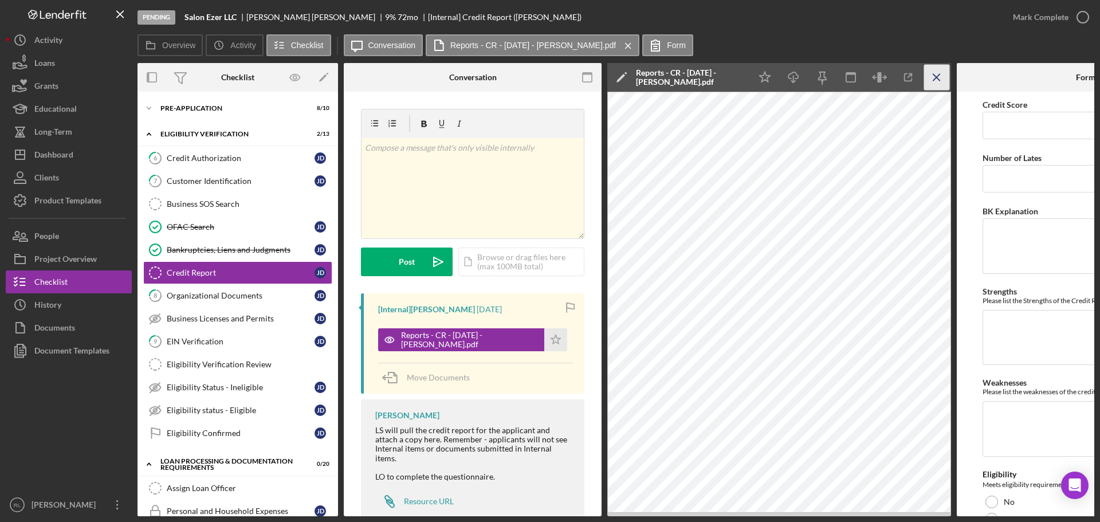
click at [944, 81] on icon "Icon/Menu Close" at bounding box center [937, 78] width 26 height 26
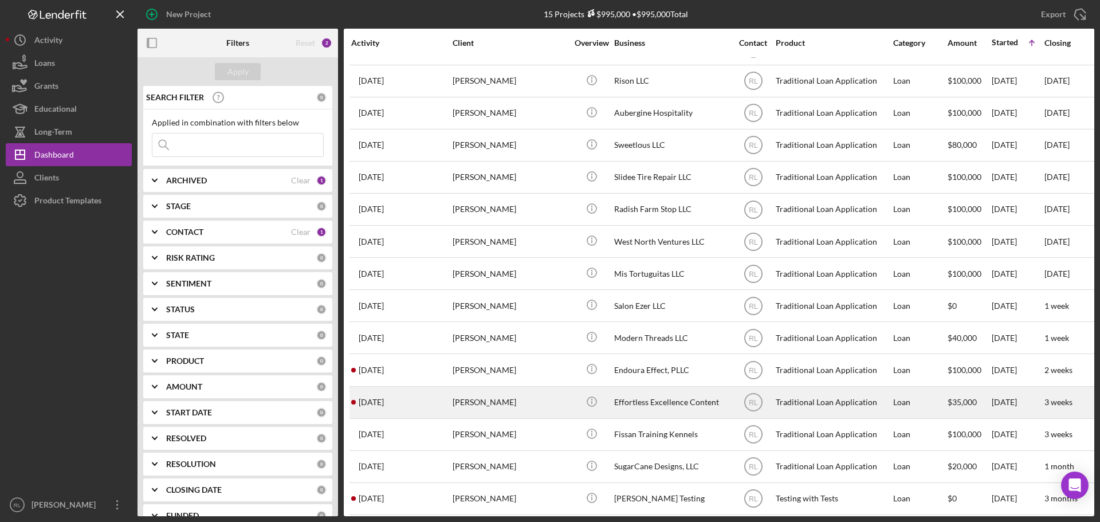
scroll to position [38, 0]
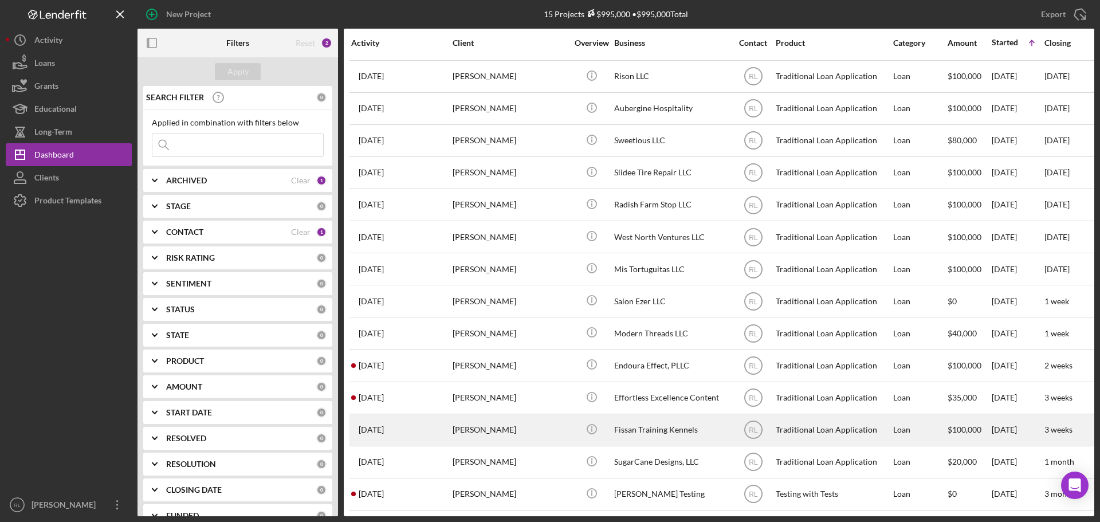
click at [494, 419] on div "[PERSON_NAME]" at bounding box center [510, 430] width 115 height 30
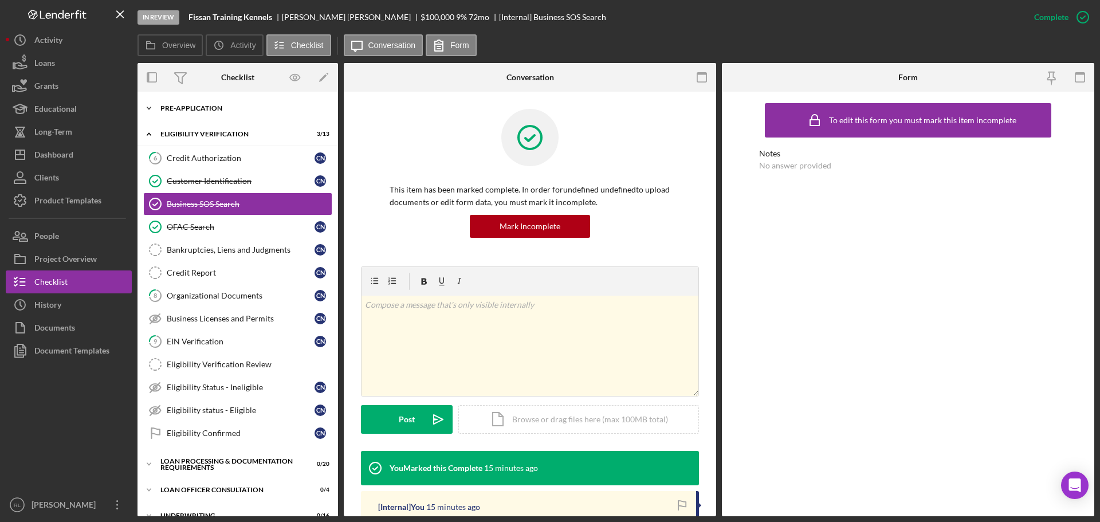
click at [203, 108] on div "Pre-Application" at bounding box center [241, 108] width 163 height 7
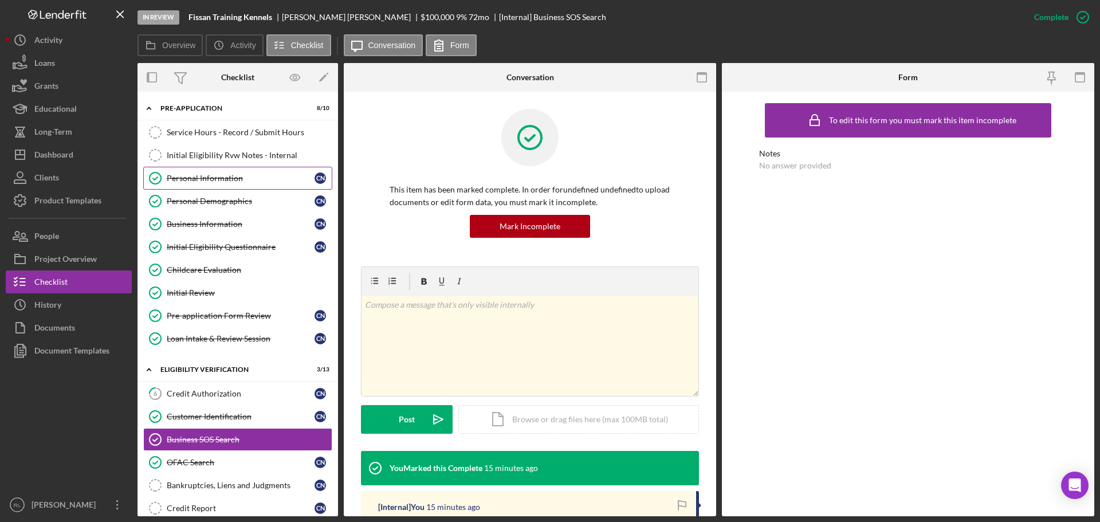
click at [234, 179] on div "Personal Information" at bounding box center [241, 178] width 148 height 9
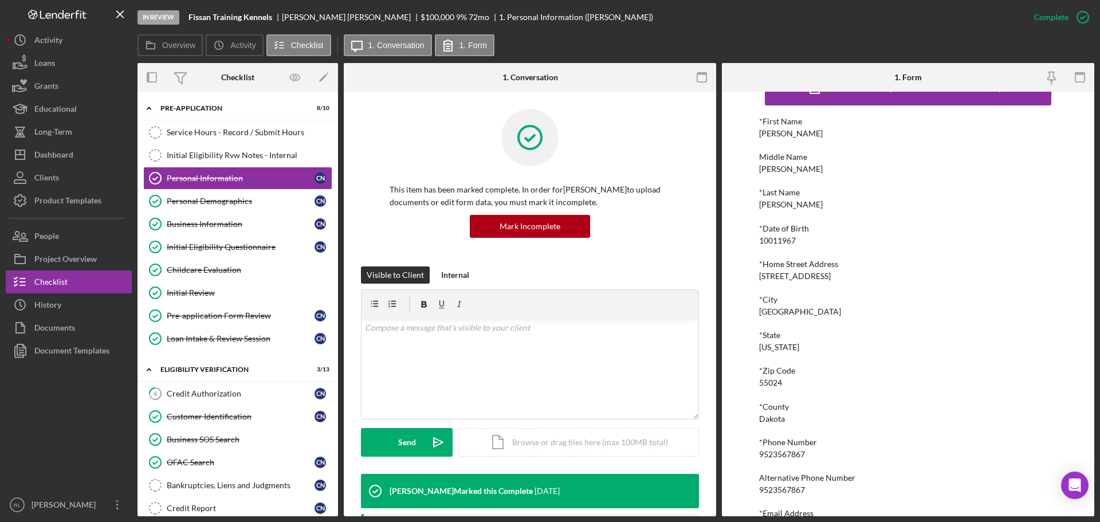
scroll to position [63, 0]
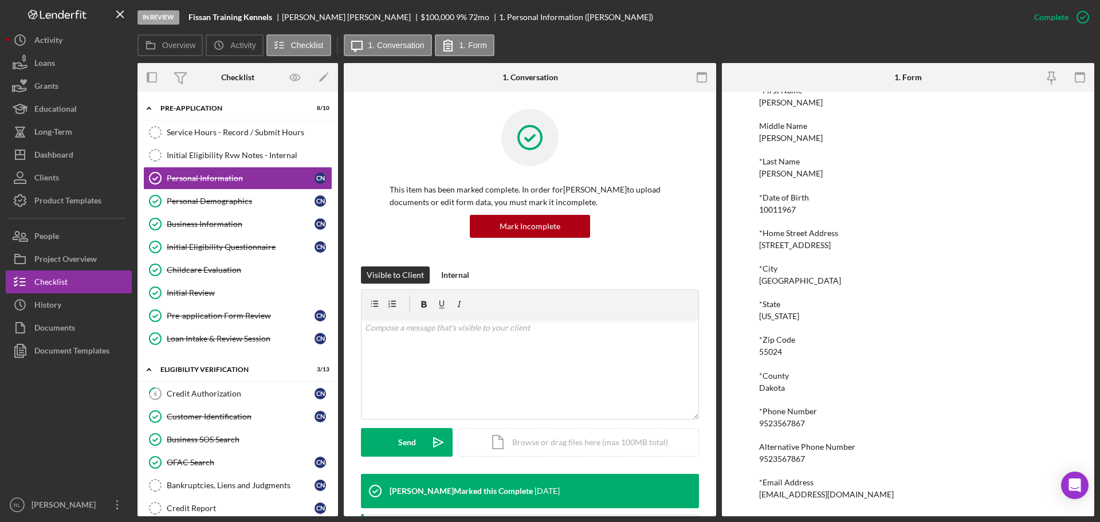
click at [787, 492] on div "[EMAIL_ADDRESS][DOMAIN_NAME]" at bounding box center [826, 494] width 135 height 9
copy div "[EMAIL_ADDRESS][DOMAIN_NAME] Logo-Reversed Created with Sketch. Icon/Menu Close…"
click at [49, 159] on div "Dashboard" at bounding box center [53, 156] width 39 height 26
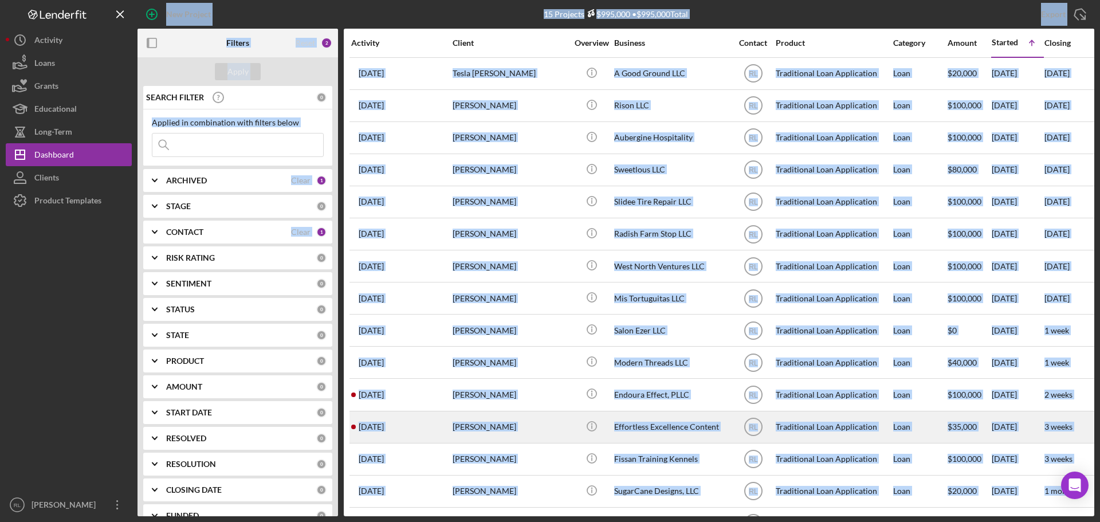
scroll to position [38, 0]
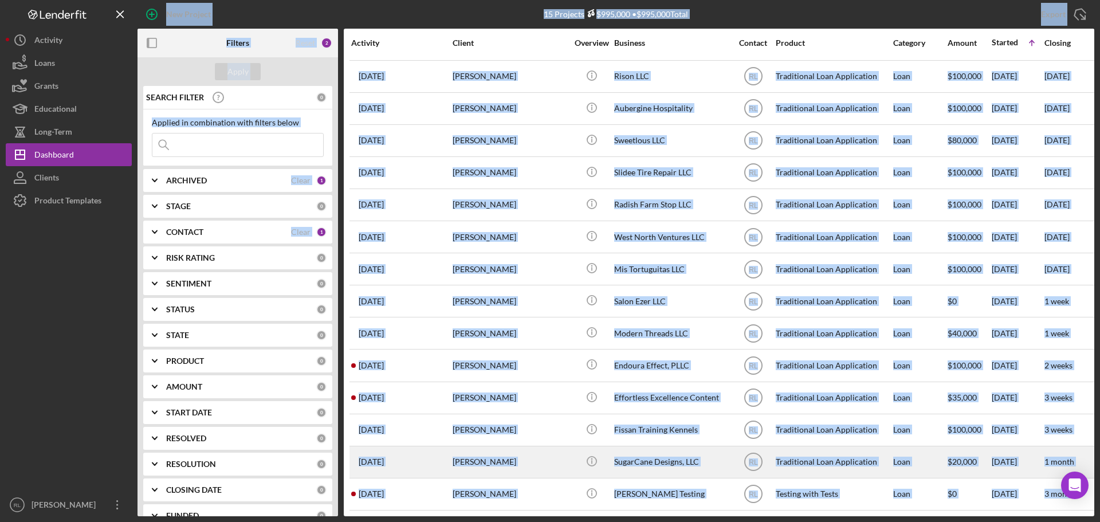
click at [506, 447] on div "[PERSON_NAME]" at bounding box center [510, 462] width 115 height 30
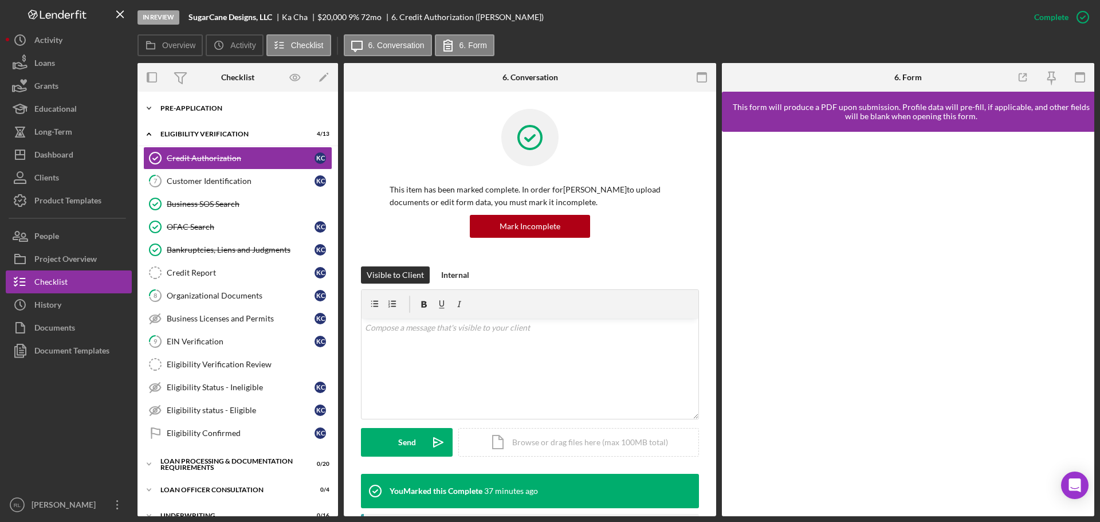
click at [204, 107] on div "Pre-Application" at bounding box center [241, 108] width 163 height 7
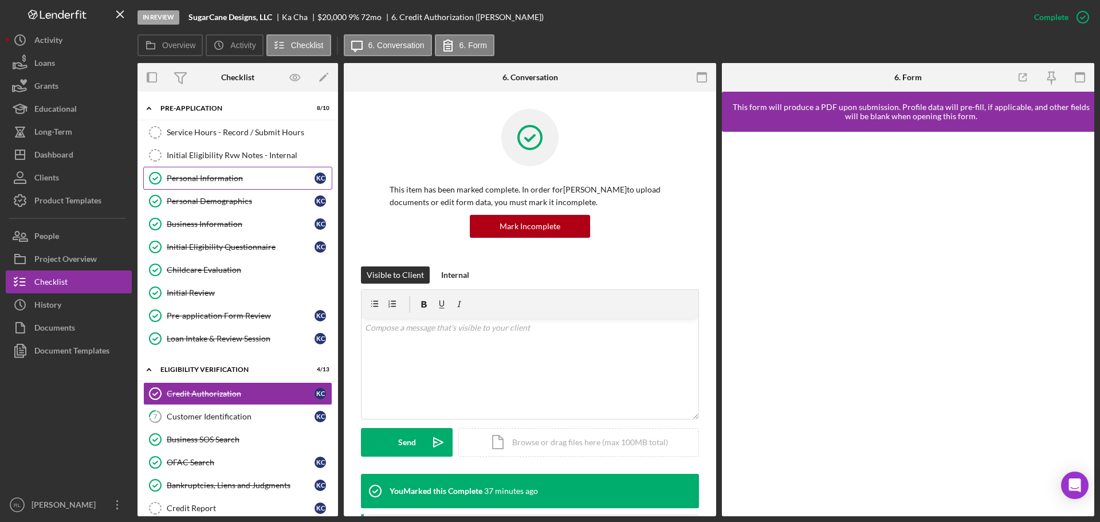
click at [205, 176] on div "Personal Information" at bounding box center [241, 178] width 148 height 9
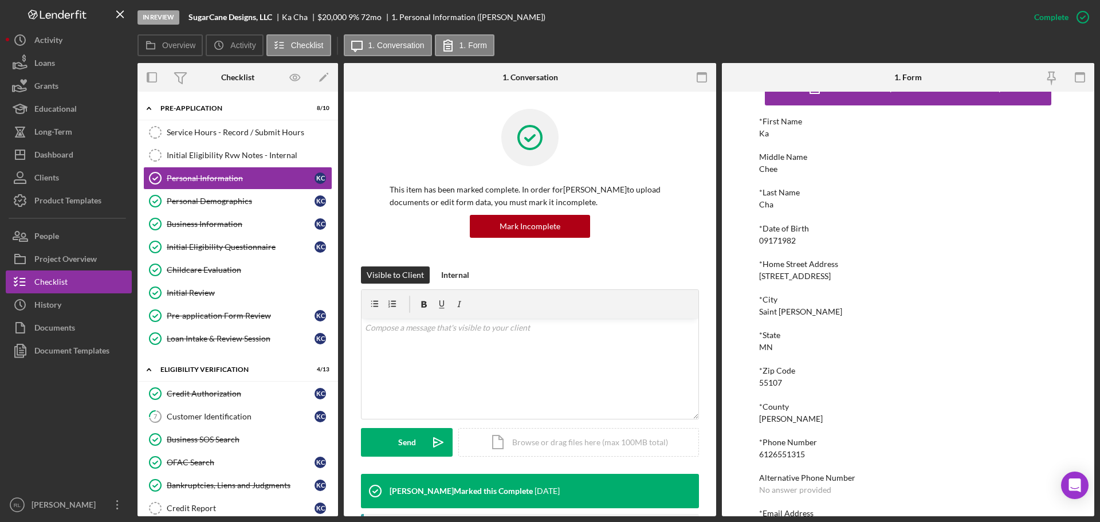
scroll to position [63, 0]
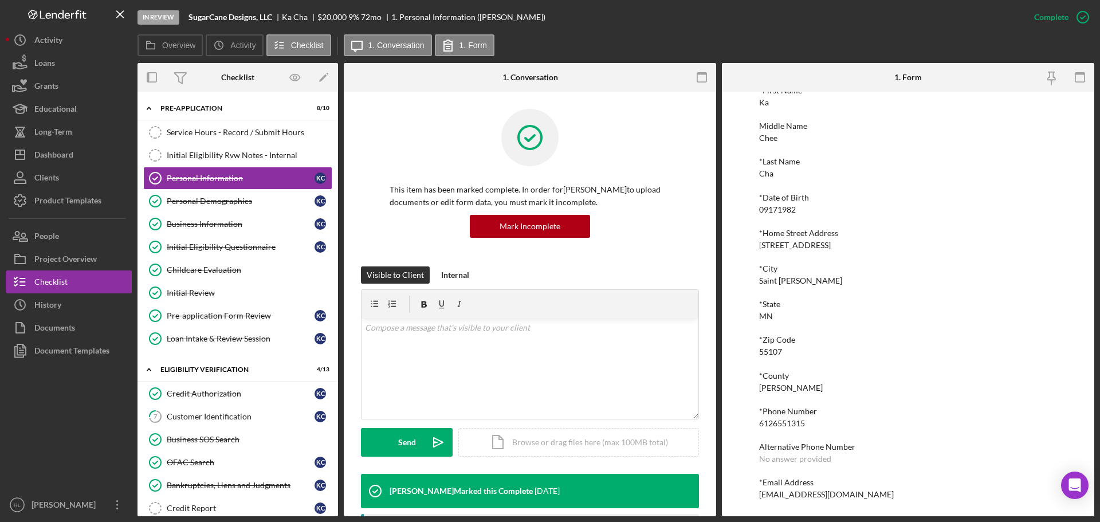
click at [797, 495] on div "[EMAIL_ADDRESS][DOMAIN_NAME]" at bounding box center [826, 494] width 135 height 9
copy div "[EMAIL_ADDRESS][DOMAIN_NAME] Logo-Reversed Created with Sketch. Icon/Menu Close…"
